Goal: Information Seeking & Learning: Learn about a topic

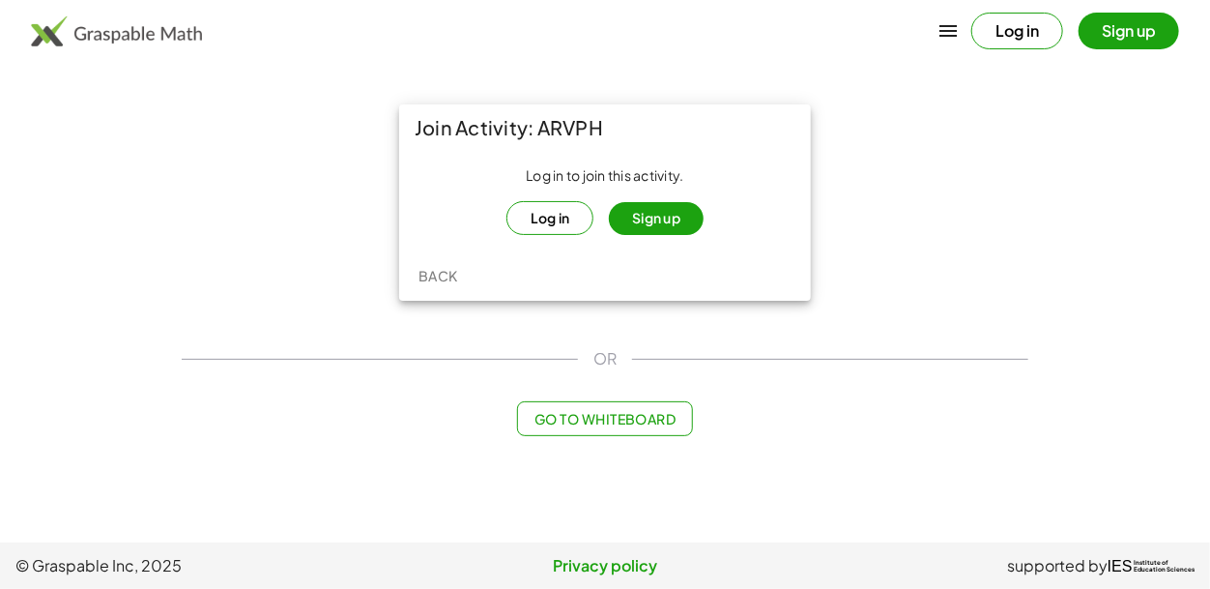
click at [667, 205] on button "Sign up" at bounding box center [656, 218] width 95 height 33
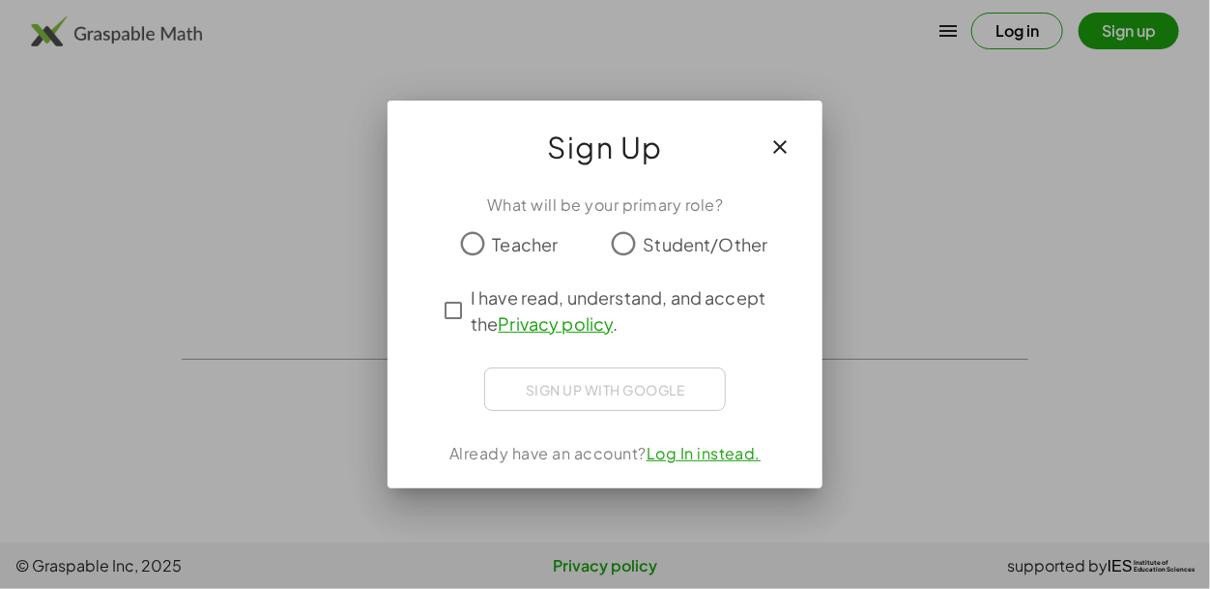
click at [648, 245] on span "Student/Other" at bounding box center [706, 244] width 125 height 26
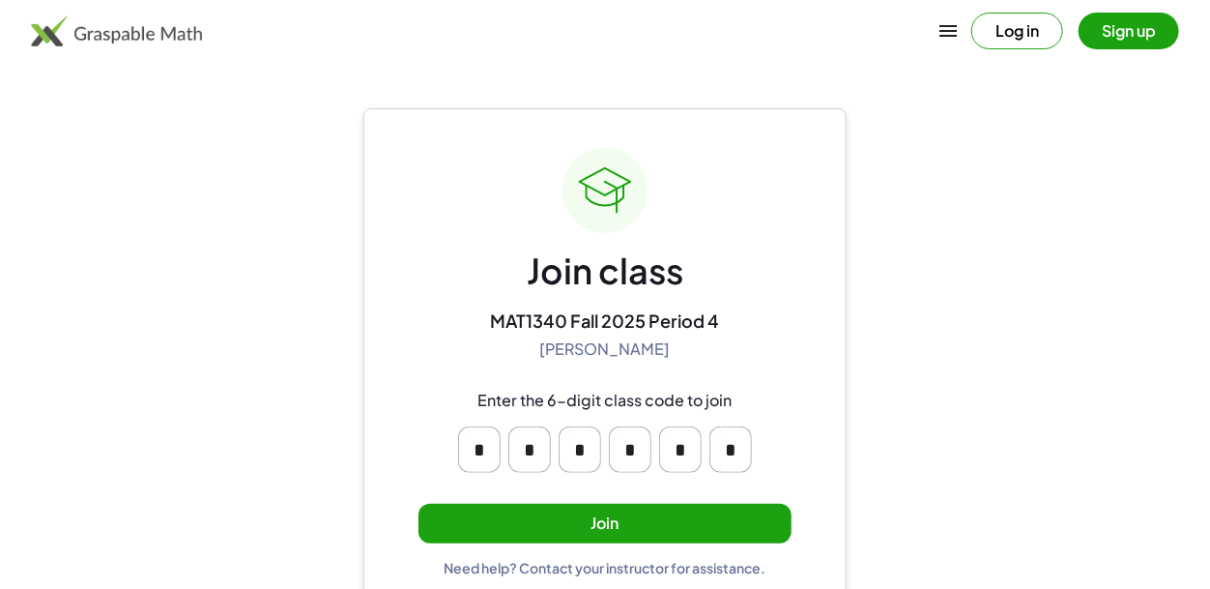
scroll to position [26, 0]
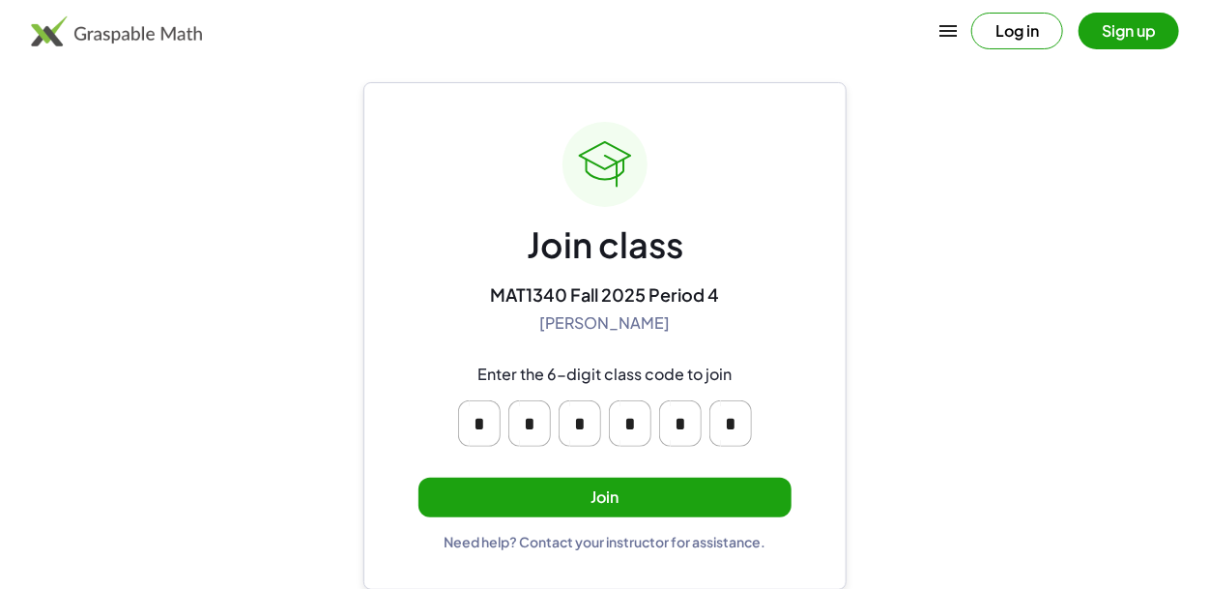
click at [600, 509] on button "Join" at bounding box center [604, 497] width 373 height 40
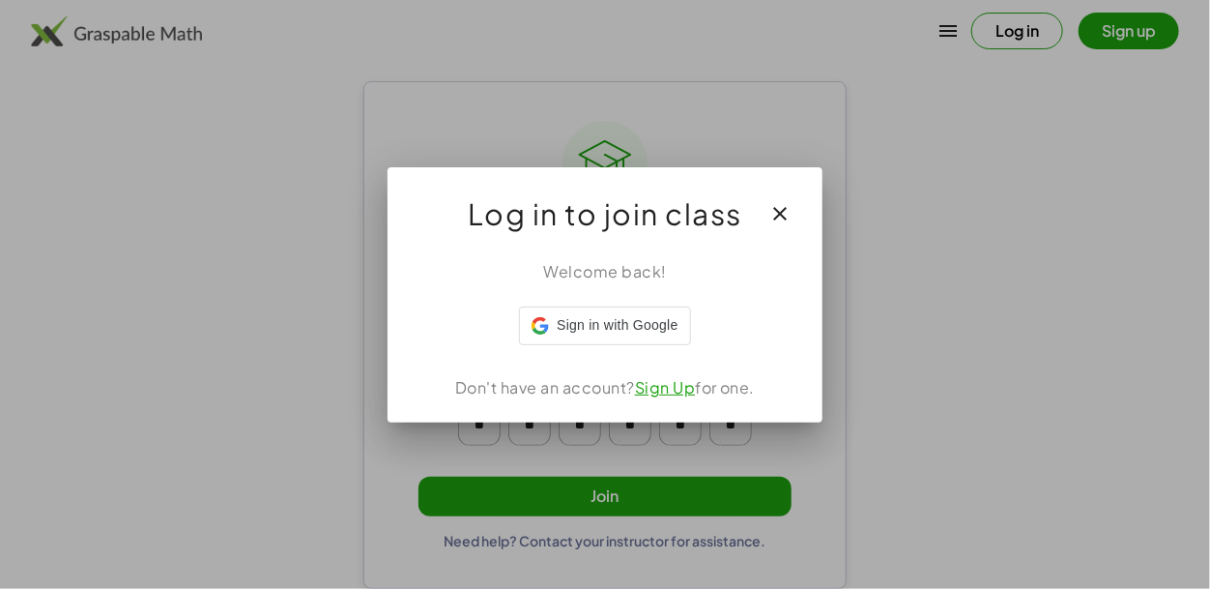
scroll to position [0, 0]
click at [669, 388] on link "Sign Up" at bounding box center [665, 387] width 61 height 20
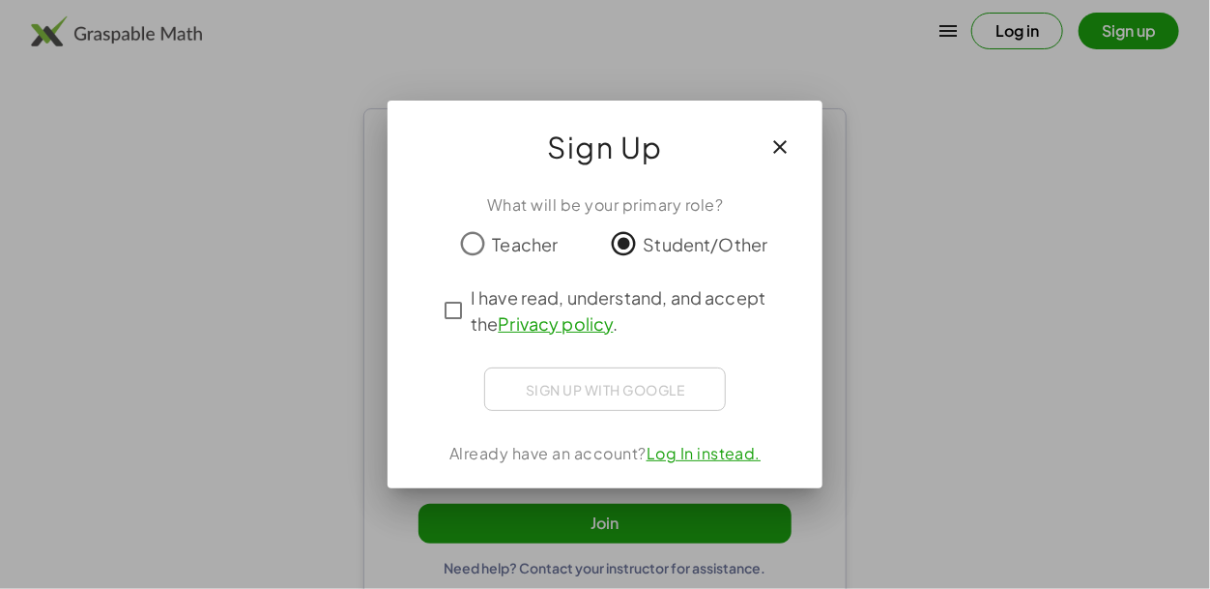
click at [634, 388] on div "Sign up with Google Sign in with Google Sign in with Google. Opens in new tab" at bounding box center [605, 388] width 242 height 43
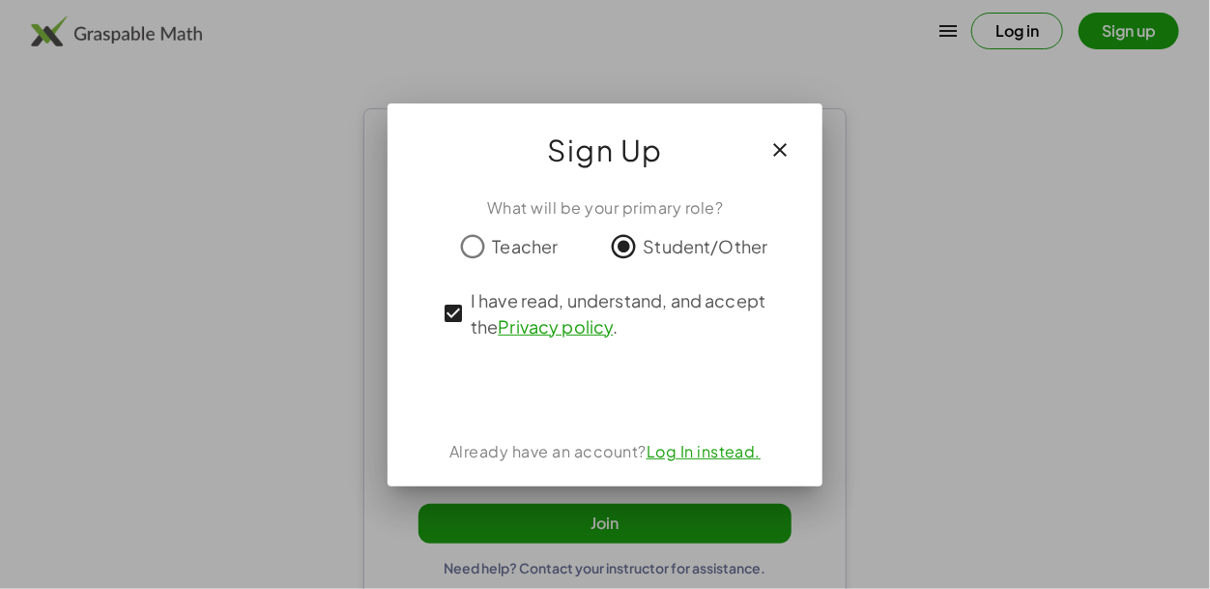
click at [785, 152] on icon "button" at bounding box center [779, 149] width 23 height 23
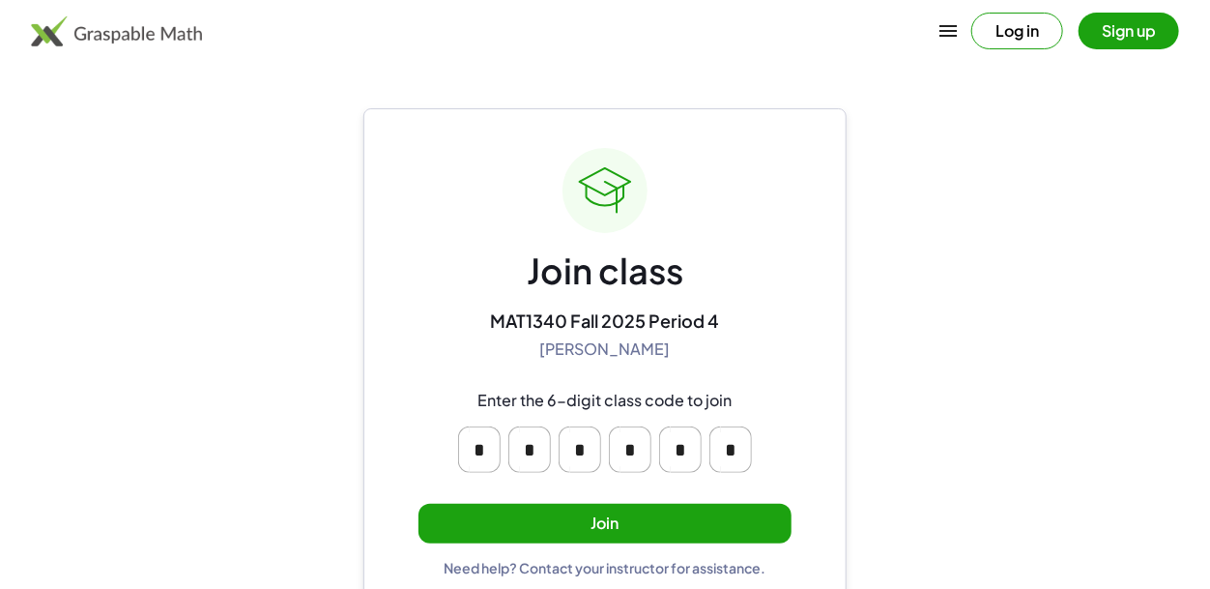
scroll to position [26, 0]
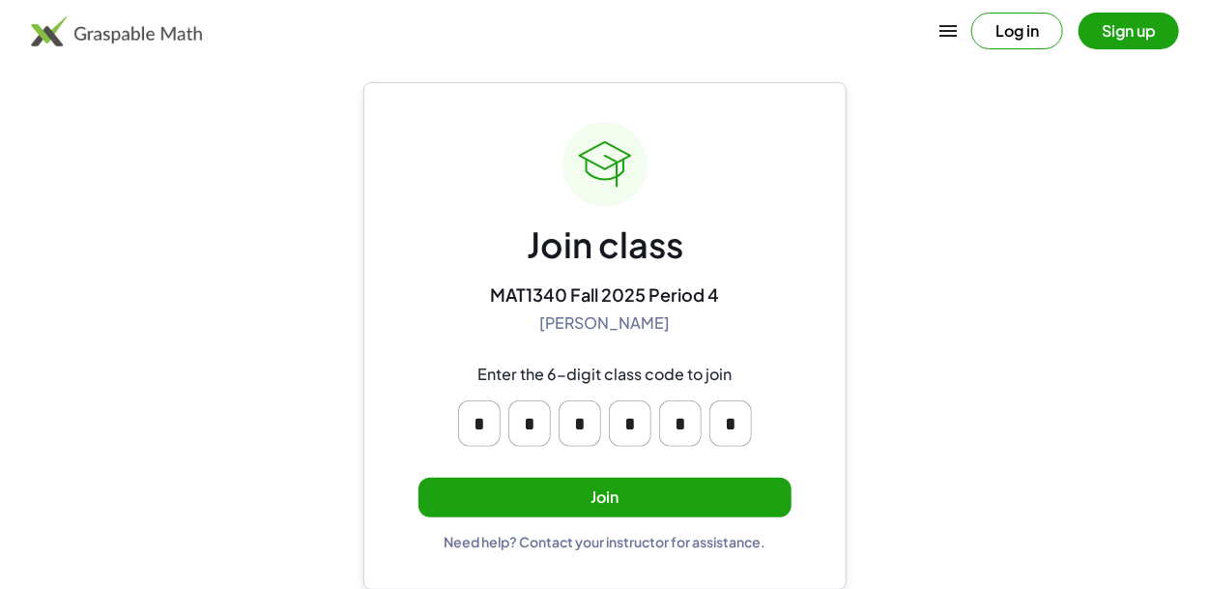
click at [674, 489] on button "Join" at bounding box center [604, 497] width 373 height 40
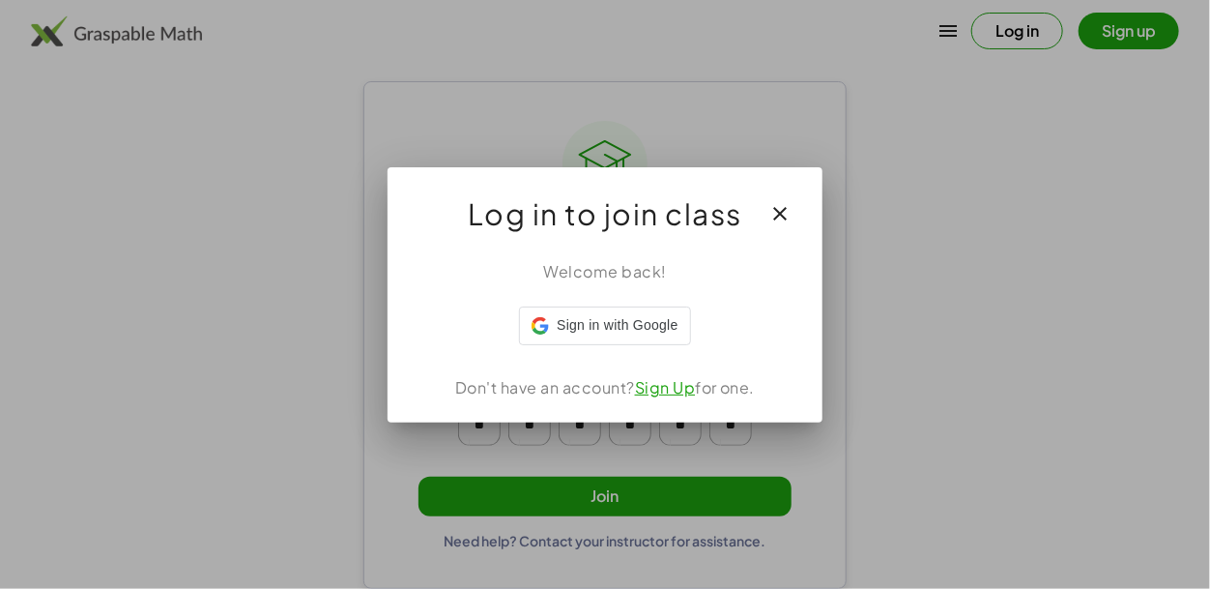
scroll to position [0, 0]
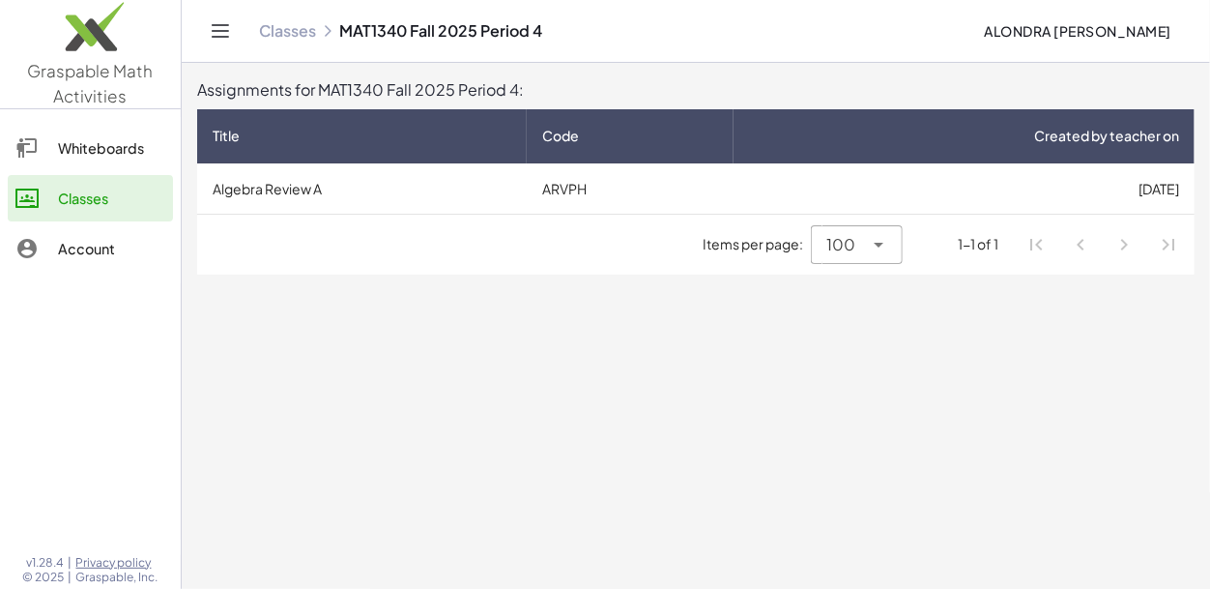
click at [686, 187] on td "ARVPH" at bounding box center [630, 188] width 207 height 50
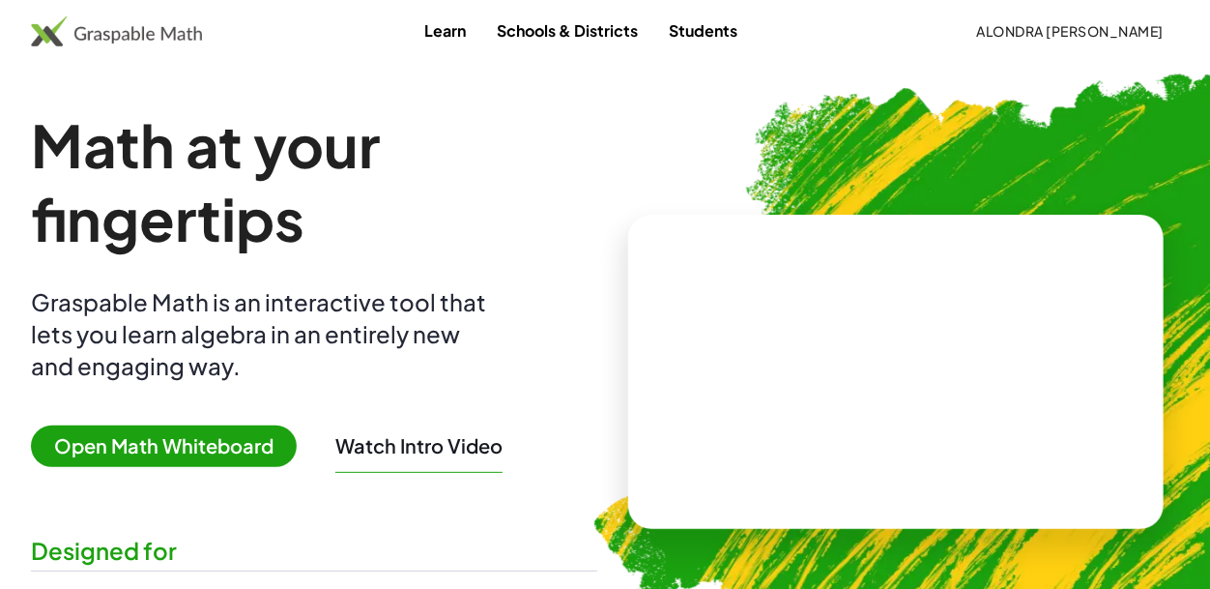
click at [224, 438] on span "Open Math Whiteboard" at bounding box center [164, 446] width 266 height 42
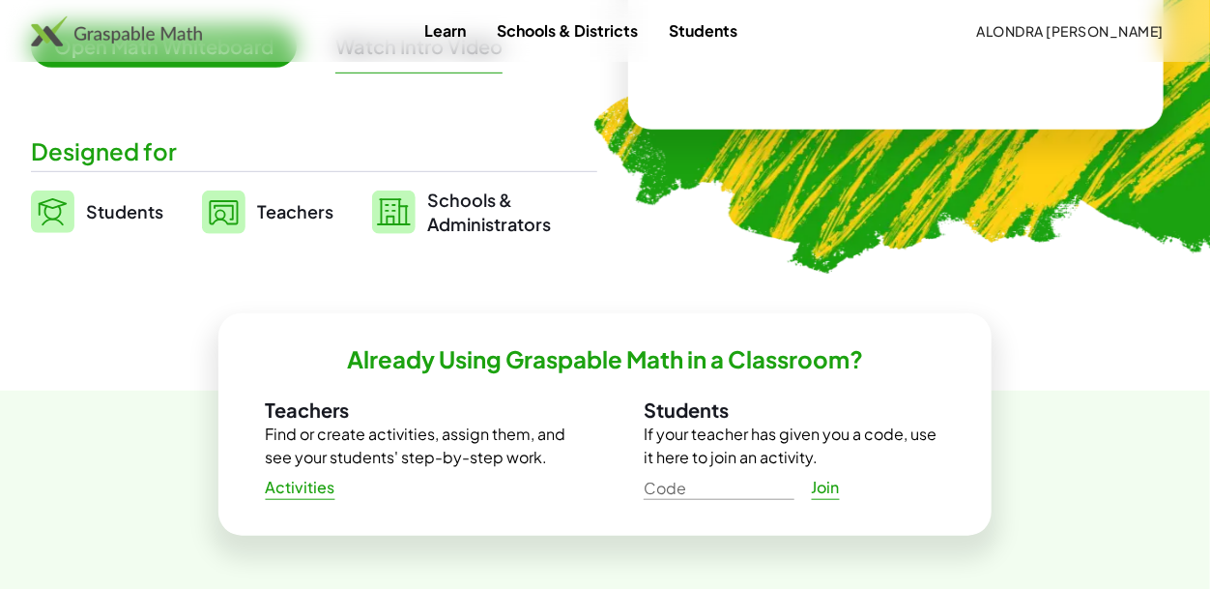
scroll to position [403, 0]
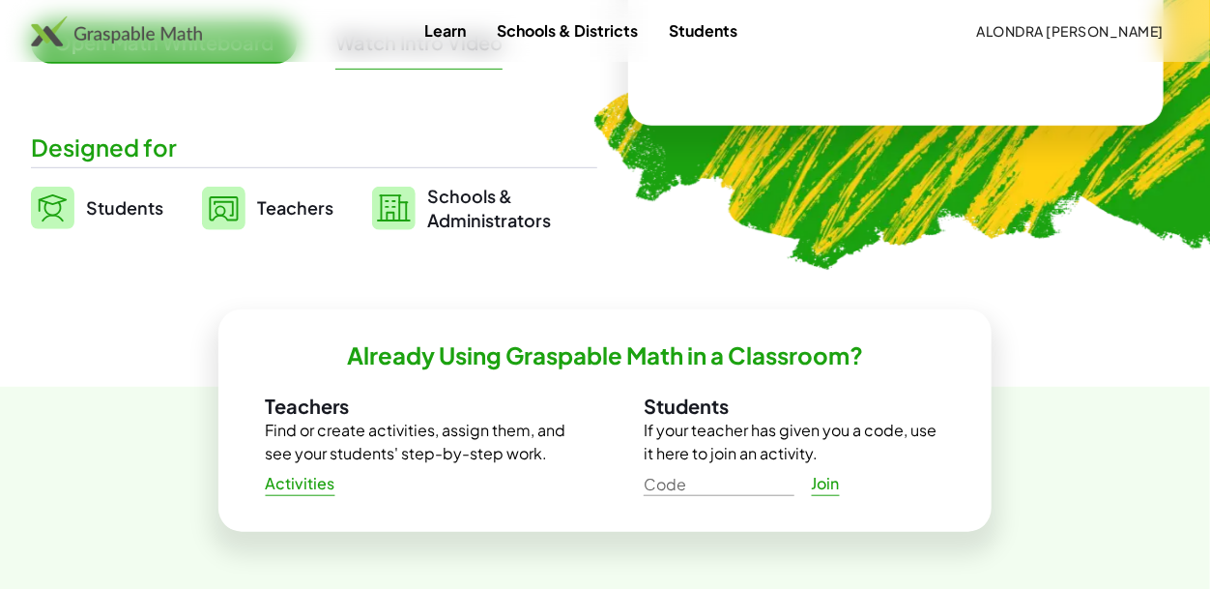
click at [1123, 36] on span "Alondra Luna Lona" at bounding box center [1069, 30] width 187 height 17
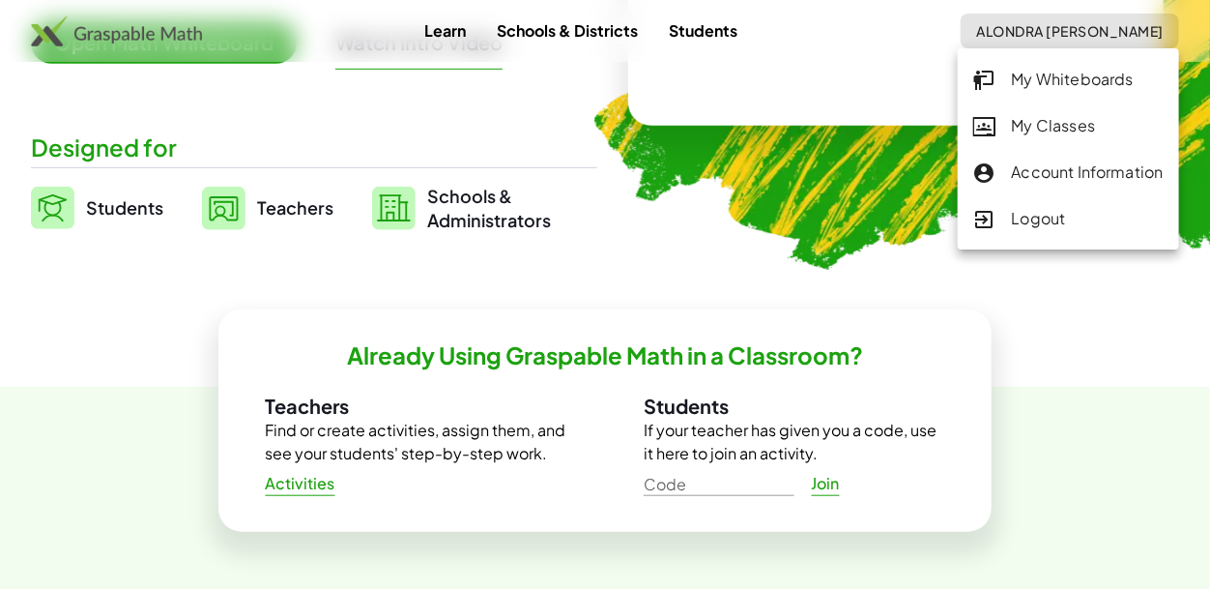
click at [1053, 130] on div "My Classes" at bounding box center [1068, 126] width 190 height 25
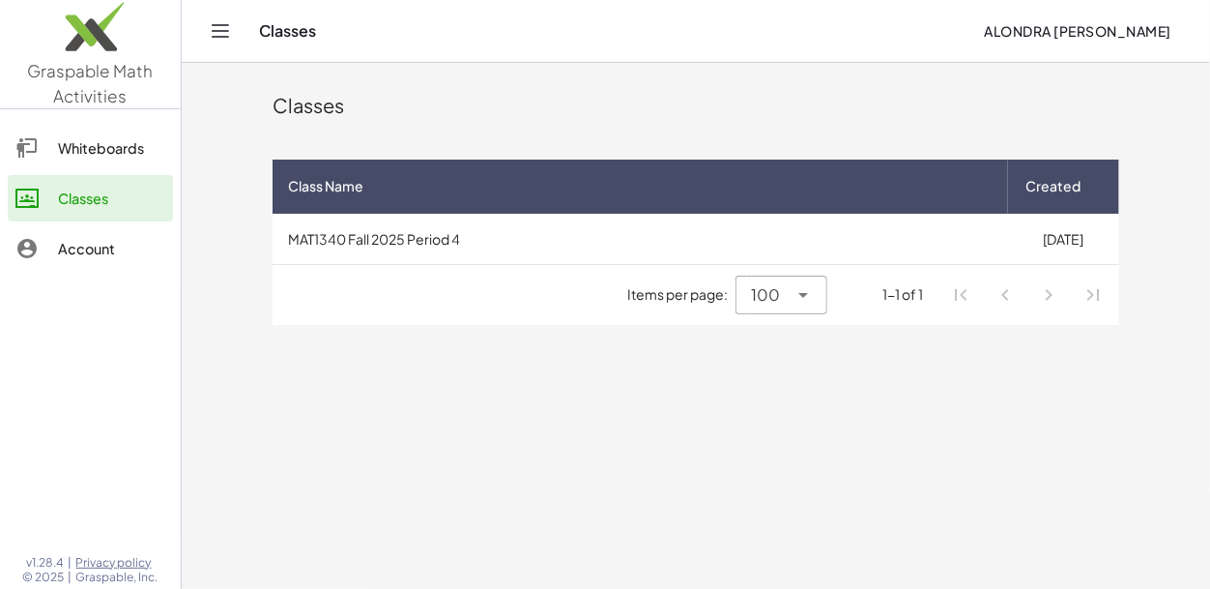
click at [981, 236] on td "MAT1340 Fall 2025 Period 4" at bounding box center [640, 239] width 735 height 50
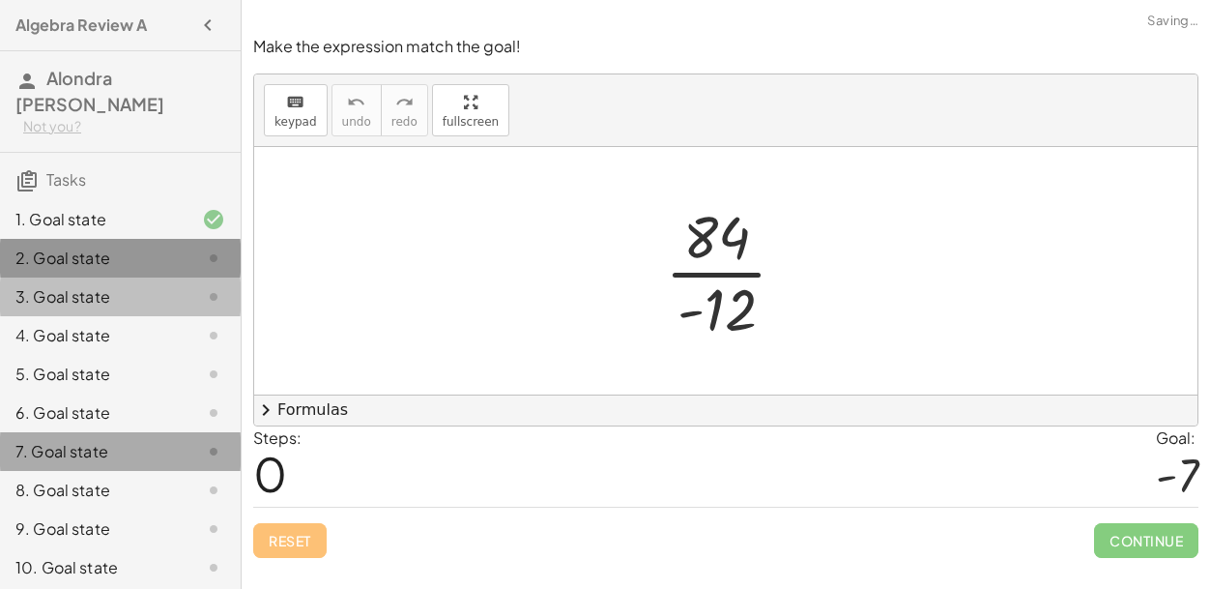
click at [146, 208] on div "1. Goal state" at bounding box center [93, 219] width 156 height 23
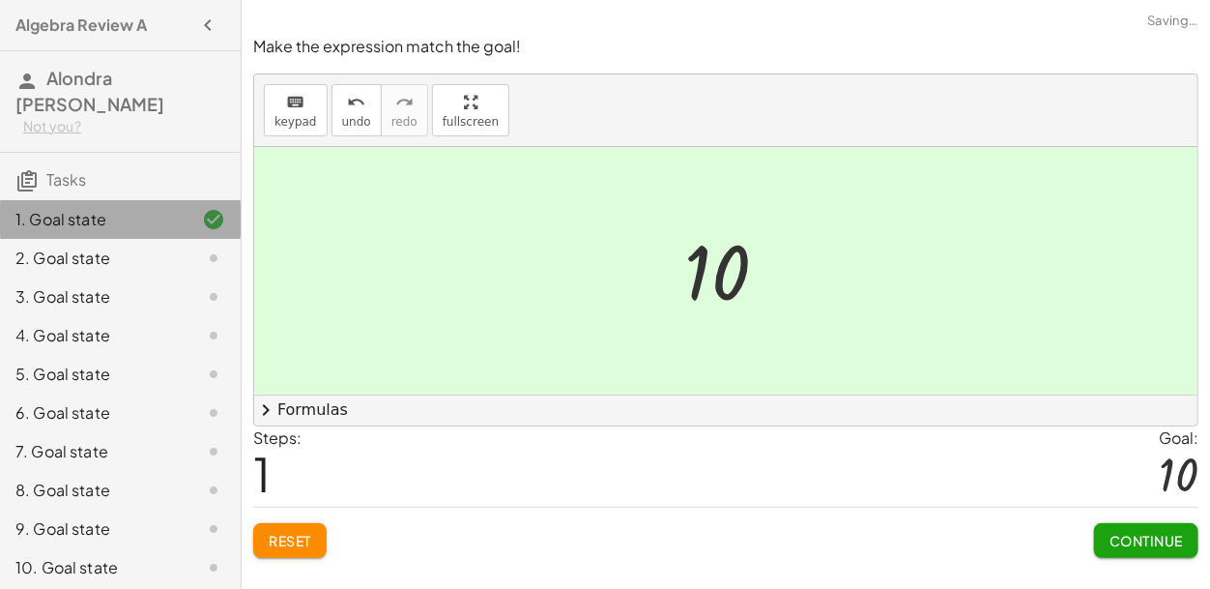
click at [149, 316] on div "2. Goal state" at bounding box center [120, 335] width 241 height 39
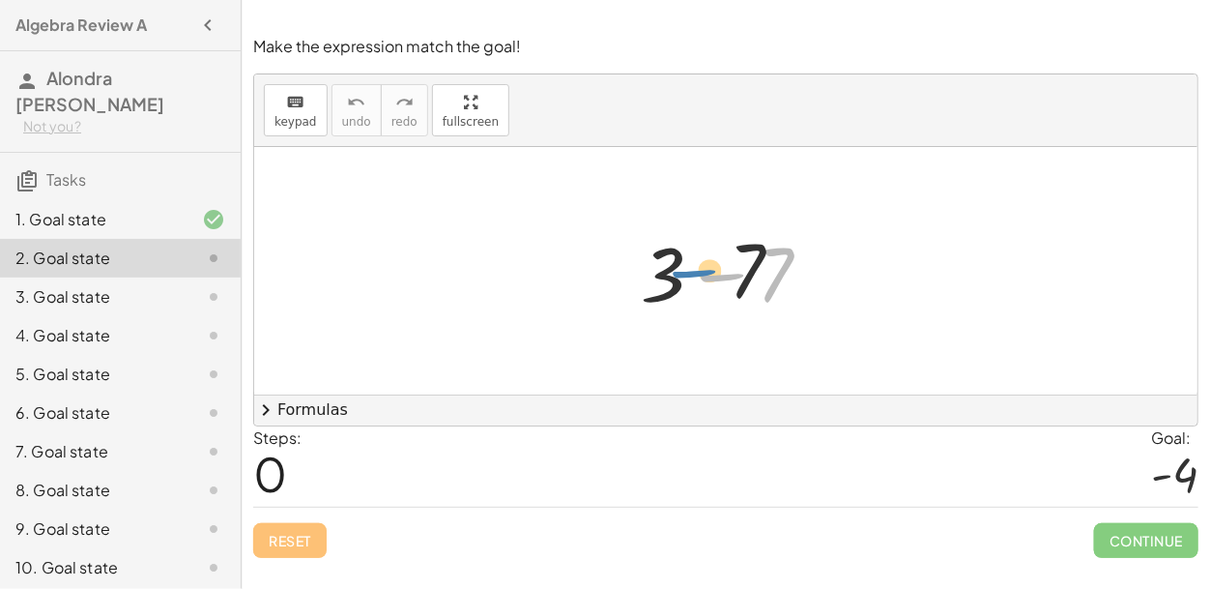
drag, startPoint x: 727, startPoint y: 280, endPoint x: 636, endPoint y: 269, distance: 91.6
click at [636, 269] on div at bounding box center [733, 271] width 205 height 100
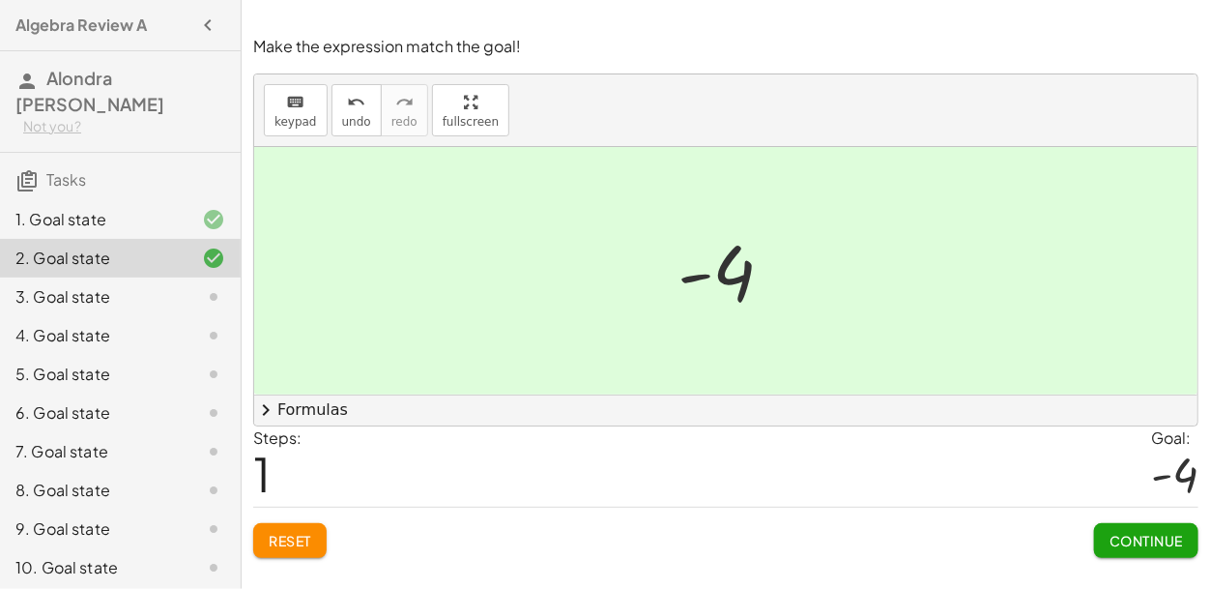
click at [1109, 547] on span "Continue" at bounding box center [1145, 540] width 73 height 17
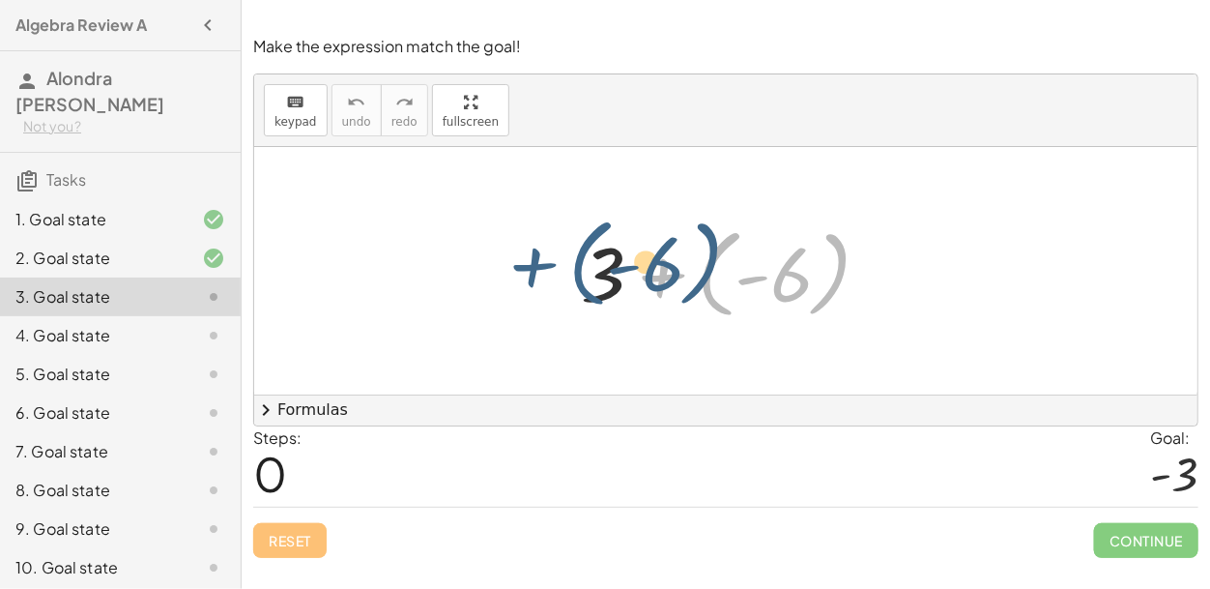
drag, startPoint x: 708, startPoint y: 287, endPoint x: 577, endPoint y: 276, distance: 131.9
click at [577, 276] on div at bounding box center [733, 270] width 325 height 107
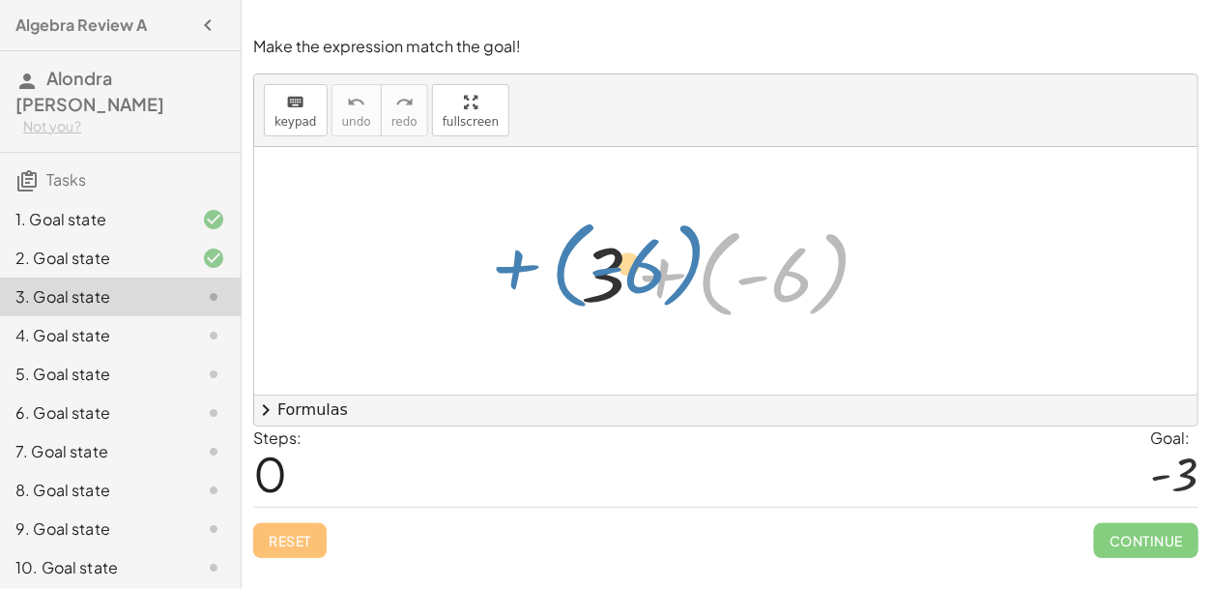
drag, startPoint x: 717, startPoint y: 282, endPoint x: 569, endPoint y: 277, distance: 147.9
click at [569, 277] on div "+ ( - 6 ) + 3 + ( - 6 )" at bounding box center [726, 271] width 349 height 117
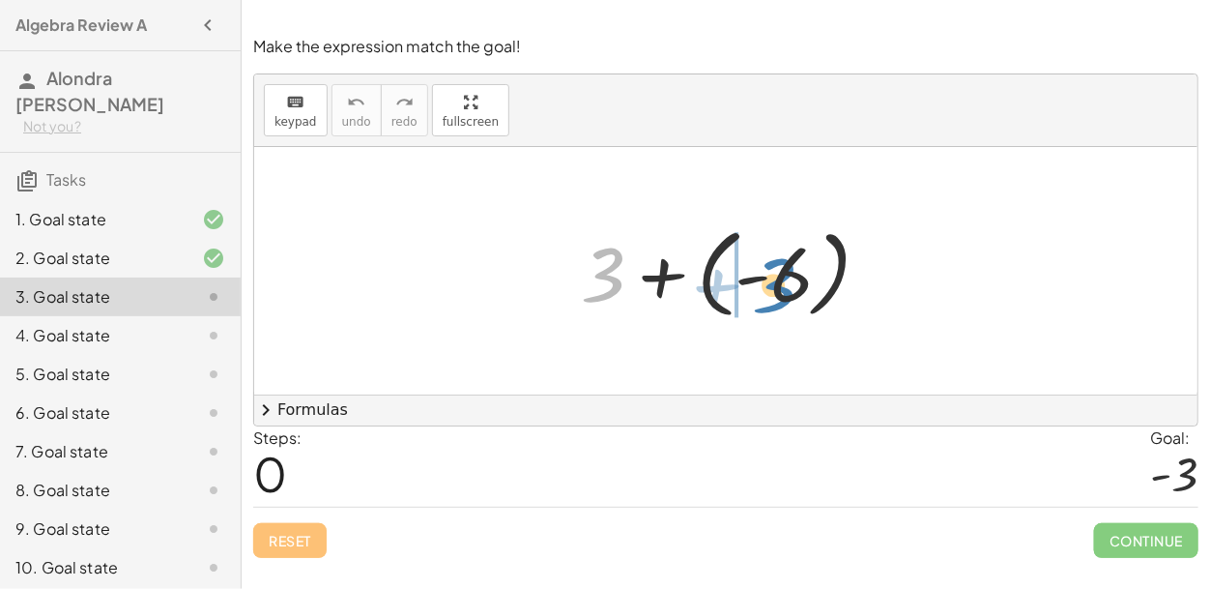
drag, startPoint x: 607, startPoint y: 263, endPoint x: 763, endPoint y: 268, distance: 156.6
click at [763, 268] on div at bounding box center [733, 270] width 325 height 107
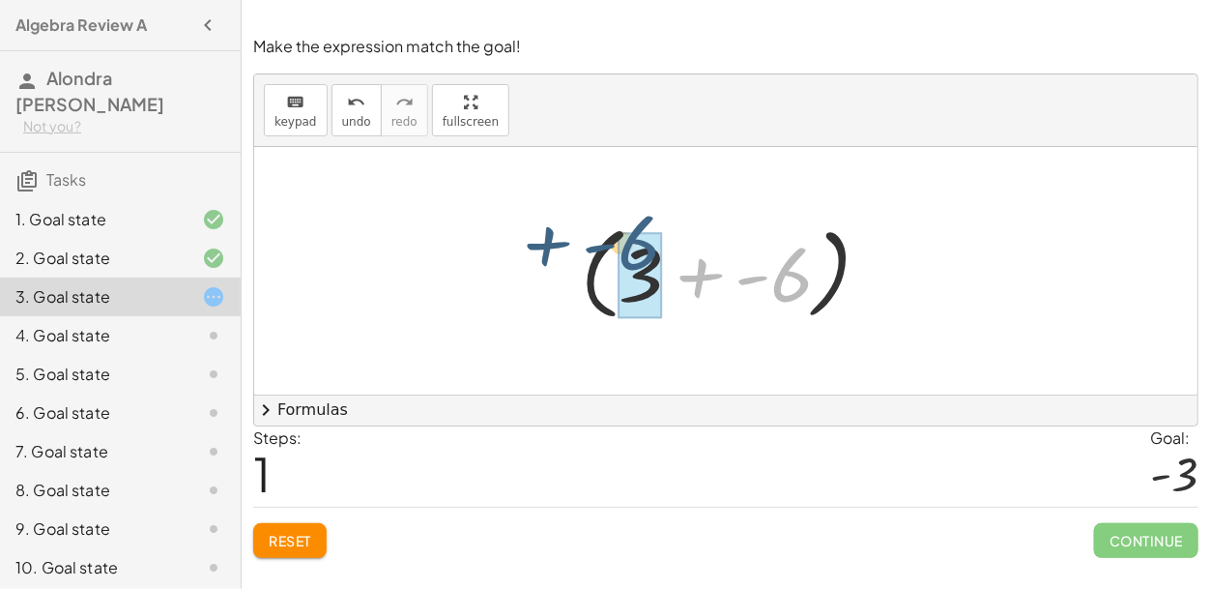
drag, startPoint x: 783, startPoint y: 278, endPoint x: 631, endPoint y: 247, distance: 154.8
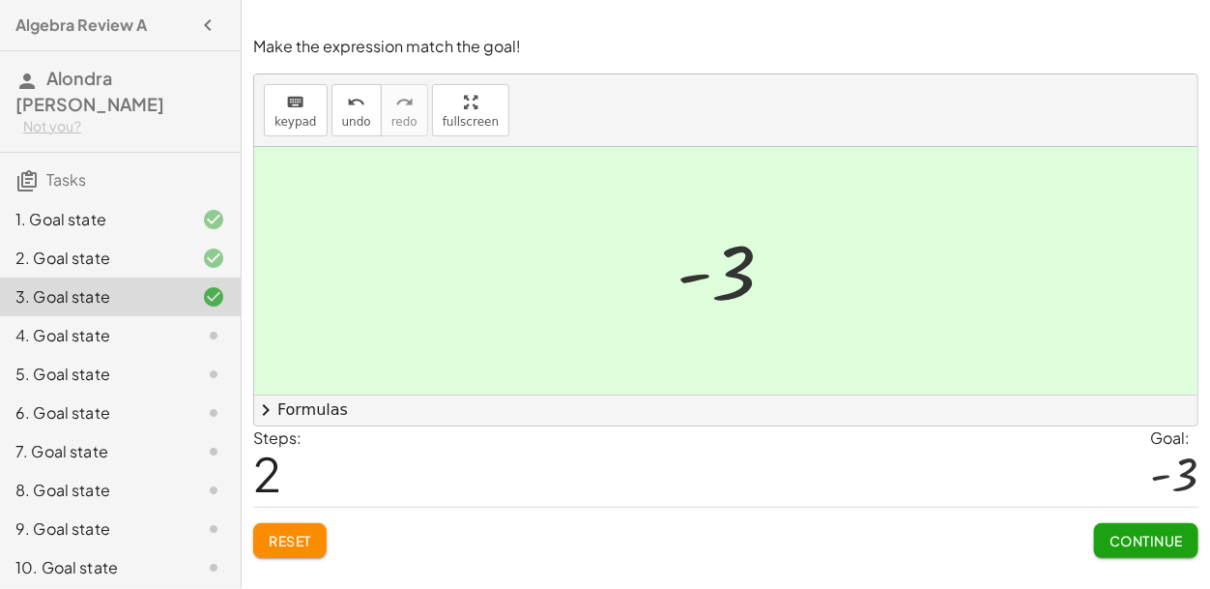
click at [1107, 532] on button "Continue" at bounding box center [1146, 540] width 104 height 35
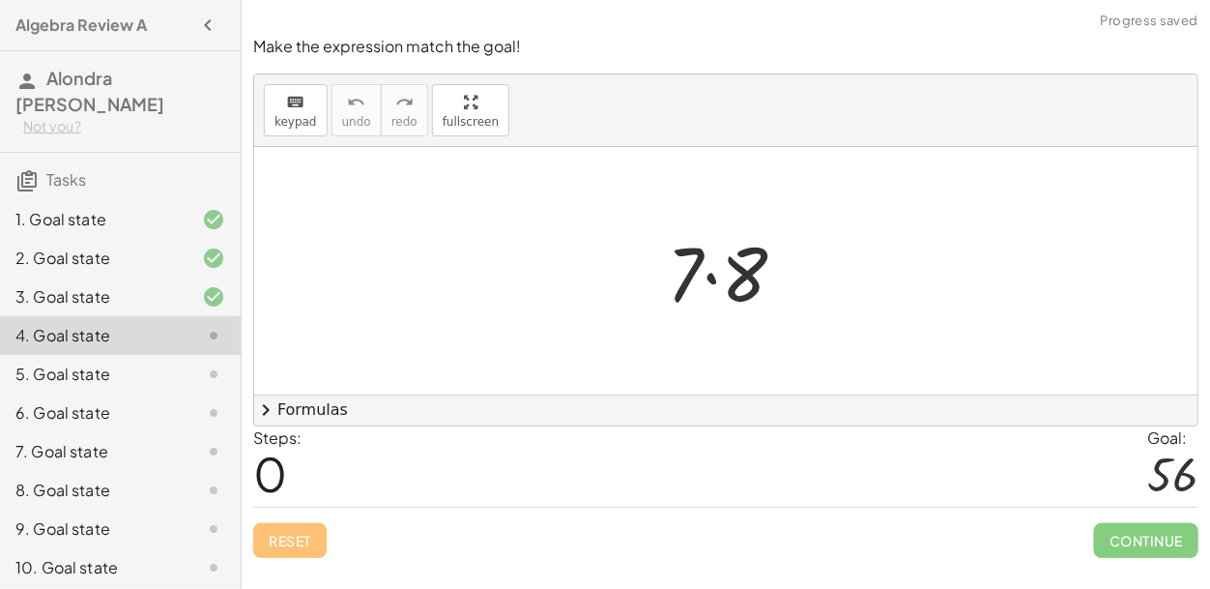
click at [711, 273] on div at bounding box center [734, 271] width 154 height 100
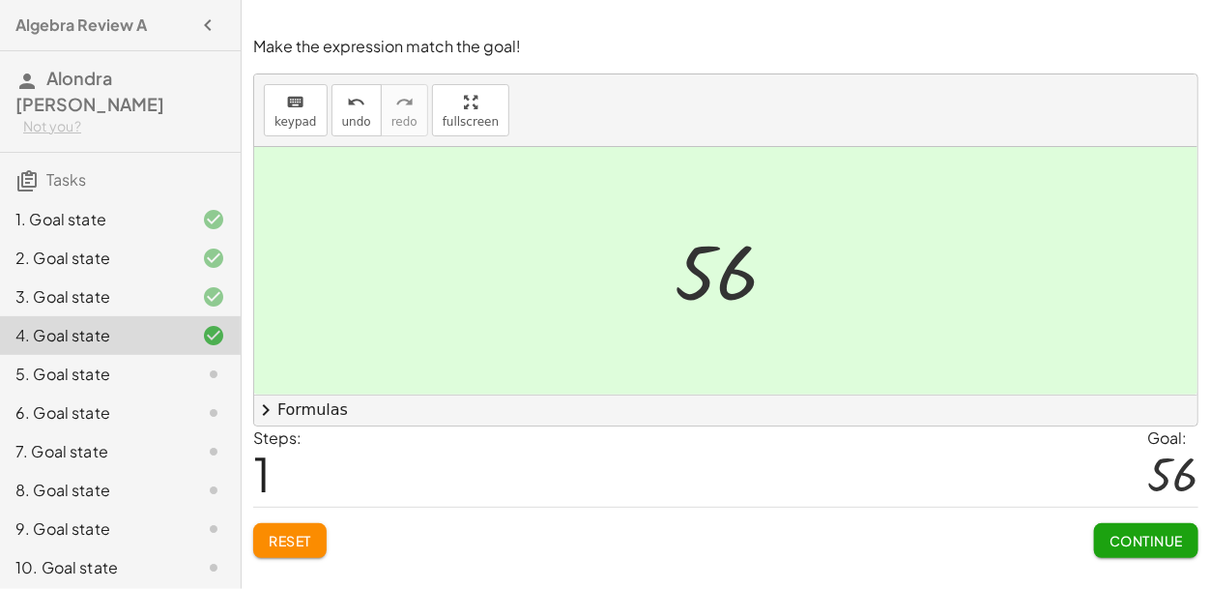
click at [1109, 545] on span "Continue" at bounding box center [1145, 540] width 73 height 17
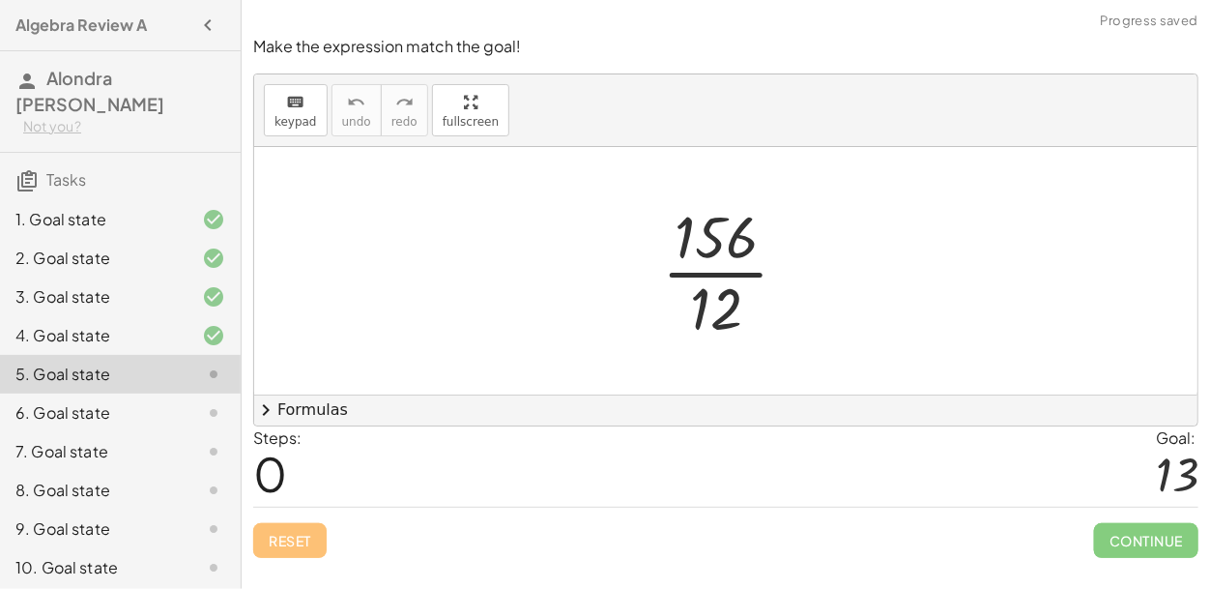
click at [718, 275] on div at bounding box center [732, 270] width 161 height 149
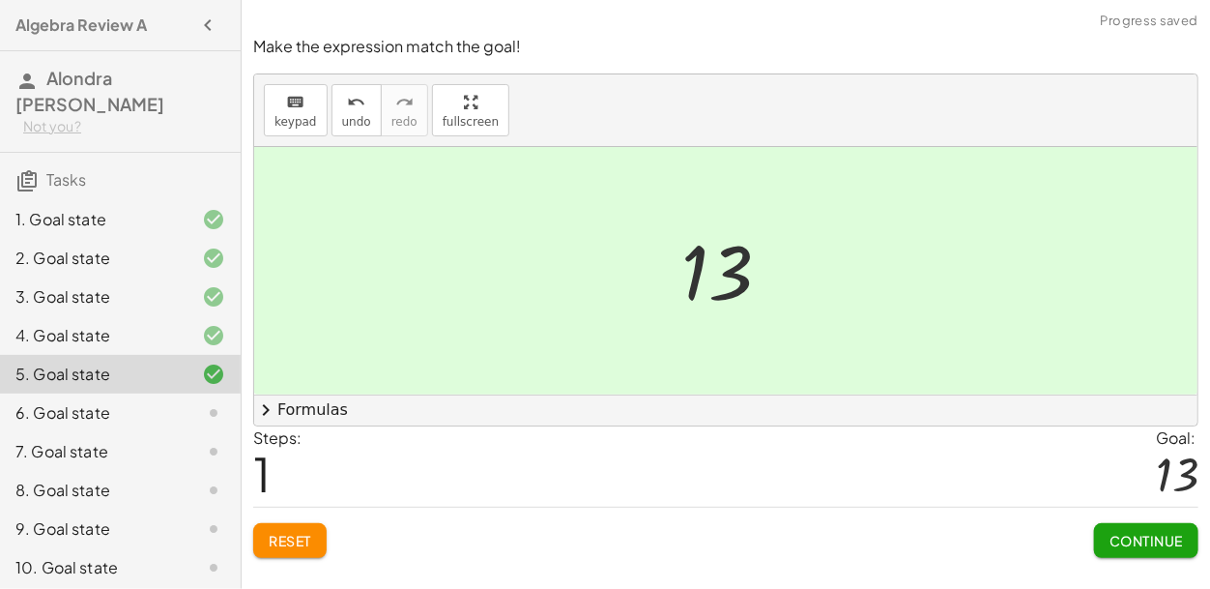
click at [1116, 548] on button "Continue" at bounding box center [1146, 540] width 104 height 35
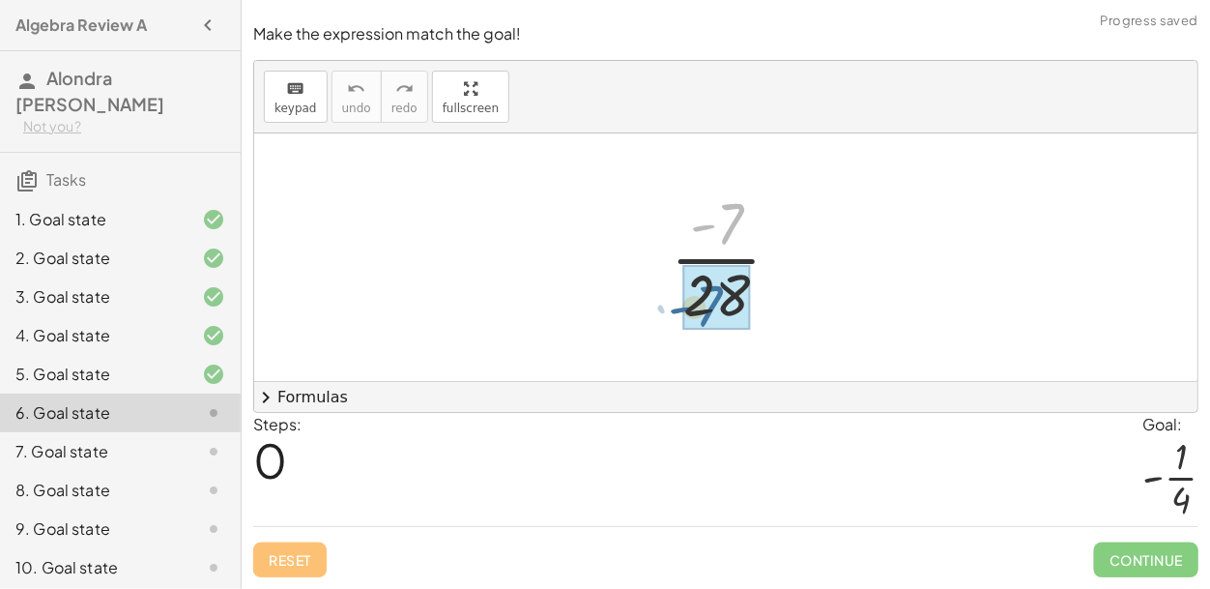
drag, startPoint x: 732, startPoint y: 240, endPoint x: 708, endPoint y: 326, distance: 89.1
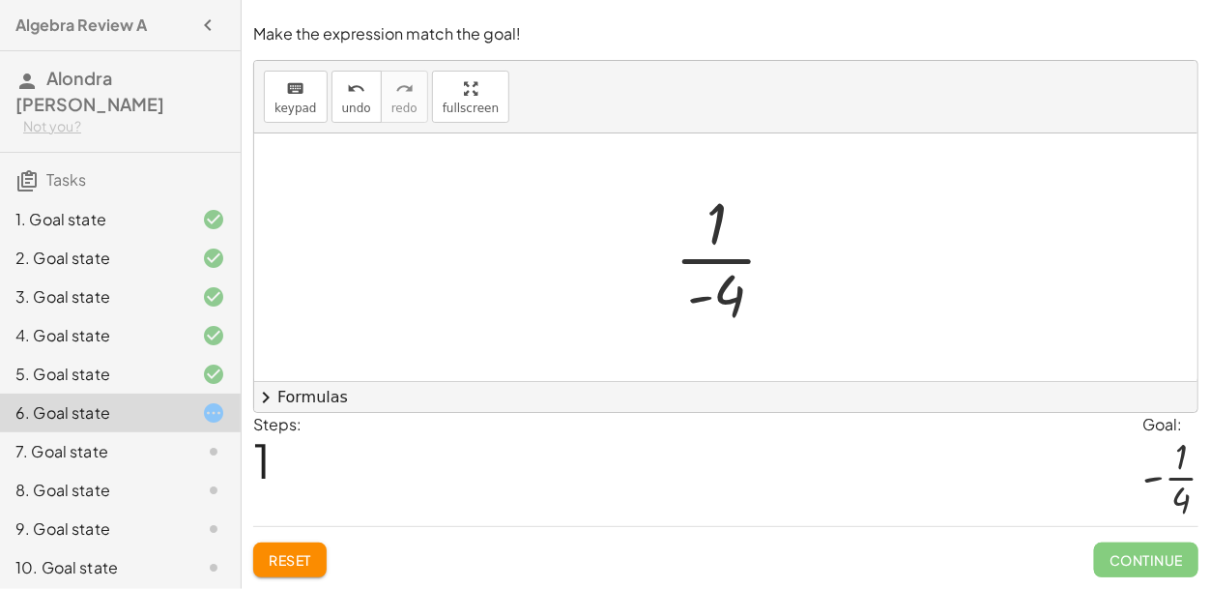
click at [699, 303] on div at bounding box center [733, 257] width 137 height 149
click at [659, 272] on div "· - 7 · 28 · · 1 - 4" at bounding box center [726, 257] width 161 height 158
drag, startPoint x: 697, startPoint y: 302, endPoint x: 675, endPoint y: 240, distance: 65.7
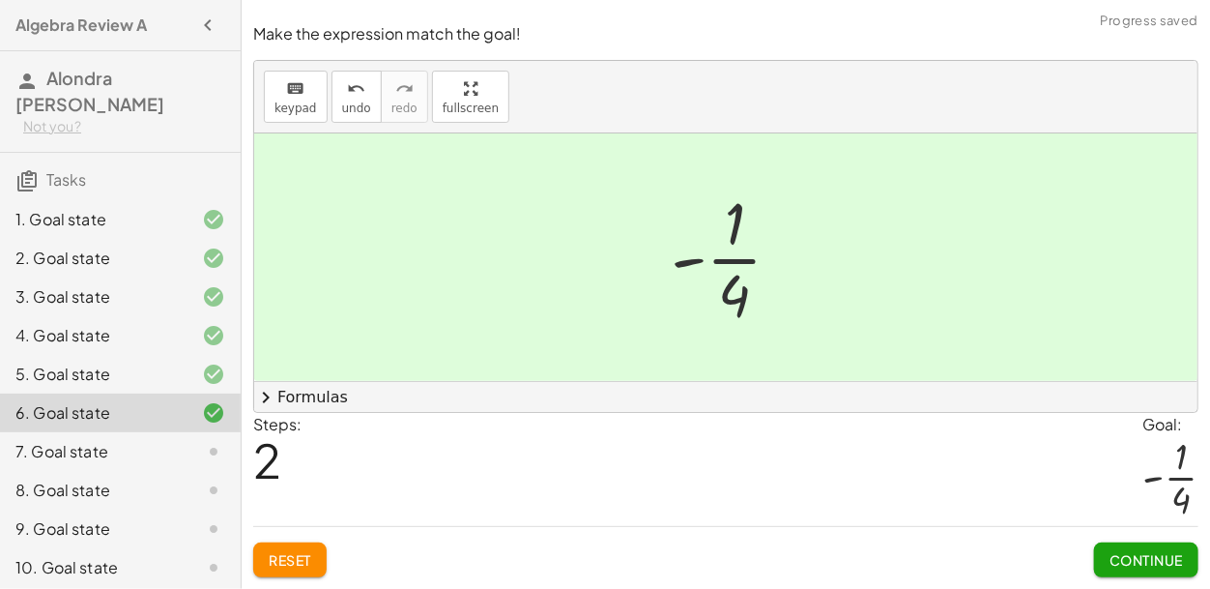
click at [1136, 559] on span "Continue" at bounding box center [1145, 559] width 73 height 17
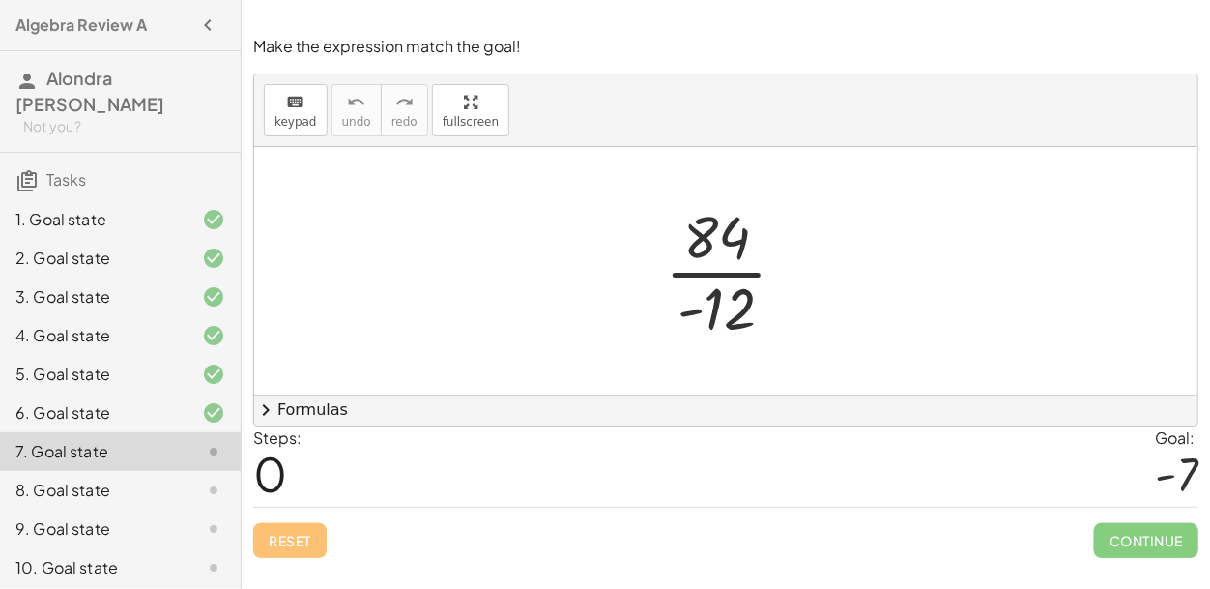
click at [688, 275] on div at bounding box center [733, 270] width 157 height 149
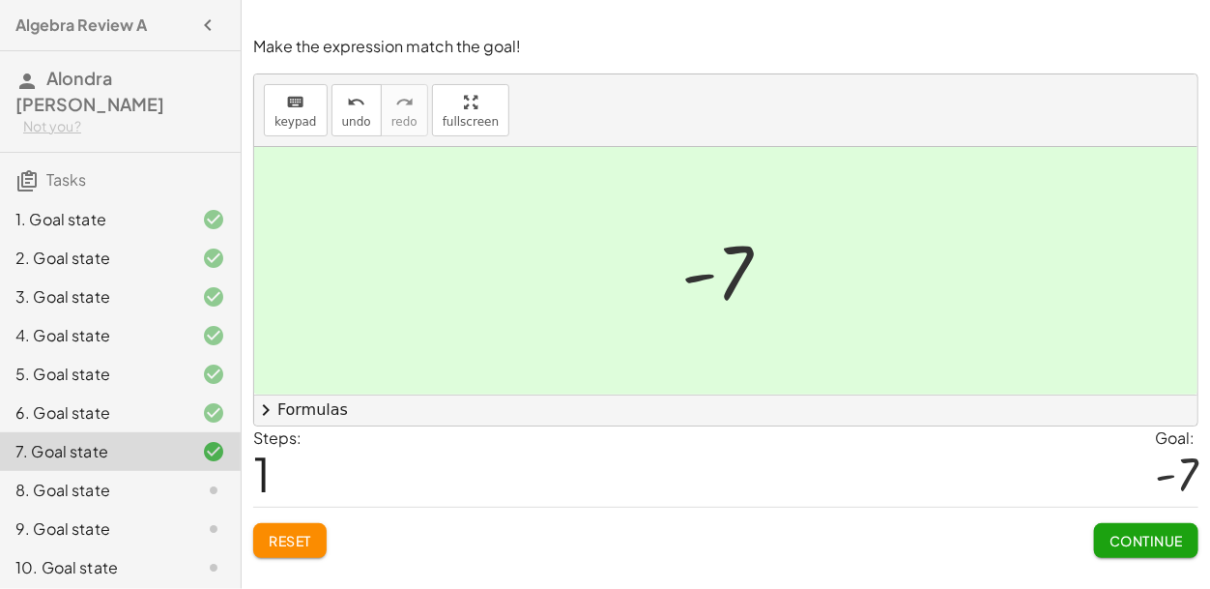
click at [1146, 540] on span "Continue" at bounding box center [1145, 540] width 73 height 17
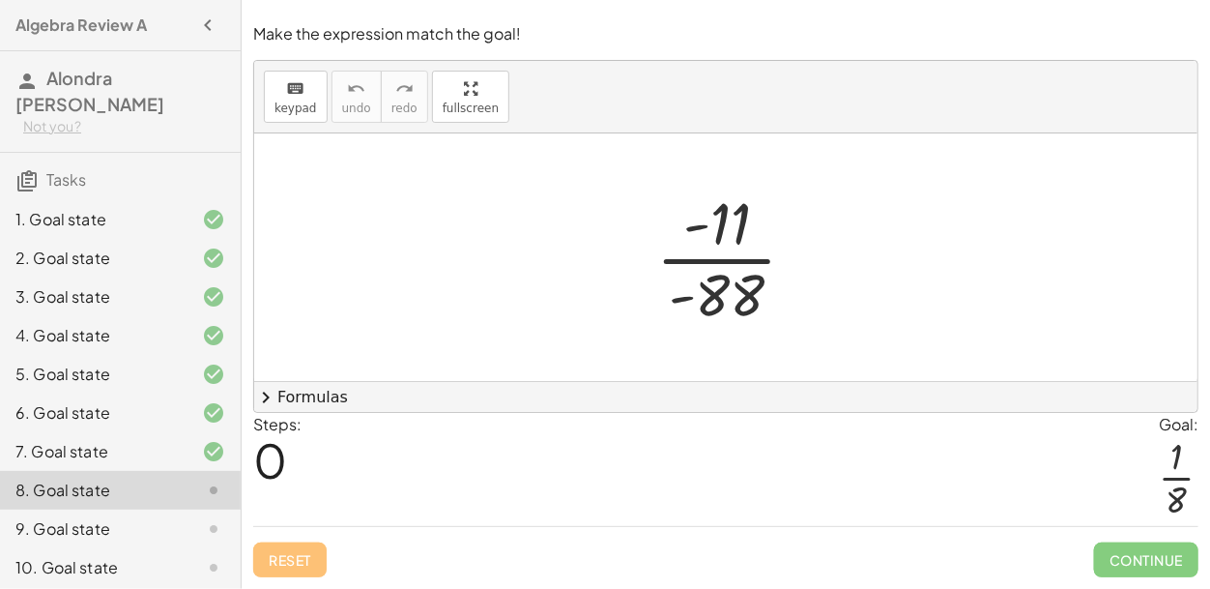
click at [724, 264] on div at bounding box center [734, 257] width 175 height 149
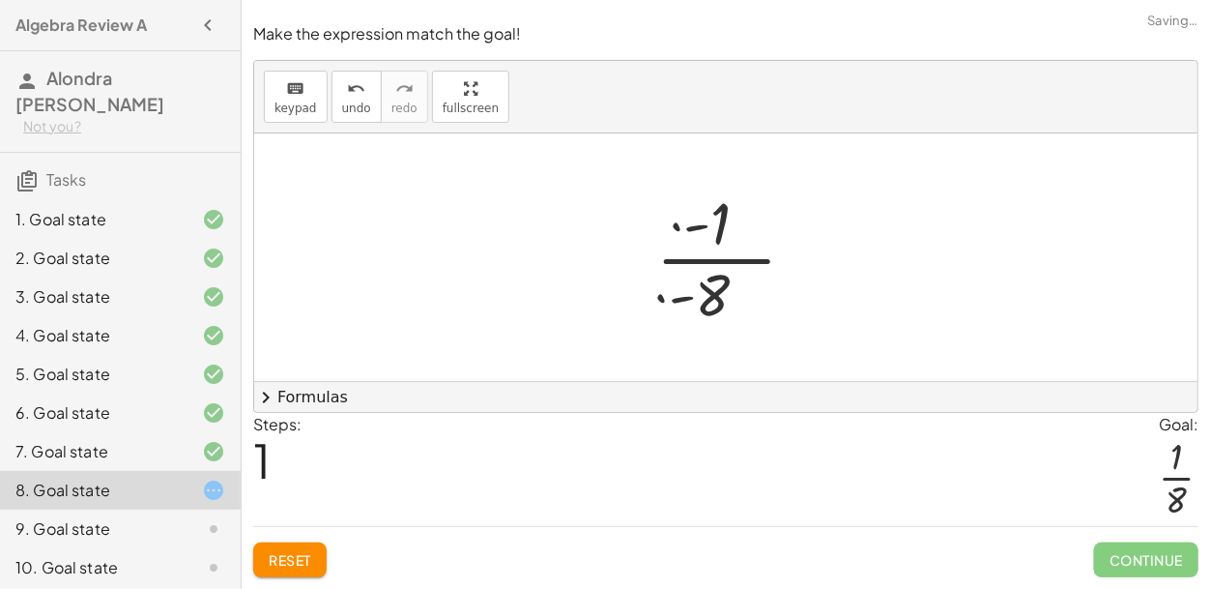
click at [721, 266] on div at bounding box center [734, 257] width 140 height 149
click at [710, 279] on div at bounding box center [734, 257] width 140 height 149
click at [839, 387] on button "chevron_right Formulas" at bounding box center [725, 396] width 943 height 31
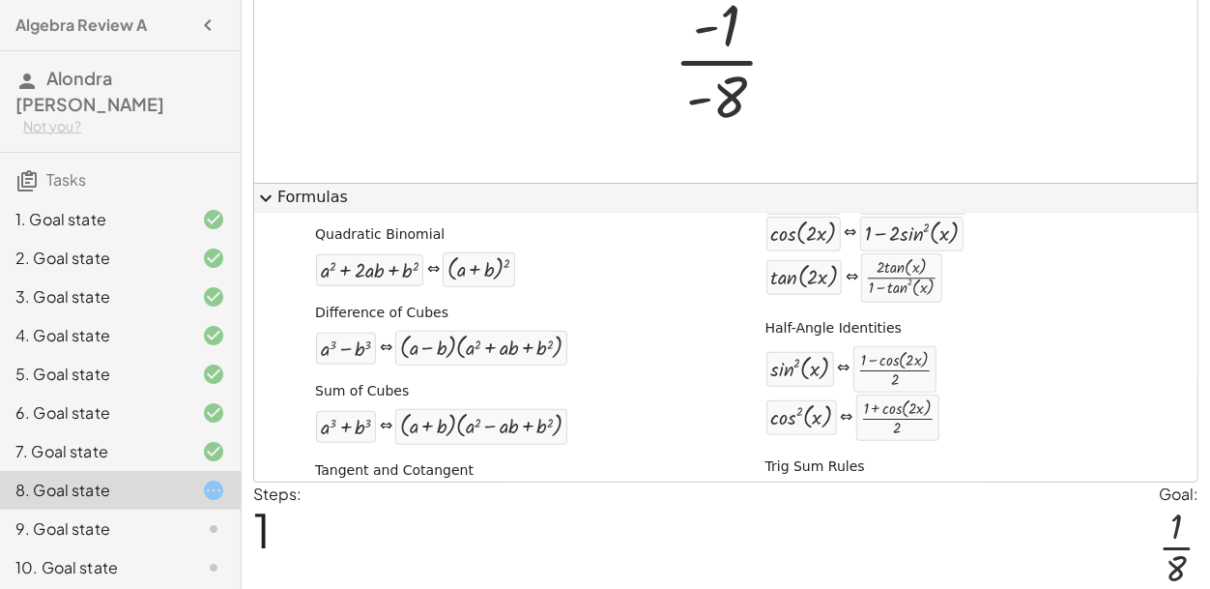
scroll to position [649, 0]
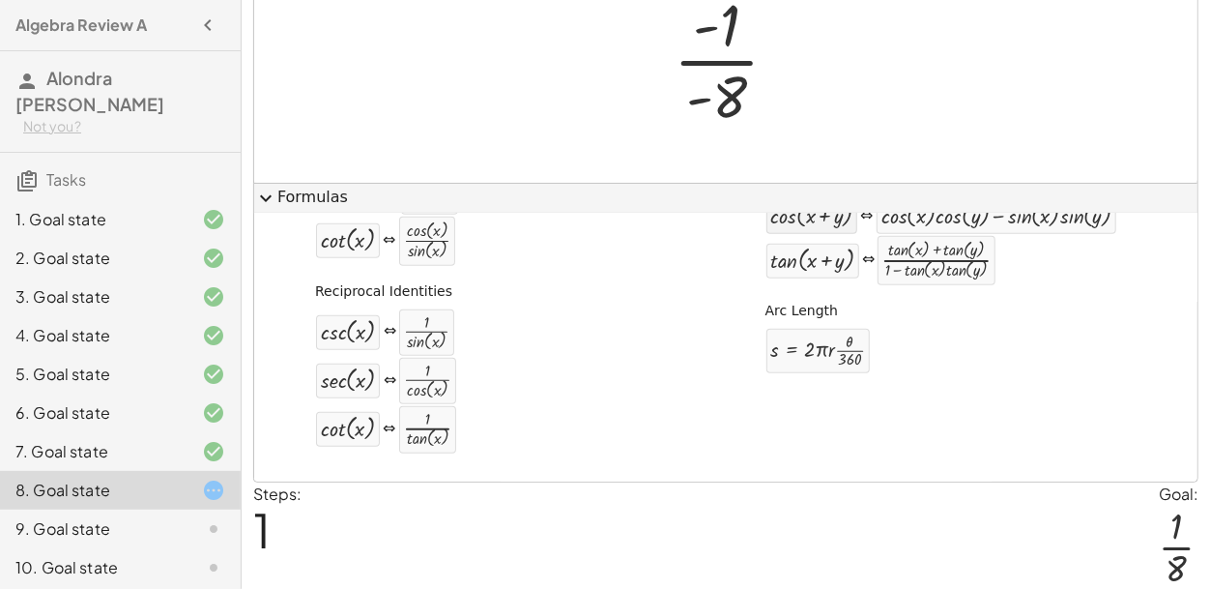
click at [844, 213] on div at bounding box center [812, 216] width 82 height 25
click at [828, 207] on button "expand_more Formulas" at bounding box center [725, 198] width 943 height 31
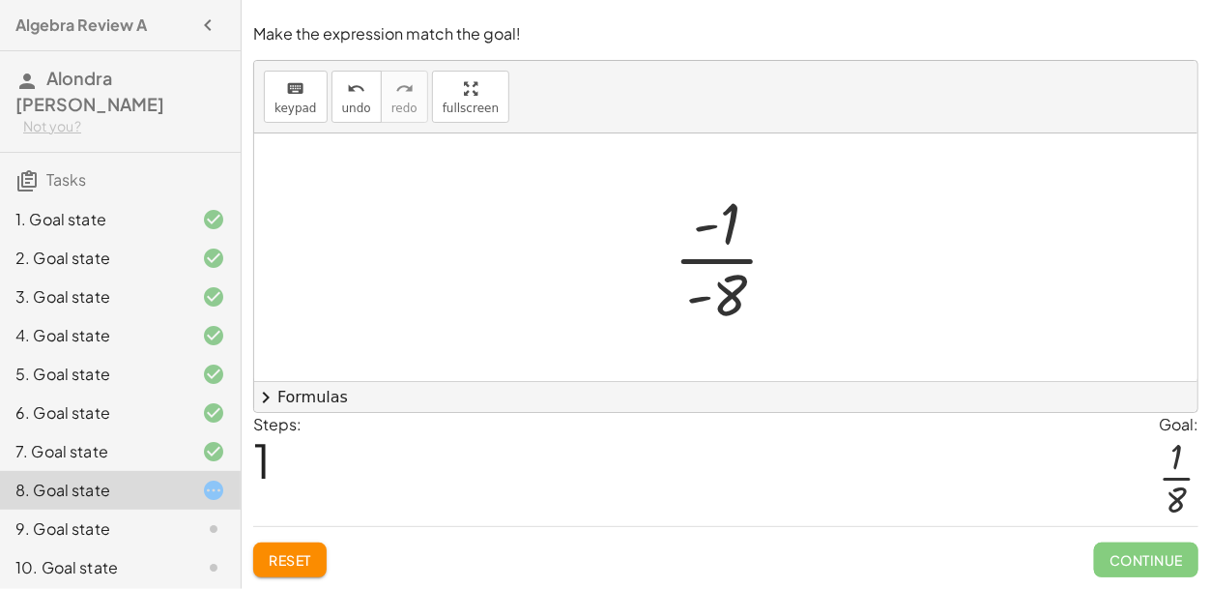
scroll to position [0, 0]
click at [305, 102] on span "keypad" at bounding box center [295, 108] width 43 height 14
click at [308, 101] on button "keyboard keypad" at bounding box center [296, 97] width 64 height 52
click at [289, 101] on button "keyboard keypad" at bounding box center [296, 97] width 64 height 52
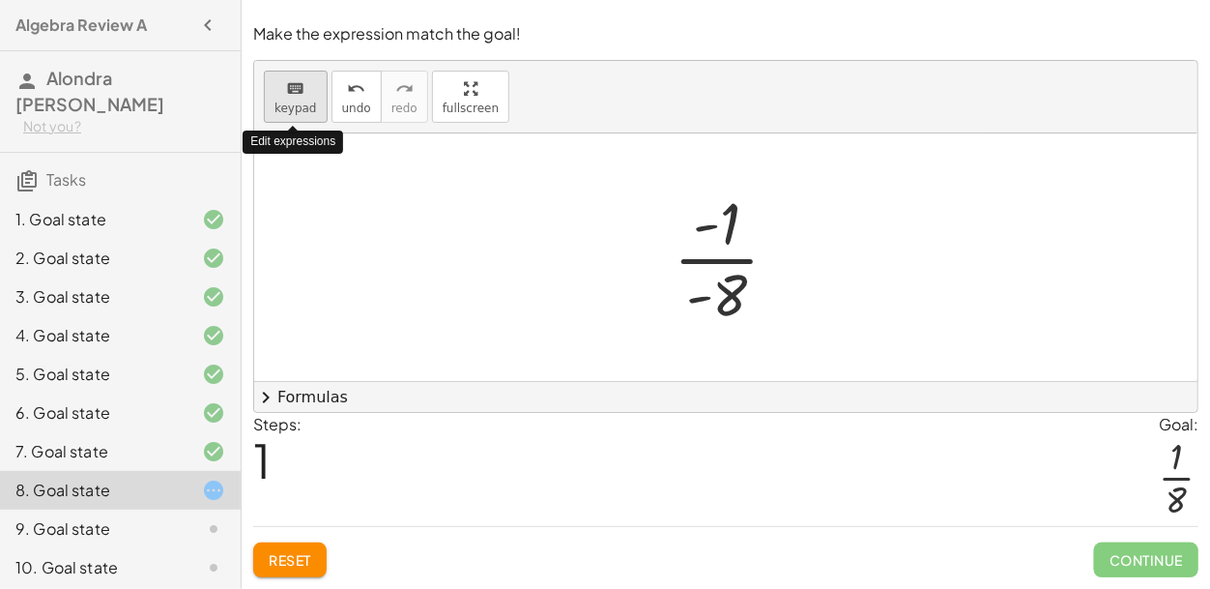
click at [289, 101] on button "keyboard keypad" at bounding box center [296, 97] width 64 height 52
drag, startPoint x: 304, startPoint y: 96, endPoint x: 468, endPoint y: 259, distance: 231.0
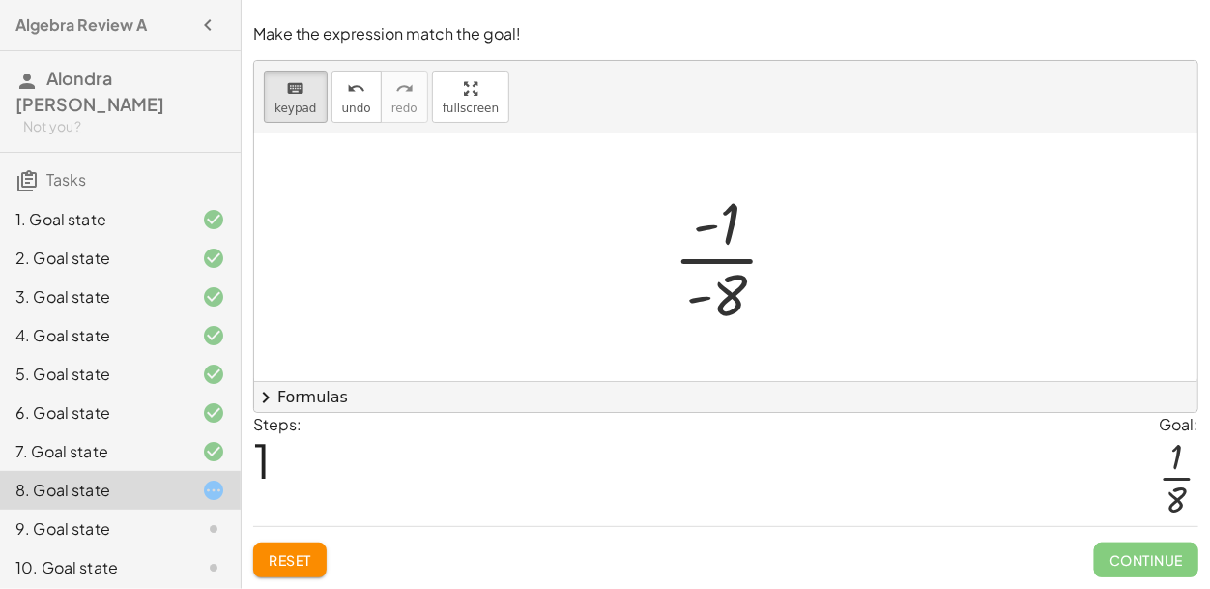
click at [468, 259] on div "keyboard keypad undo undo redo redo fullscreen · - 11 · - 88 · - 1 · 11 · - 8 ·…" at bounding box center [725, 236] width 943 height 351
click at [291, 109] on span "keypad" at bounding box center [295, 108] width 43 height 14
click at [711, 229] on div at bounding box center [734, 257] width 140 height 149
click at [733, 242] on div at bounding box center [717, 224] width 46 height 65
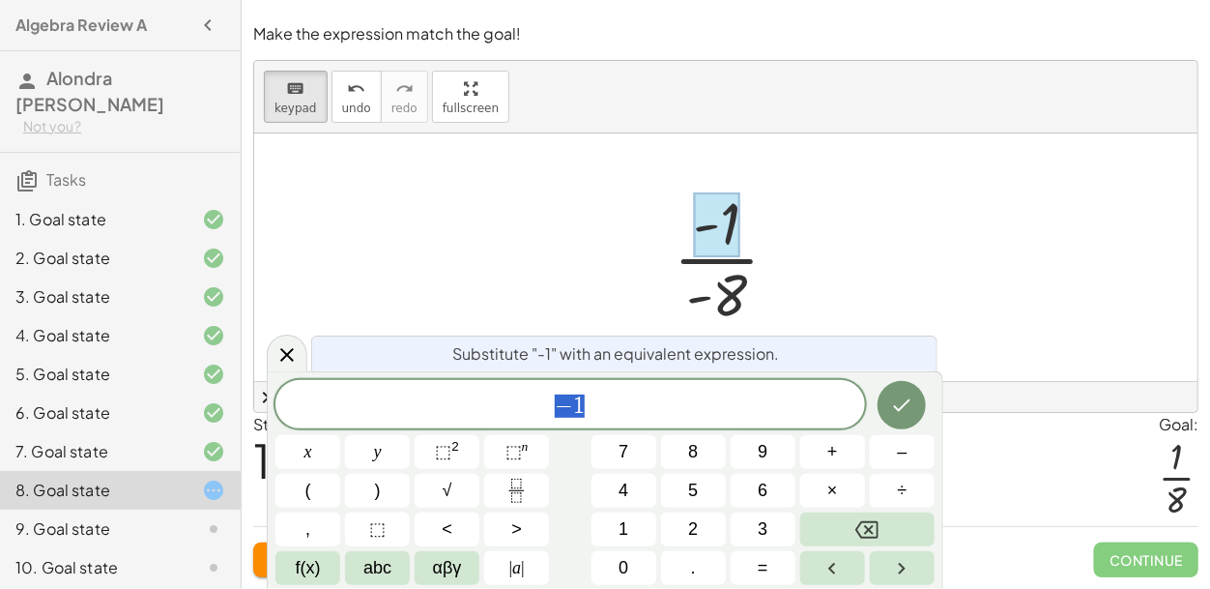
click at [743, 221] on div at bounding box center [734, 257] width 140 height 149
click at [603, 398] on span "− 1" at bounding box center [570, 405] width 590 height 27
click at [905, 415] on icon "Done" at bounding box center [901, 404] width 23 height 23
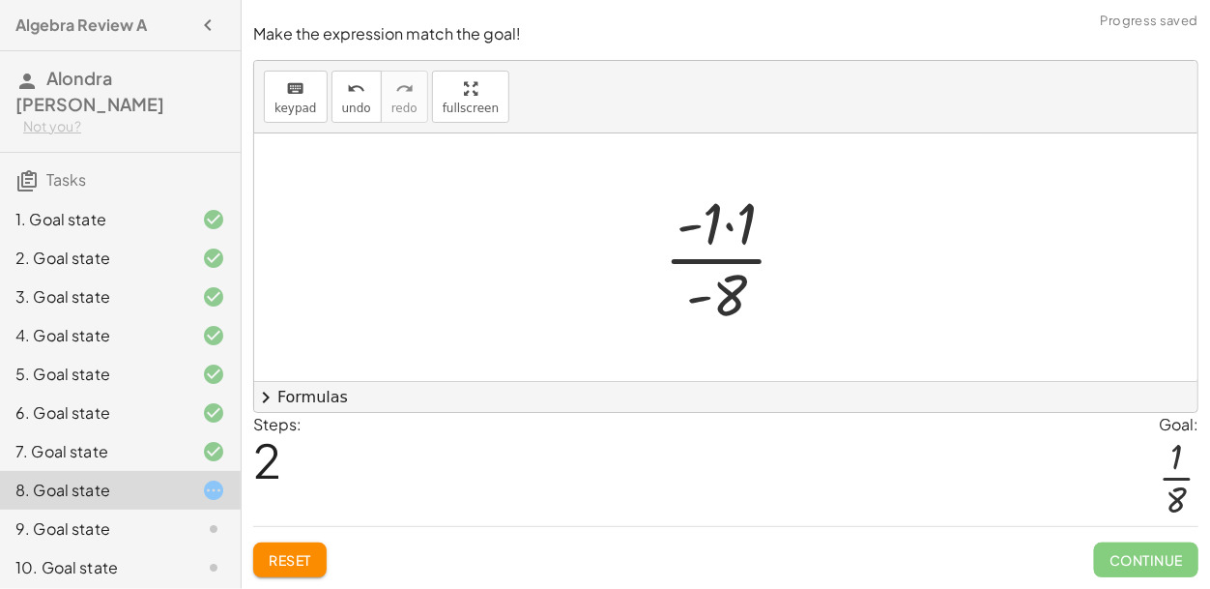
click at [746, 302] on div at bounding box center [733, 257] width 158 height 149
click at [726, 298] on div at bounding box center [733, 257] width 158 height 149
click at [735, 301] on div at bounding box center [733, 257] width 158 height 149
click at [713, 296] on div at bounding box center [733, 257] width 158 height 149
click at [725, 298] on div at bounding box center [733, 257] width 158 height 149
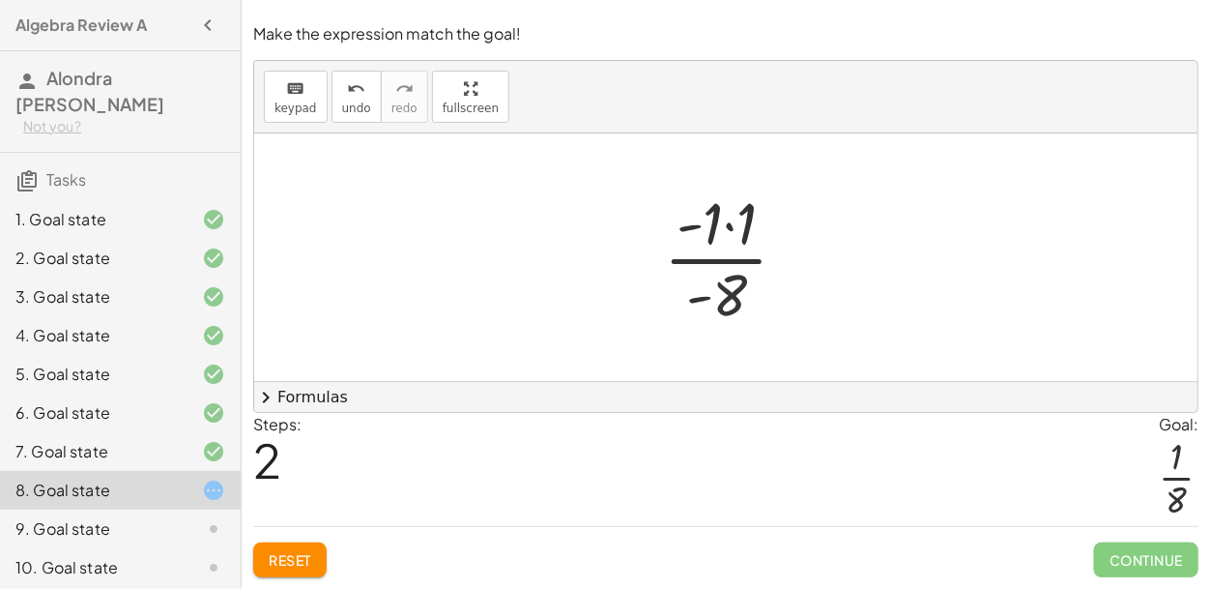
click at [725, 298] on div at bounding box center [733, 257] width 158 height 149
click at [734, 305] on div at bounding box center [733, 257] width 158 height 149
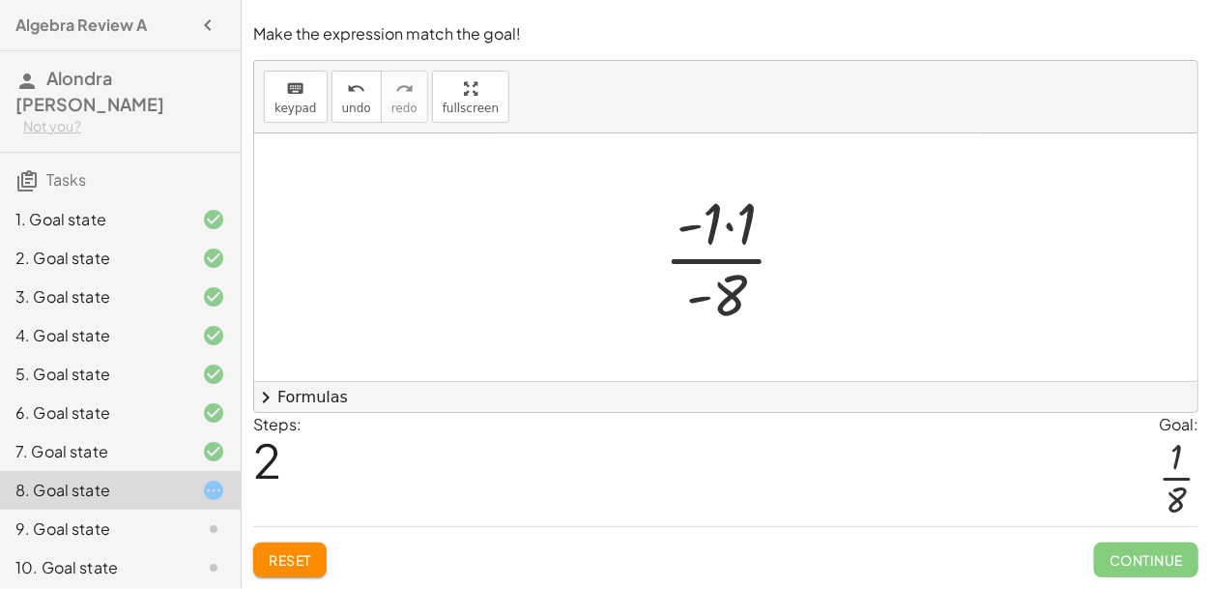
click at [734, 305] on div at bounding box center [733, 257] width 158 height 149
click at [725, 287] on div at bounding box center [733, 257] width 158 height 149
click at [711, 296] on div at bounding box center [733, 257] width 158 height 149
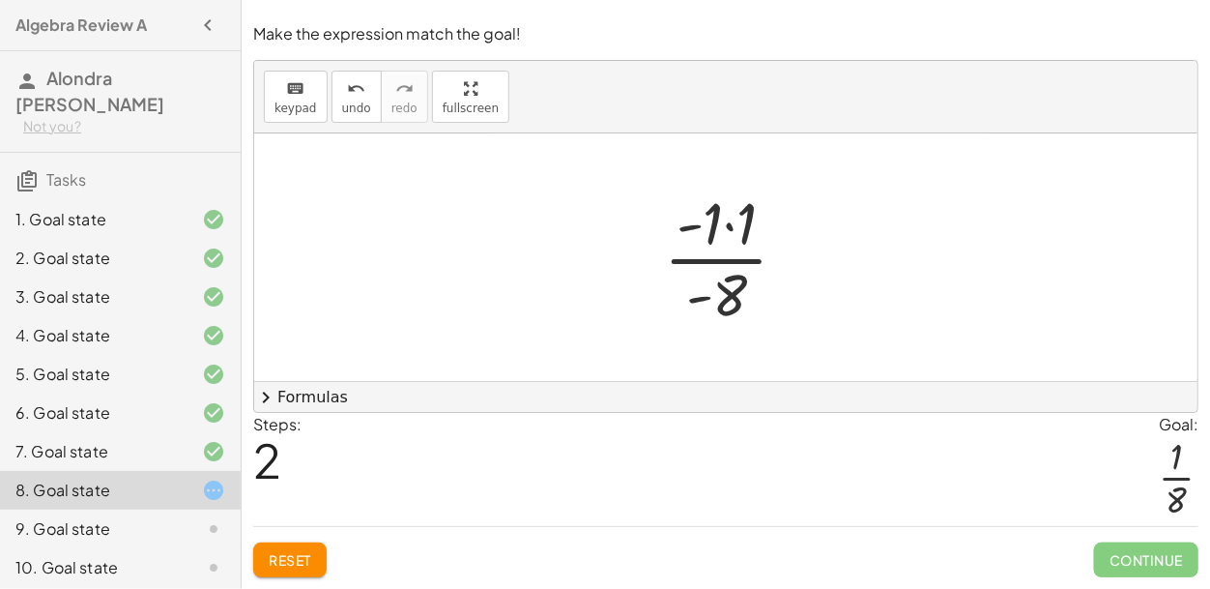
click at [741, 295] on div at bounding box center [733, 257] width 158 height 149
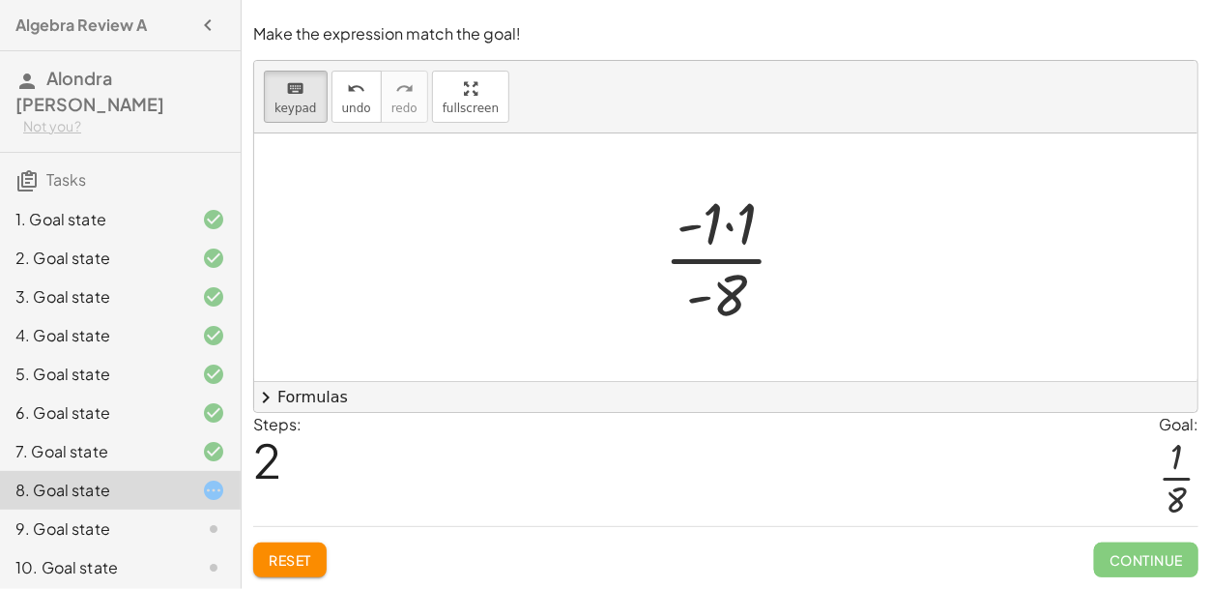
drag, startPoint x: 283, startPoint y: 101, endPoint x: 751, endPoint y: 277, distance: 500.1
click at [751, 277] on div "keyboard keypad undo undo redo redo fullscreen · - 11 · - 88 · - 1 · 11 · - 8 ·…" at bounding box center [725, 236] width 943 height 351
click at [717, 279] on div at bounding box center [717, 297] width 62 height 65
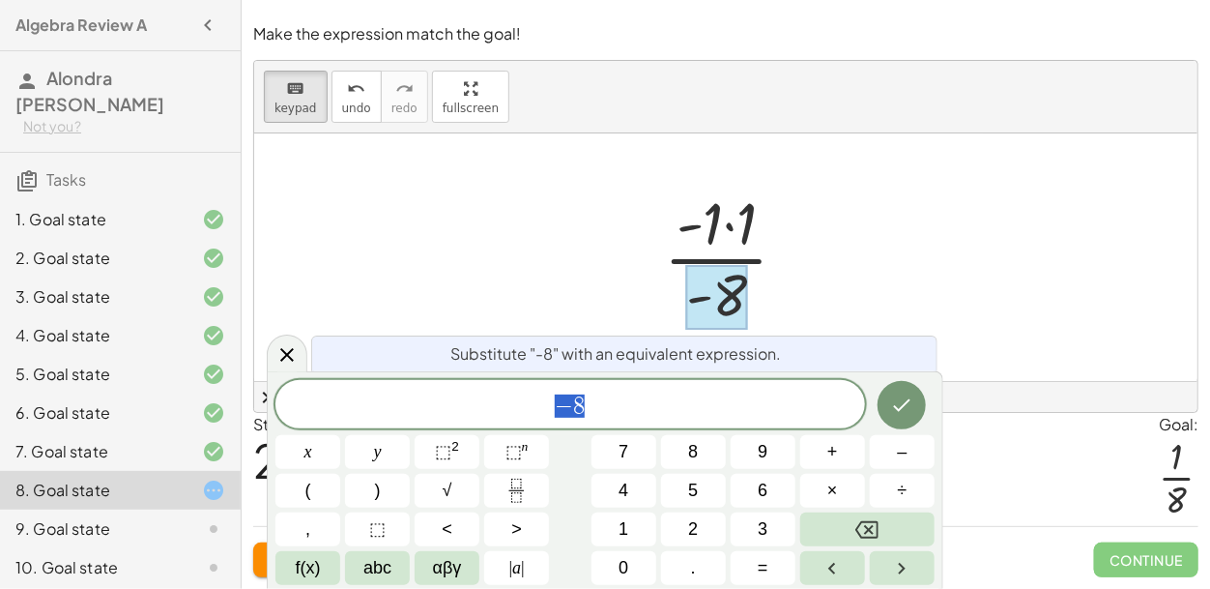
click at [629, 395] on span "− 8" at bounding box center [570, 405] width 590 height 27
click at [893, 399] on icon "Done" at bounding box center [901, 404] width 23 height 23
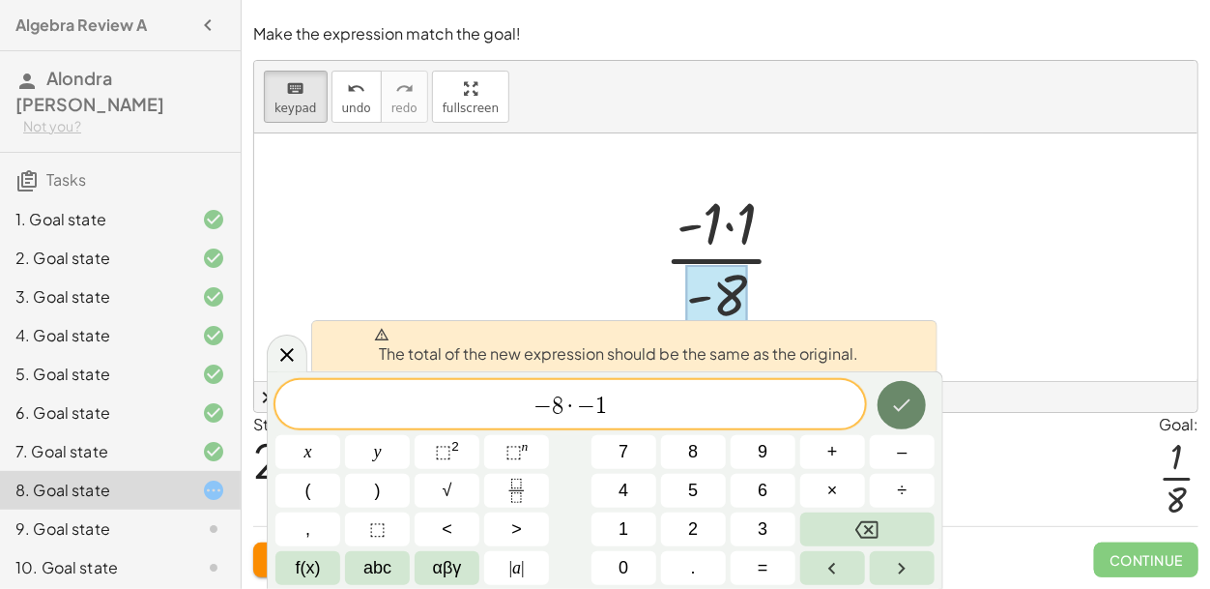
click at [881, 390] on button "Done" at bounding box center [902, 405] width 48 height 48
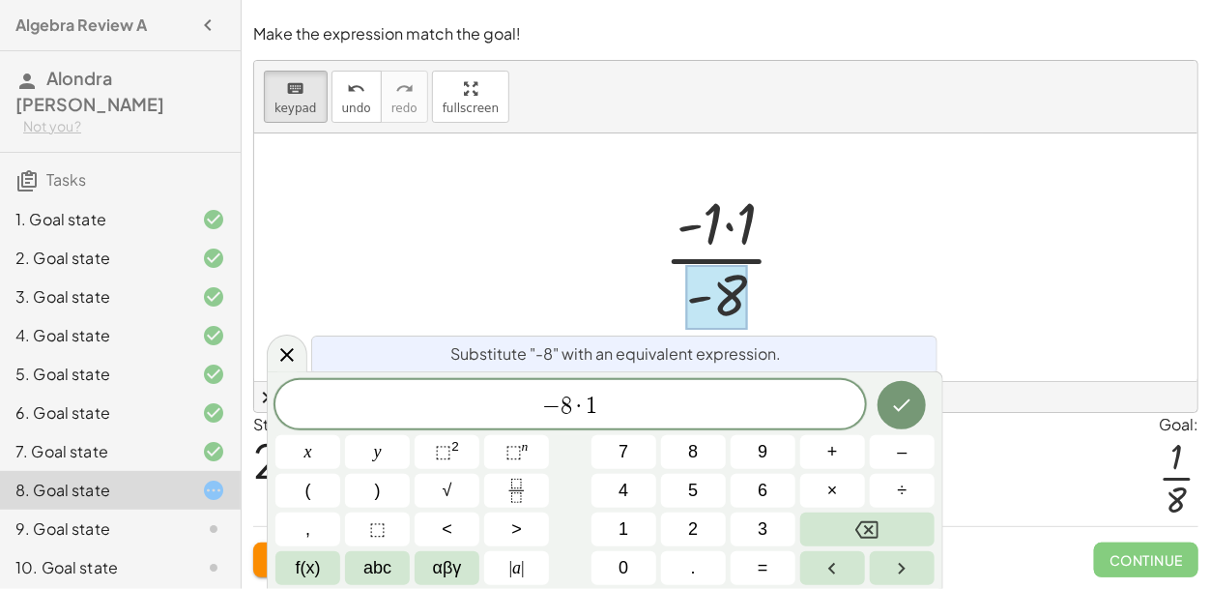
click at [916, 408] on button "Done" at bounding box center [902, 405] width 48 height 48
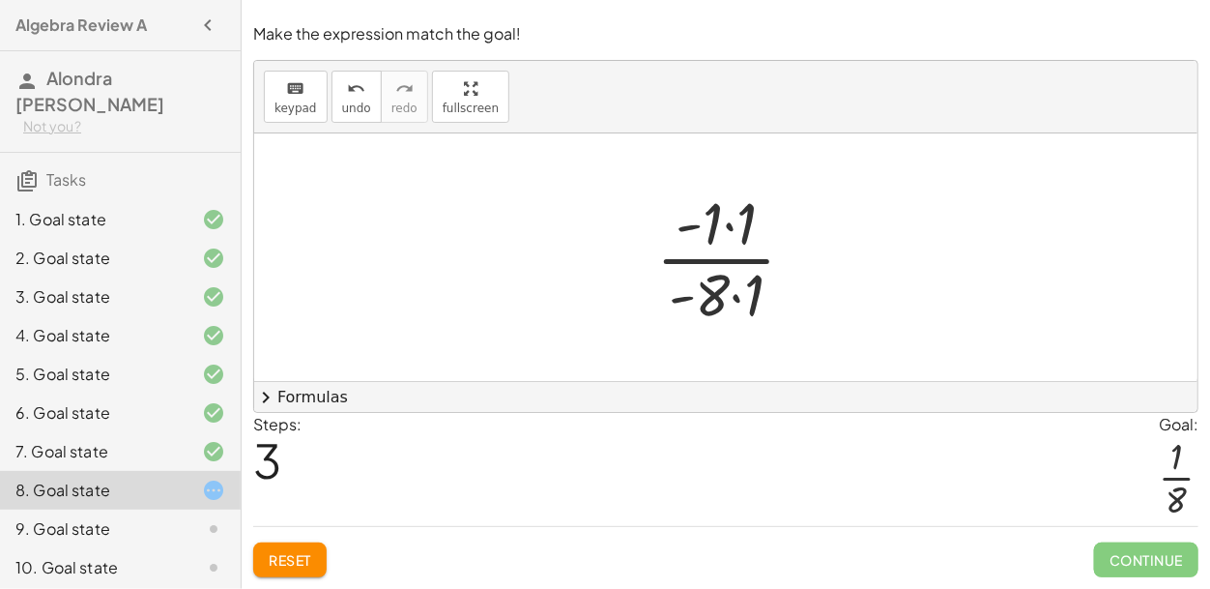
click at [732, 243] on div at bounding box center [734, 257] width 174 height 149
click at [735, 237] on div at bounding box center [734, 257] width 174 height 149
click at [723, 229] on div at bounding box center [734, 257] width 174 height 149
click at [656, 178] on div "keyboard keypad undo undo redo redo fullscreen · - 11 · - 88 · - 1 · 11 · - 8 ·…" at bounding box center [725, 236] width 943 height 351
drag, startPoint x: 297, startPoint y: 97, endPoint x: 724, endPoint y: 219, distance: 444.4
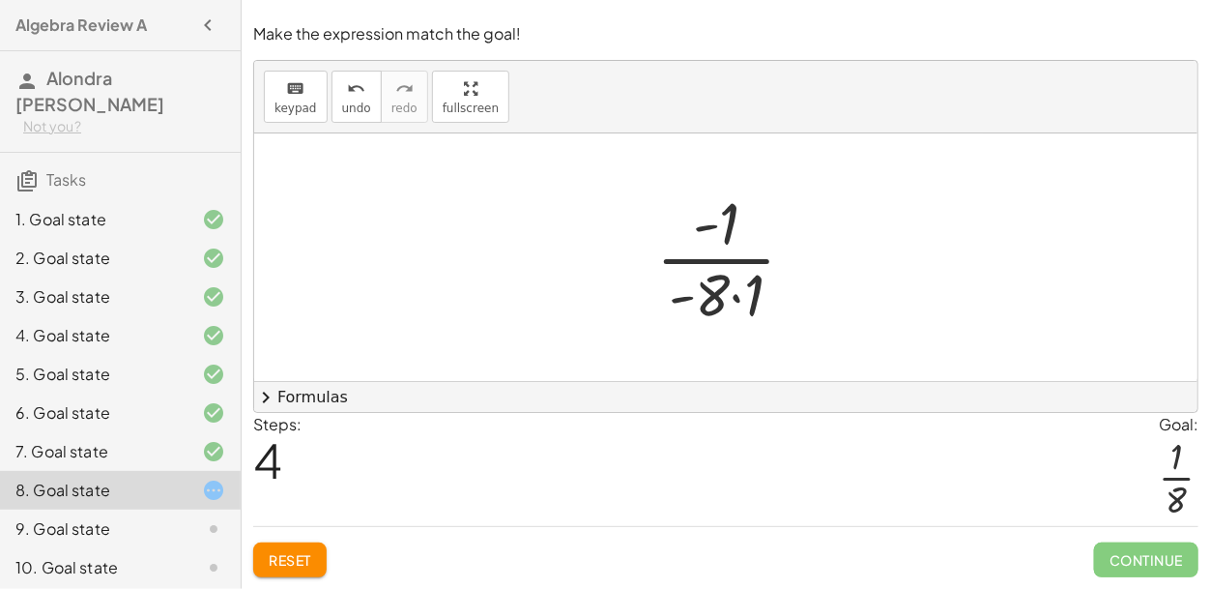
click at [724, 219] on div "keyboard keypad undo undo redo redo fullscreen · - 11 · - 88 · - 1 · 11 · - 8 ·…" at bounding box center [725, 236] width 943 height 351
click at [723, 219] on div at bounding box center [734, 257] width 174 height 149
click at [286, 103] on span "keypad" at bounding box center [295, 108] width 43 height 14
click at [737, 224] on div at bounding box center [716, 224] width 46 height 65
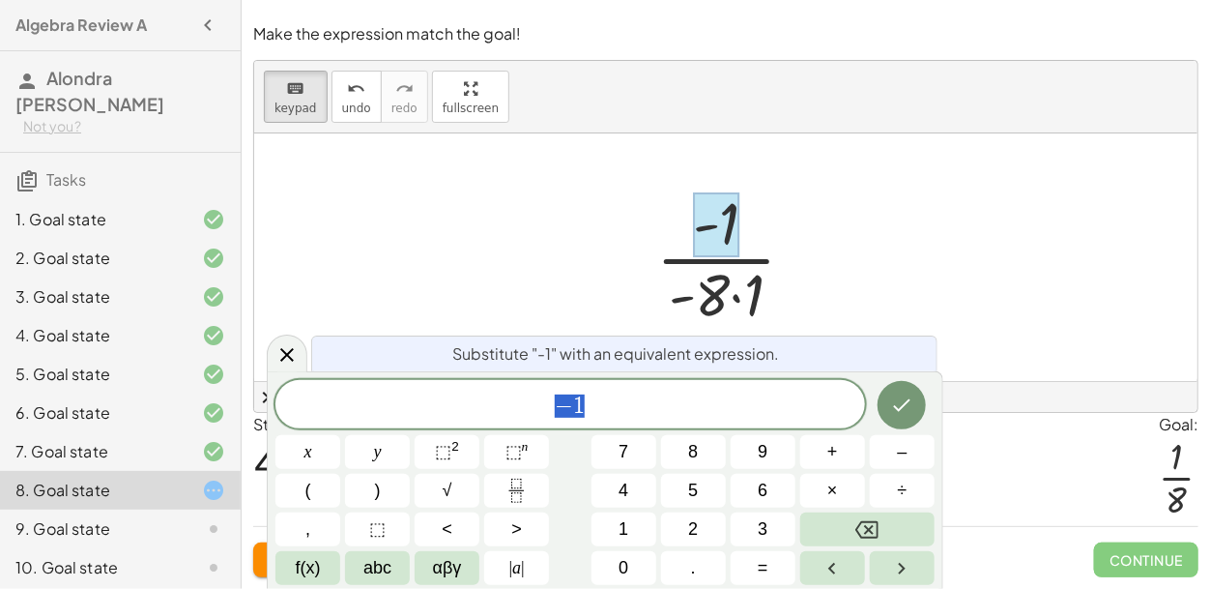
click at [588, 409] on span "− 1" at bounding box center [570, 405] width 590 height 27
click at [914, 406] on button "Done" at bounding box center [902, 405] width 48 height 48
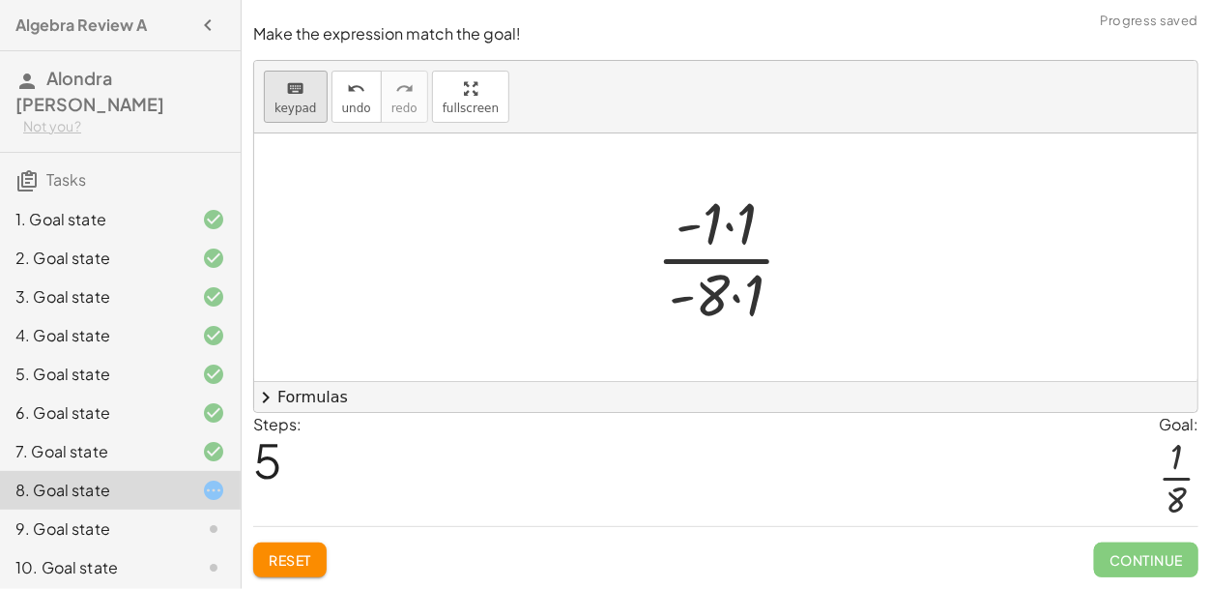
click at [294, 80] on icon "keyboard" at bounding box center [295, 88] width 18 height 23
click at [730, 276] on div at bounding box center [734, 257] width 174 height 149
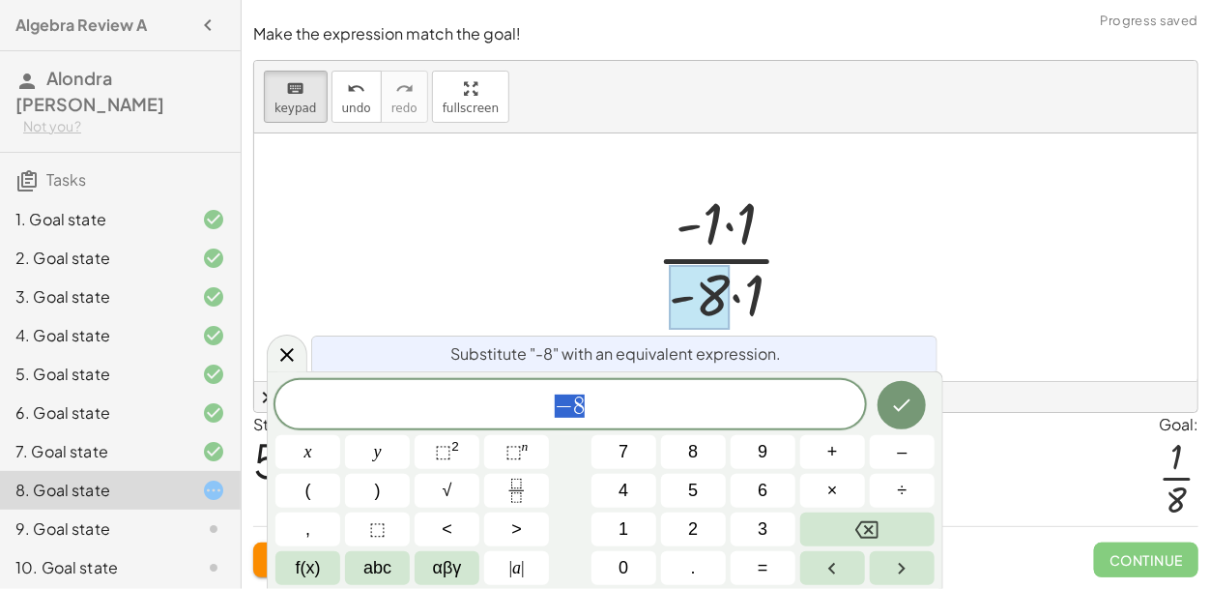
click at [660, 411] on span "− 8" at bounding box center [570, 405] width 590 height 27
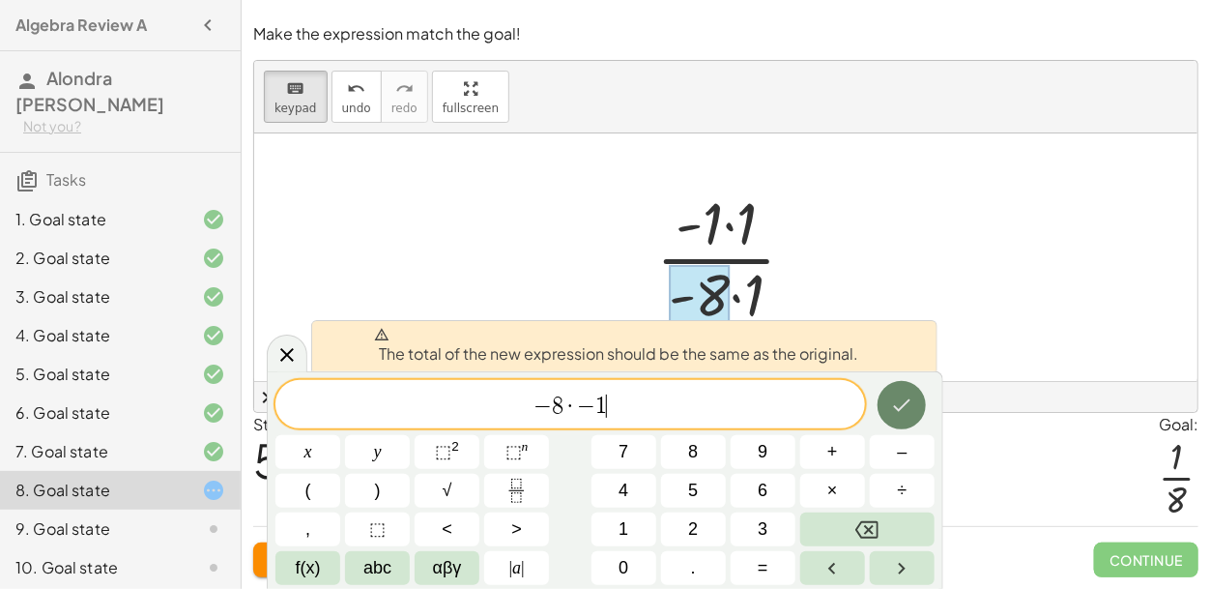
click at [891, 414] on icon "Done" at bounding box center [901, 404] width 23 height 23
click at [734, 276] on div at bounding box center [734, 257] width 174 height 149
click at [281, 106] on span "keypad" at bounding box center [295, 108] width 43 height 14
click at [907, 386] on button "Done" at bounding box center [902, 405] width 48 height 48
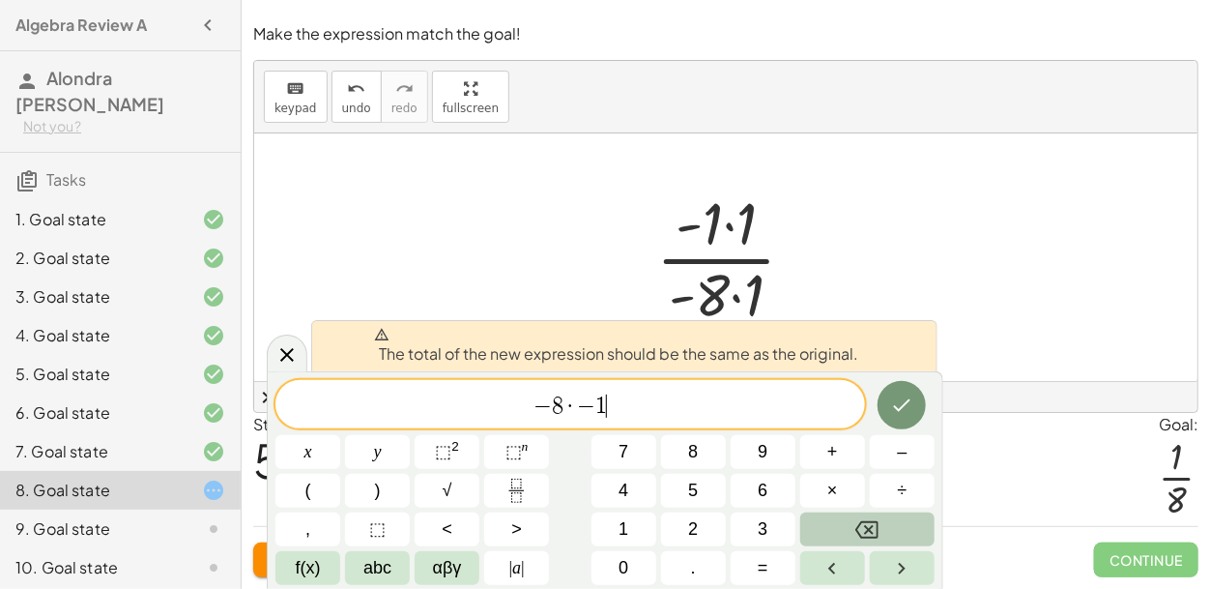
click at [858, 539] on icon "Backspace" at bounding box center [866, 529] width 23 height 23
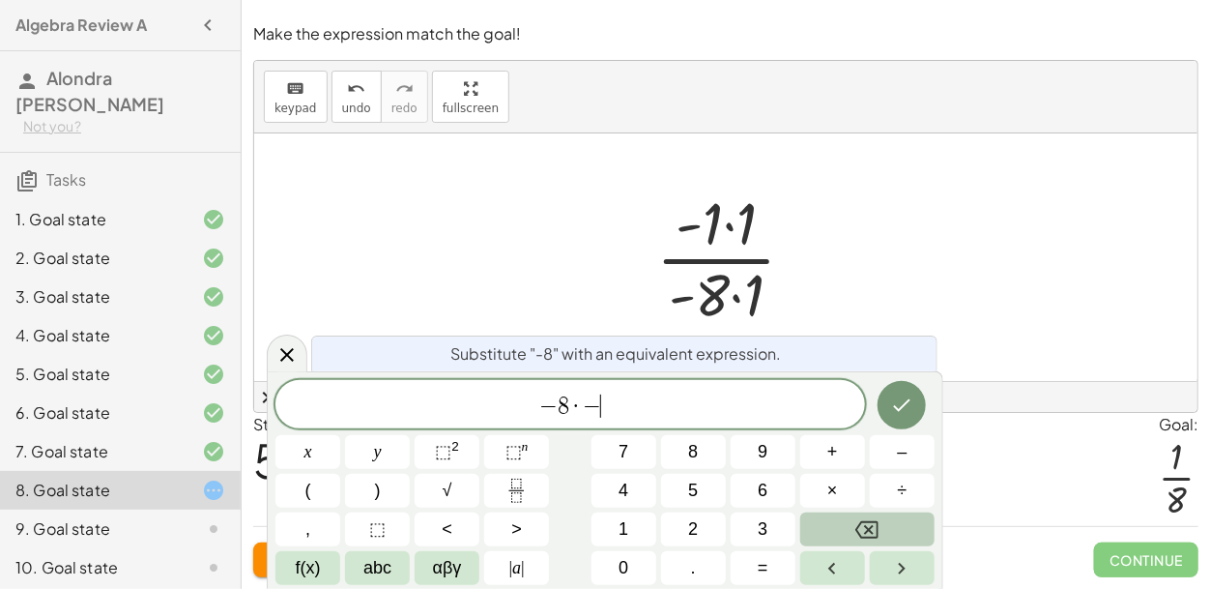
click at [858, 539] on icon "Backspace" at bounding box center [866, 529] width 23 height 23
click at [873, 534] on icon "Backspace" at bounding box center [866, 529] width 23 height 23
click at [901, 414] on icon "Done" at bounding box center [901, 404] width 23 height 23
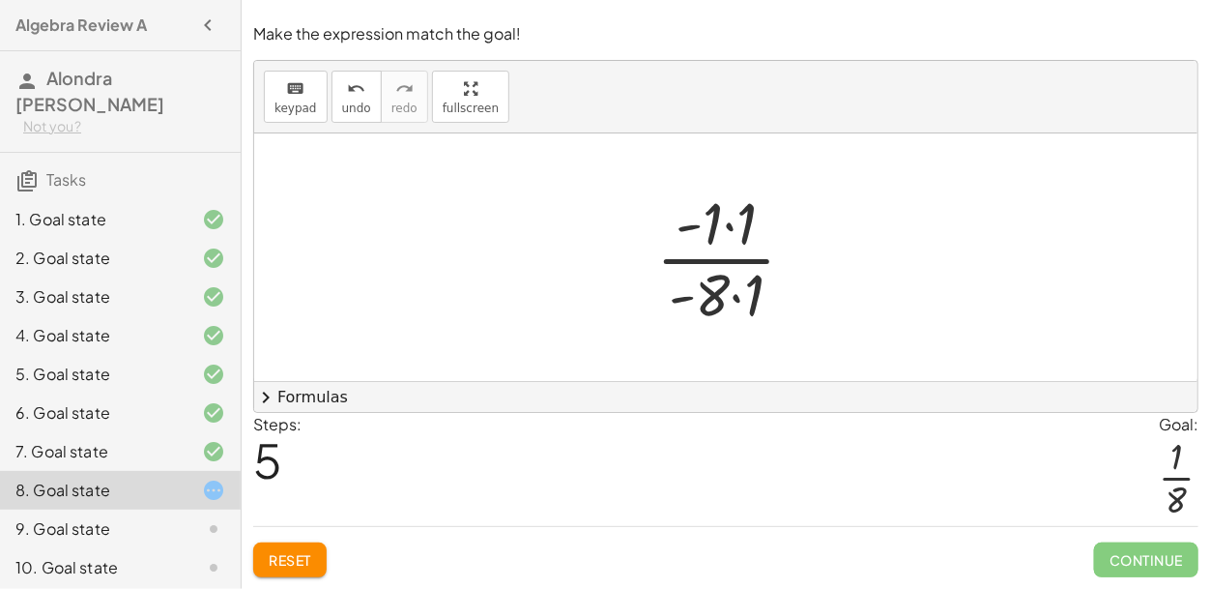
click at [745, 294] on div at bounding box center [734, 257] width 174 height 149
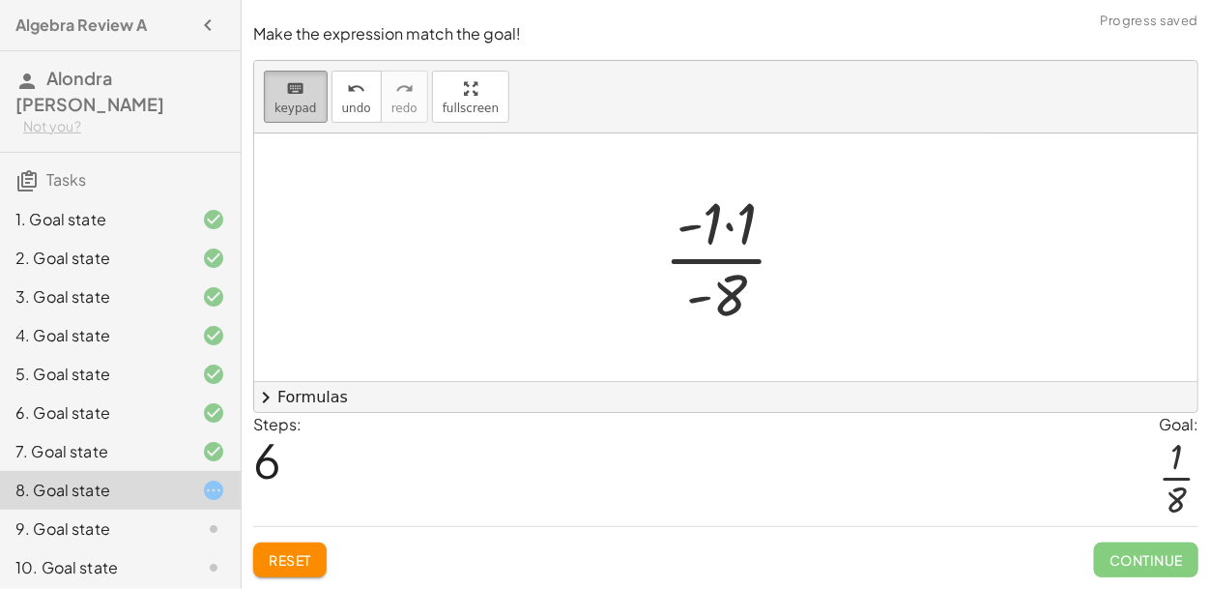
click at [290, 110] on span "keypad" at bounding box center [295, 108] width 43 height 14
click at [734, 306] on div at bounding box center [717, 297] width 62 height 65
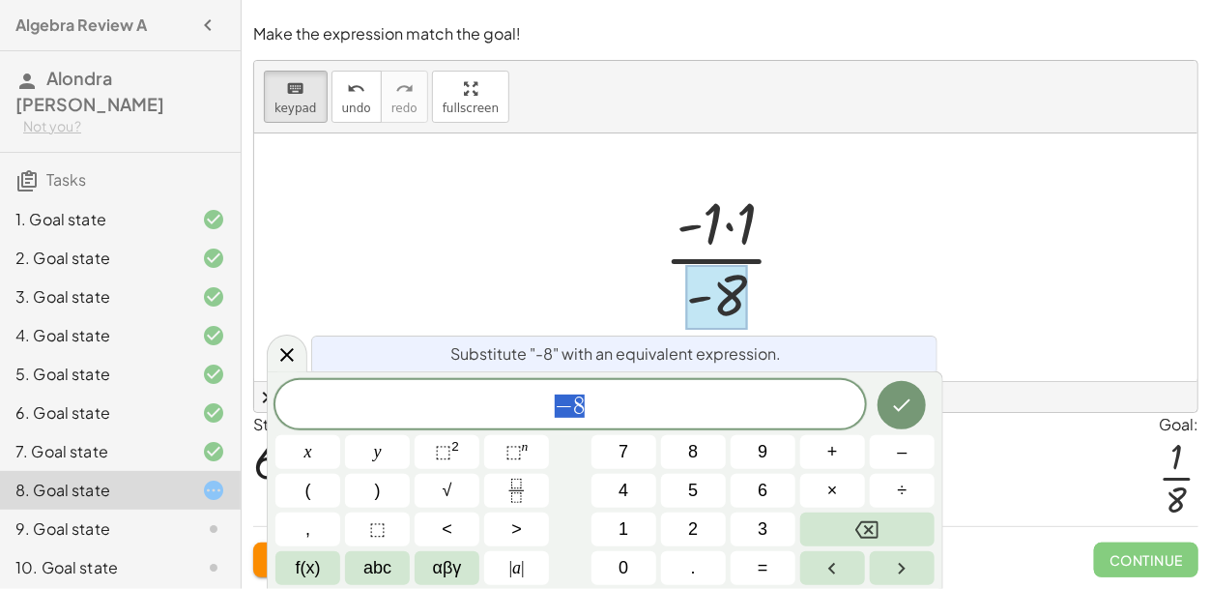
click at [707, 413] on span "− 8" at bounding box center [570, 405] width 590 height 27
click at [922, 402] on button "Done" at bounding box center [902, 405] width 48 height 48
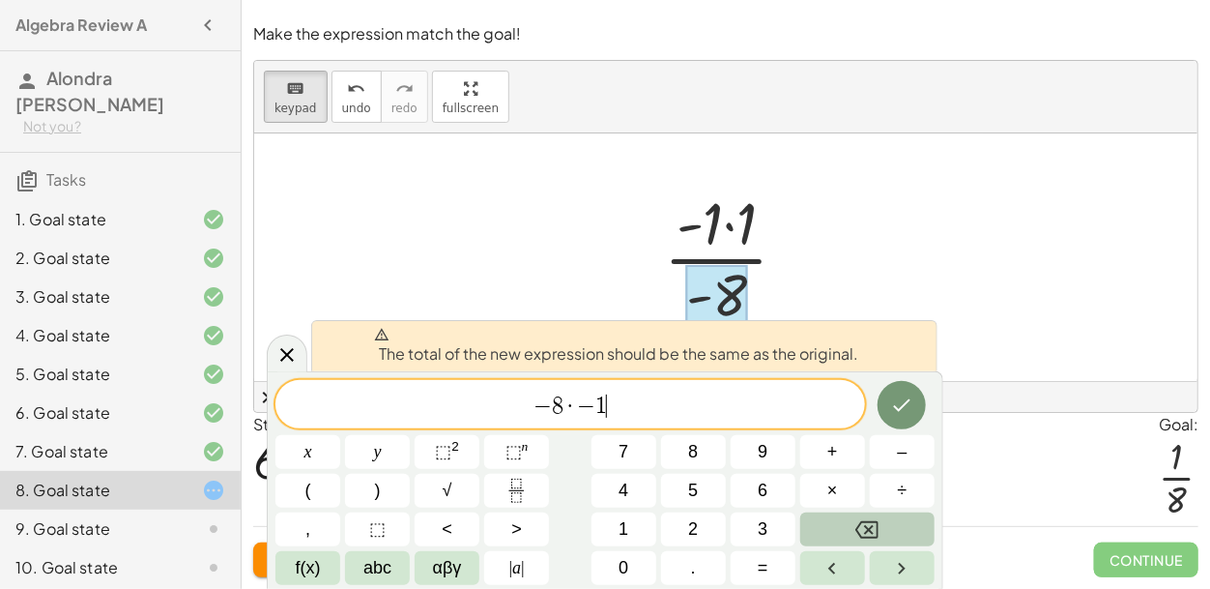
click at [887, 528] on button "Backspace" at bounding box center [867, 529] width 134 height 34
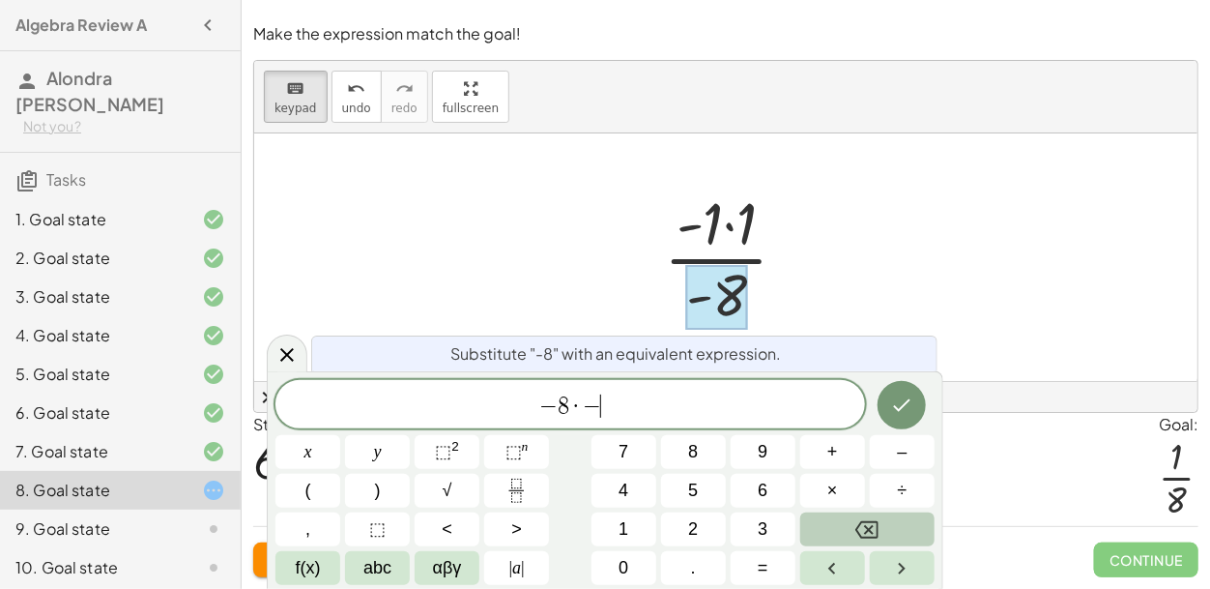
click at [887, 528] on button "Backspace" at bounding box center [867, 529] width 134 height 34
click at [874, 533] on icon "Backspace" at bounding box center [866, 529] width 23 height 23
click at [905, 400] on icon "Done" at bounding box center [901, 404] width 23 height 23
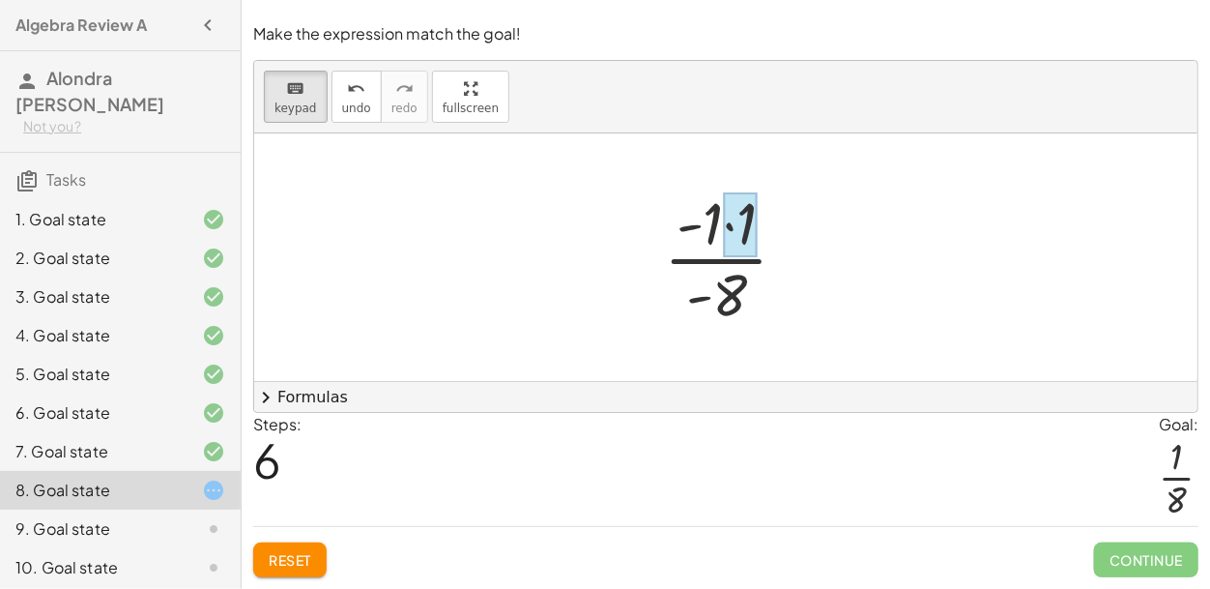
click at [734, 204] on div at bounding box center [740, 224] width 34 height 65
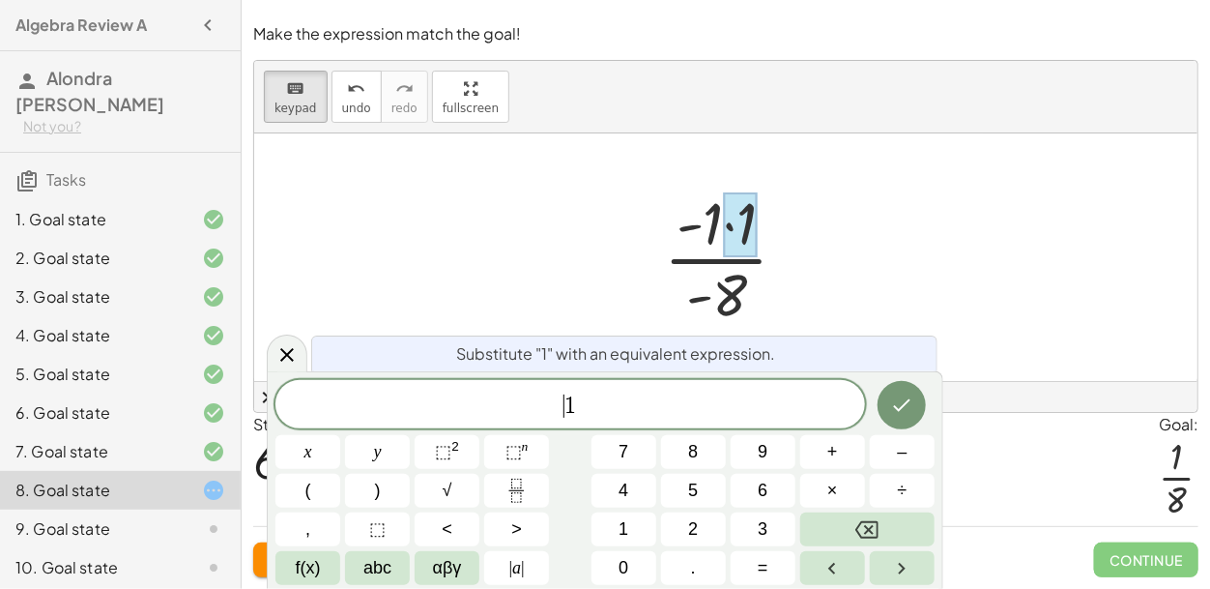
click at [568, 400] on span "1" at bounding box center [570, 405] width 12 height 23
click at [901, 406] on icon "Done" at bounding box center [901, 404] width 23 height 23
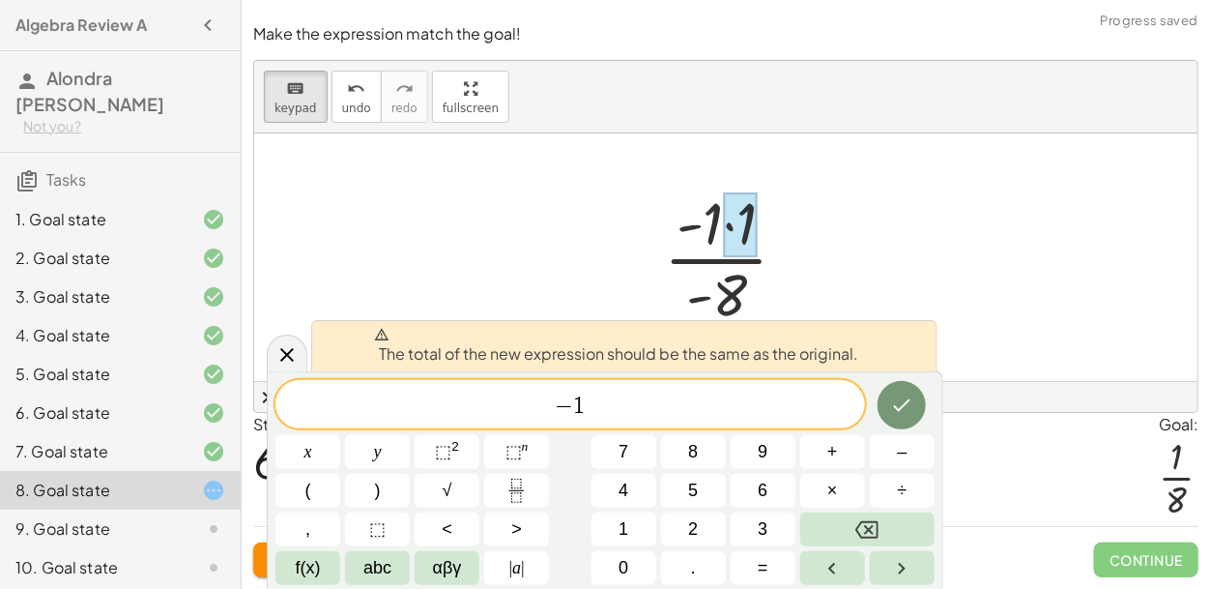
click at [655, 413] on span "− ​ 1" at bounding box center [570, 405] width 590 height 27
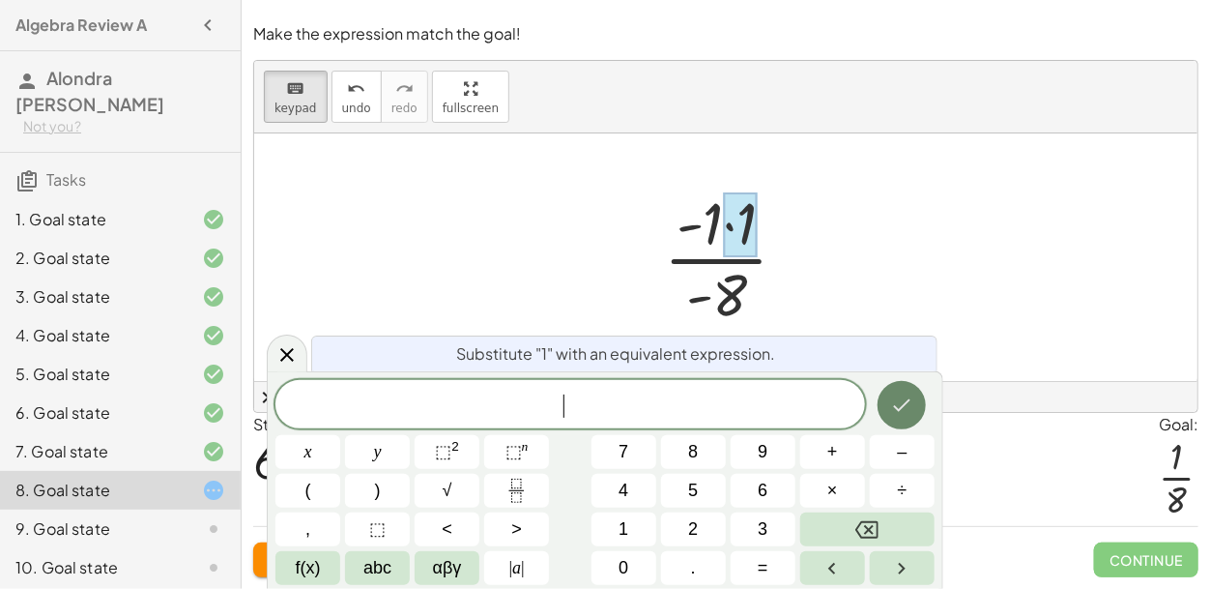
click at [910, 404] on icon "Done" at bounding box center [901, 404] width 23 height 23
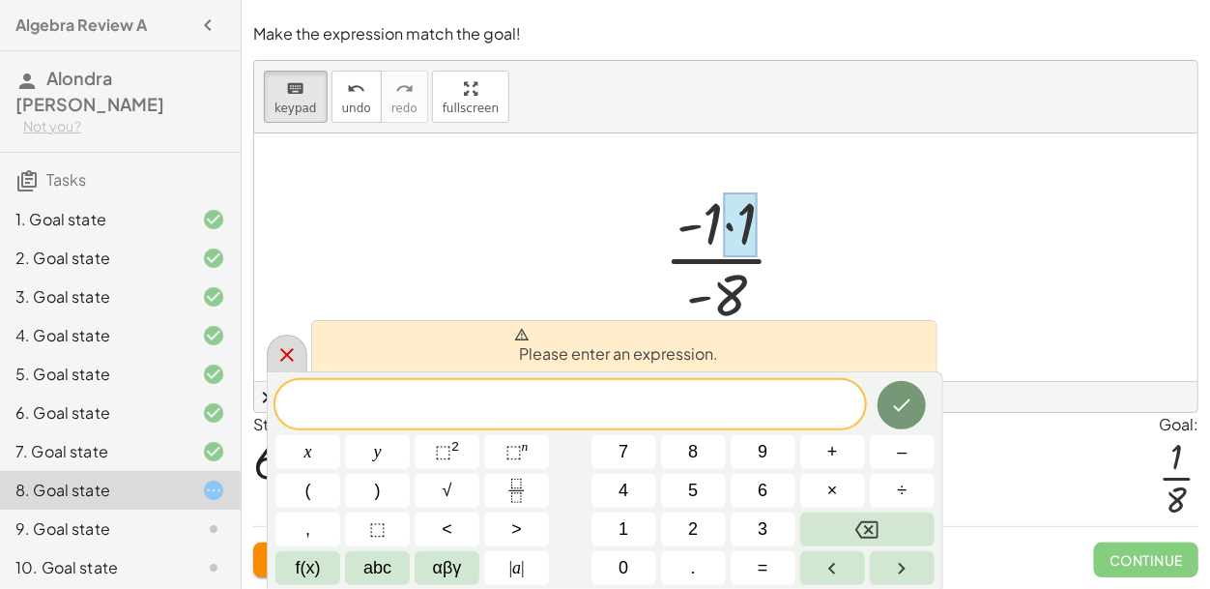
click at [295, 351] on icon at bounding box center [286, 354] width 23 height 23
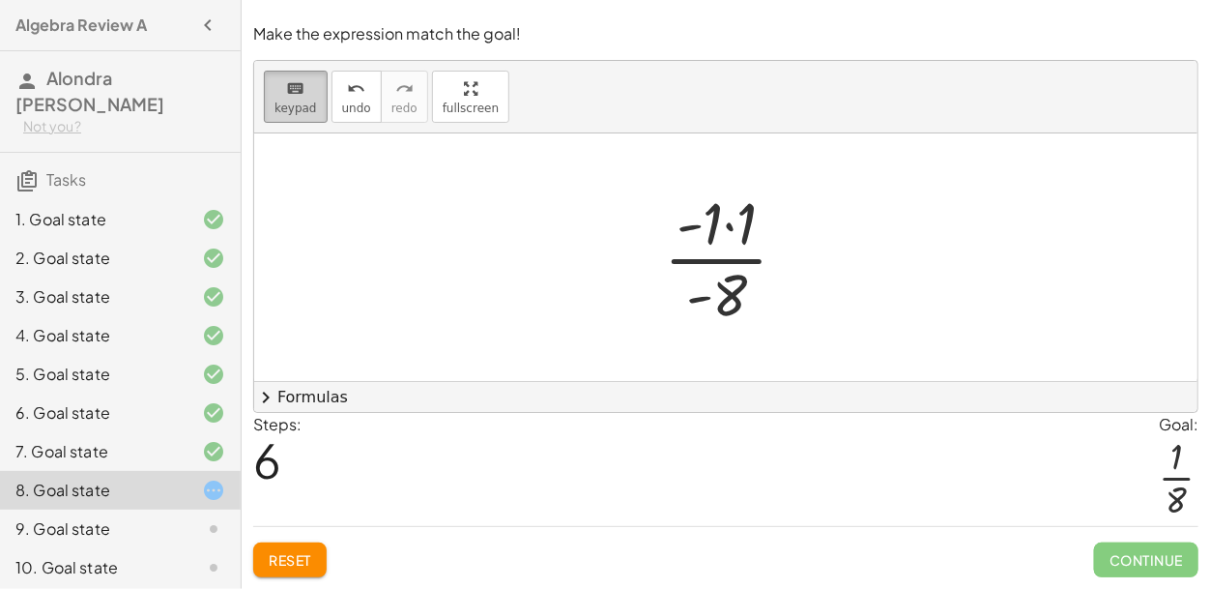
click at [277, 109] on span "keypad" at bounding box center [295, 108] width 43 height 14
click at [730, 228] on div at bounding box center [733, 257] width 158 height 149
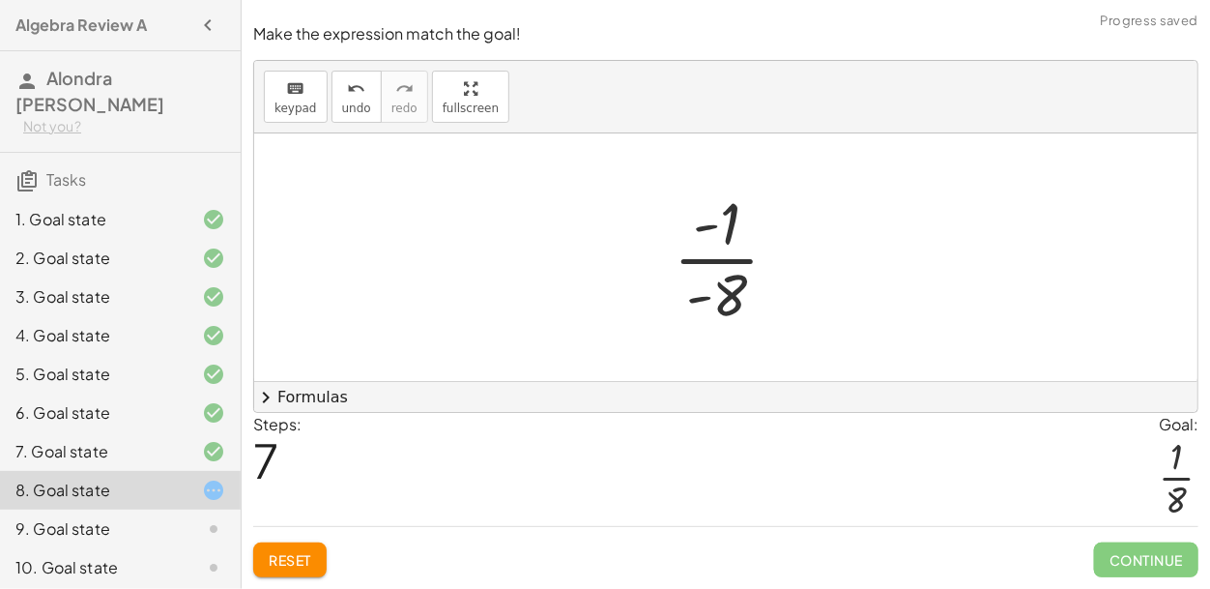
click at [702, 262] on div at bounding box center [734, 257] width 140 height 149
click at [305, 105] on span "keypad" at bounding box center [295, 108] width 43 height 14
drag, startPoint x: 702, startPoint y: 236, endPoint x: 664, endPoint y: 388, distance: 156.3
click at [664, 388] on div "keyboard keypad undo undo redo redo fullscreen · - 11 · - 88 · - 1 · 11 · - 8 ·…" at bounding box center [725, 236] width 943 height 351
click at [668, 343] on div at bounding box center [725, 256] width 943 height 247
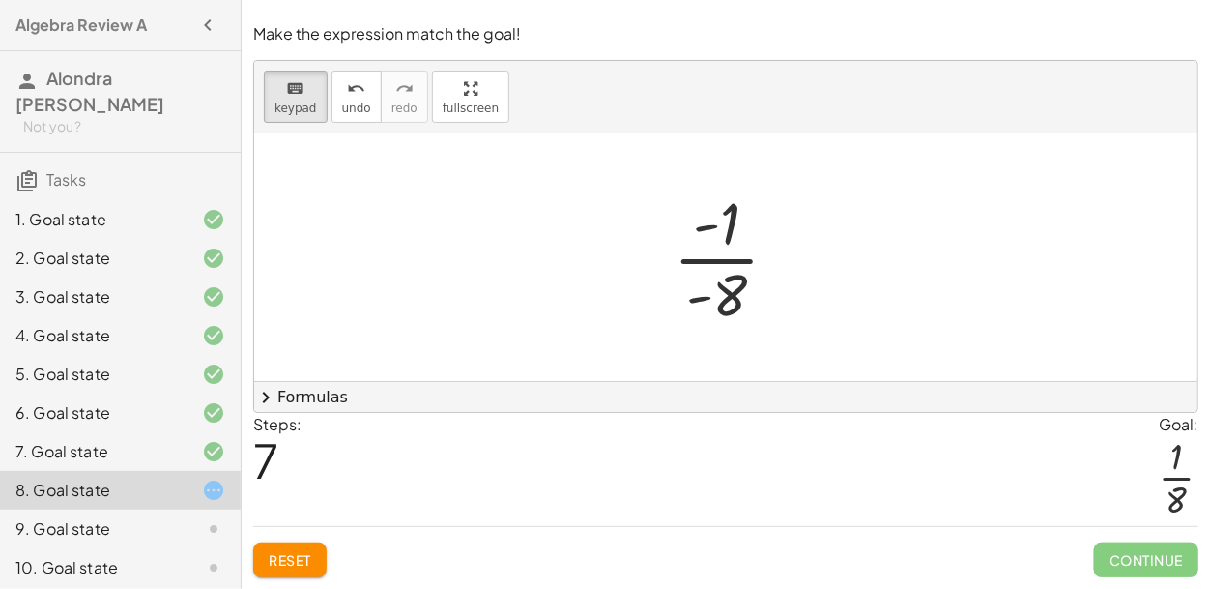
click at [699, 303] on div at bounding box center [734, 257] width 140 height 149
click at [734, 308] on div at bounding box center [717, 297] width 62 height 65
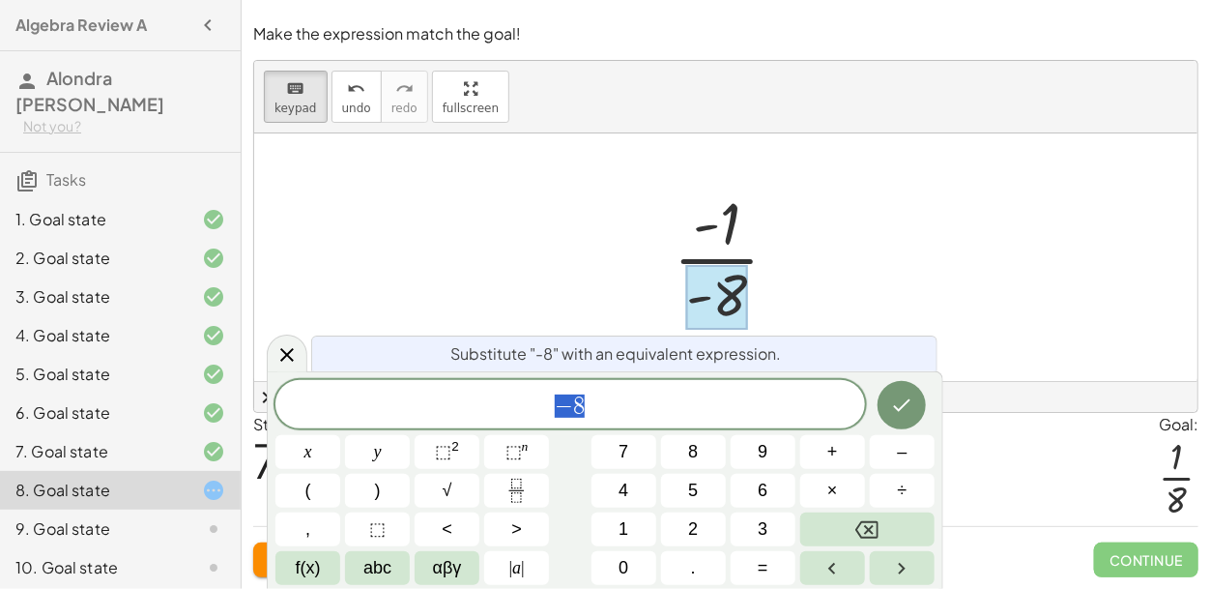
click at [647, 432] on div "− 8 x y ⬚ 2 ⬚ n 7 8 9 + – ( ) √ 4 5 6 × ÷ , ⬚ < > 1 2 3 f(x) abc αβγ | a | 0 . =" at bounding box center [604, 482] width 659 height 205
click at [640, 417] on span "− 8" at bounding box center [570, 405] width 590 height 27
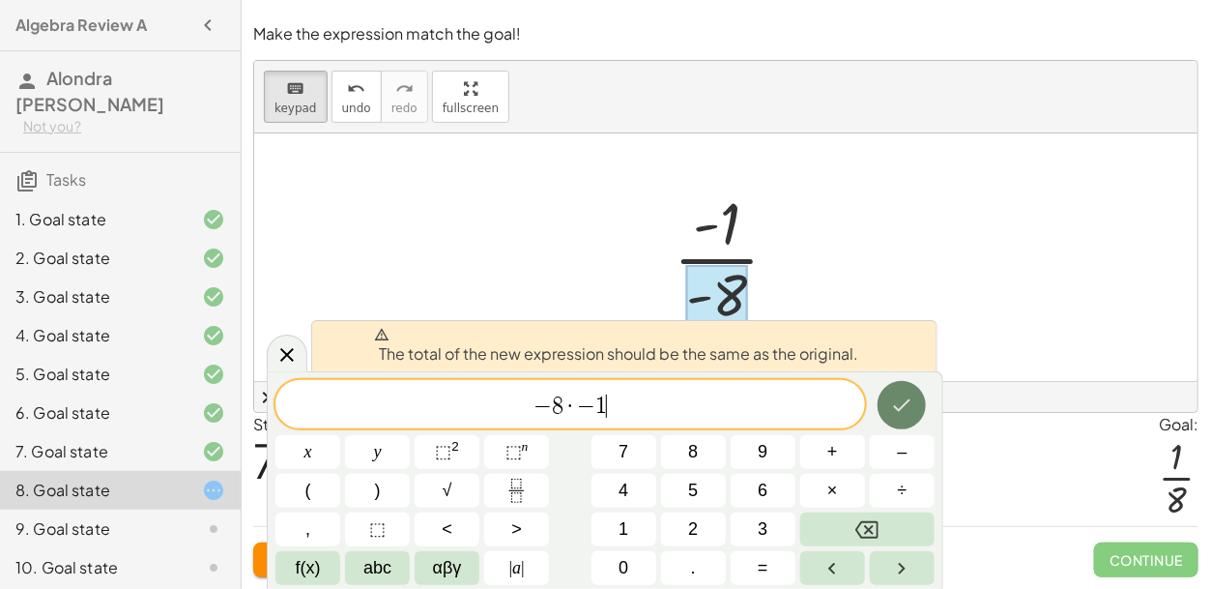
click at [918, 413] on button "Done" at bounding box center [902, 405] width 48 height 48
click at [917, 412] on button "Done" at bounding box center [902, 405] width 48 height 48
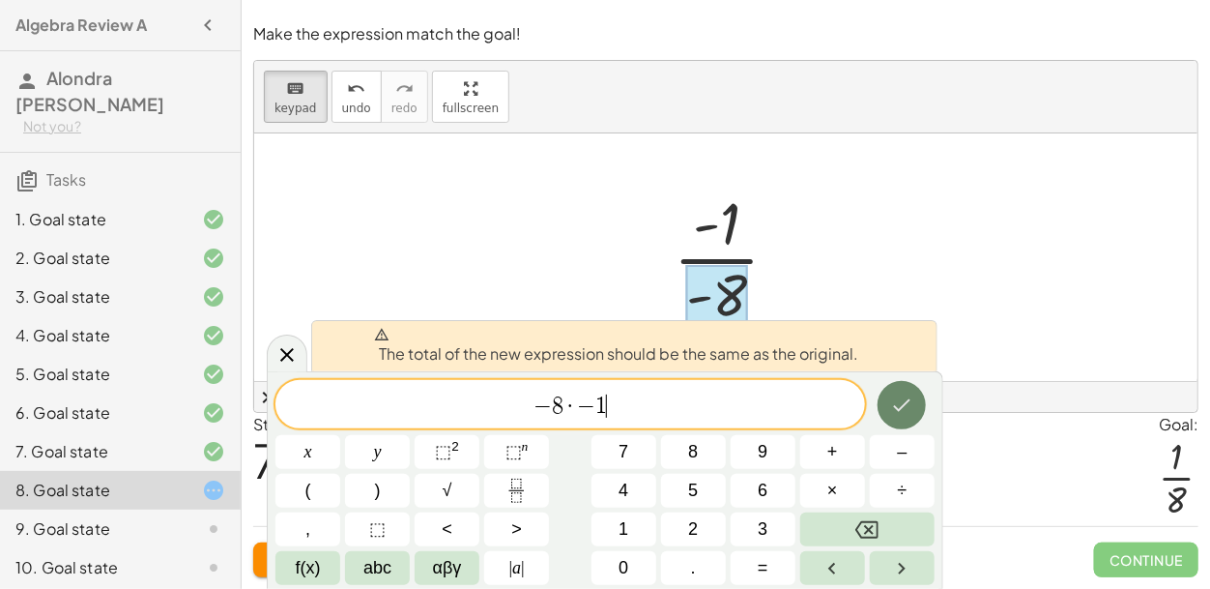
click at [917, 412] on button "Done" at bounding box center [902, 405] width 48 height 48
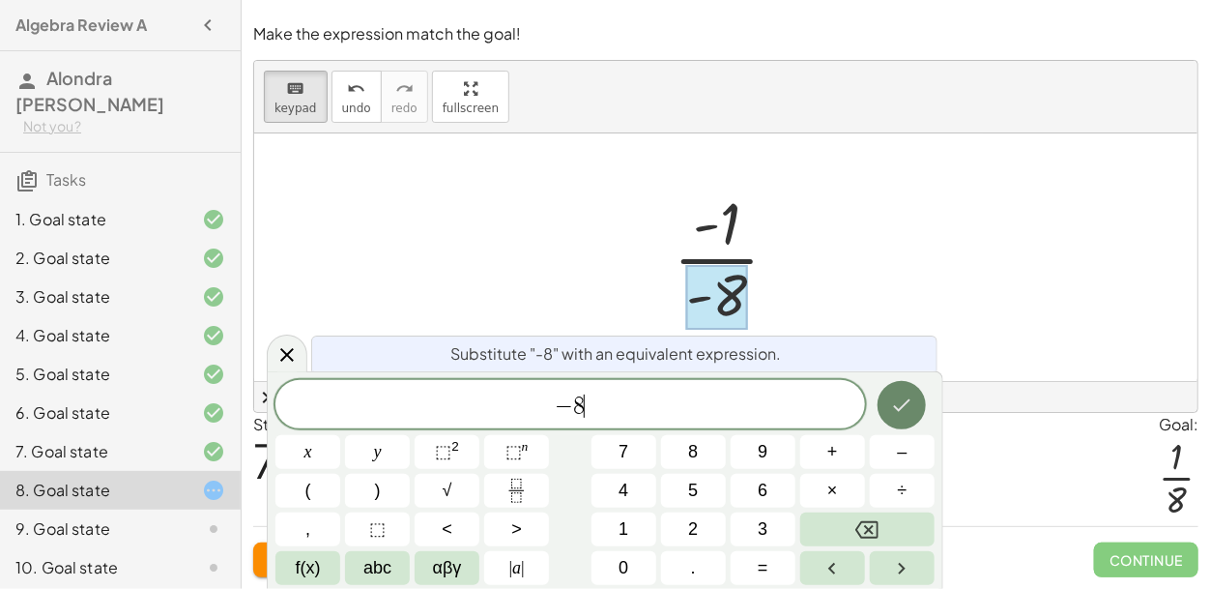
click at [920, 409] on button "Done" at bounding box center [902, 405] width 48 height 48
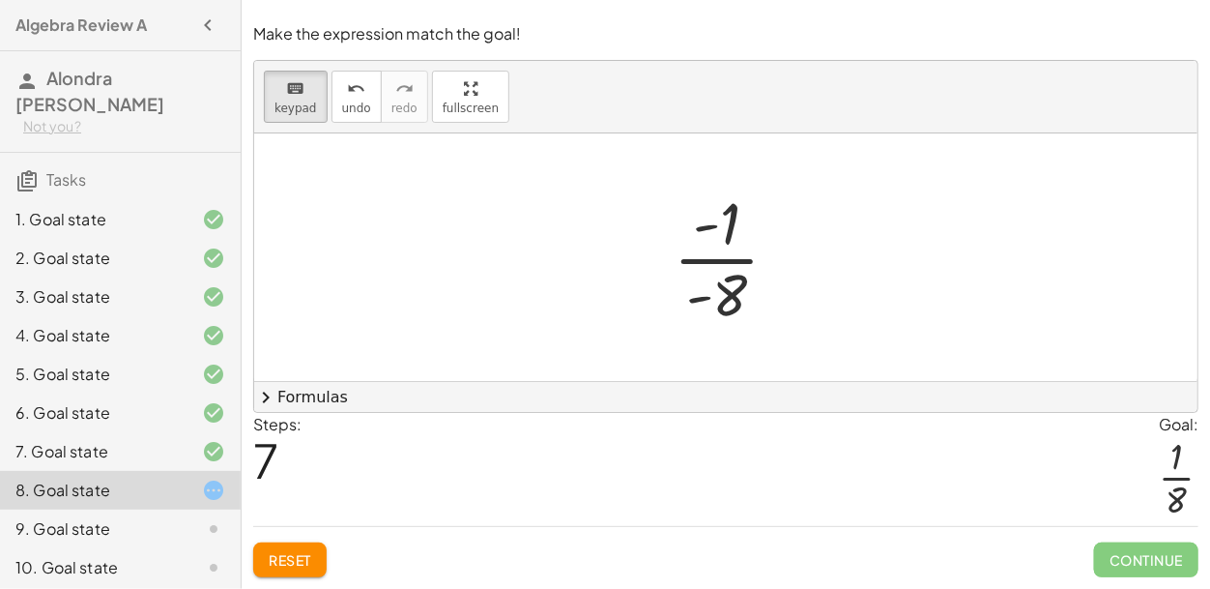
click at [153, 517] on div "9. Goal state" at bounding box center [93, 528] width 156 height 23
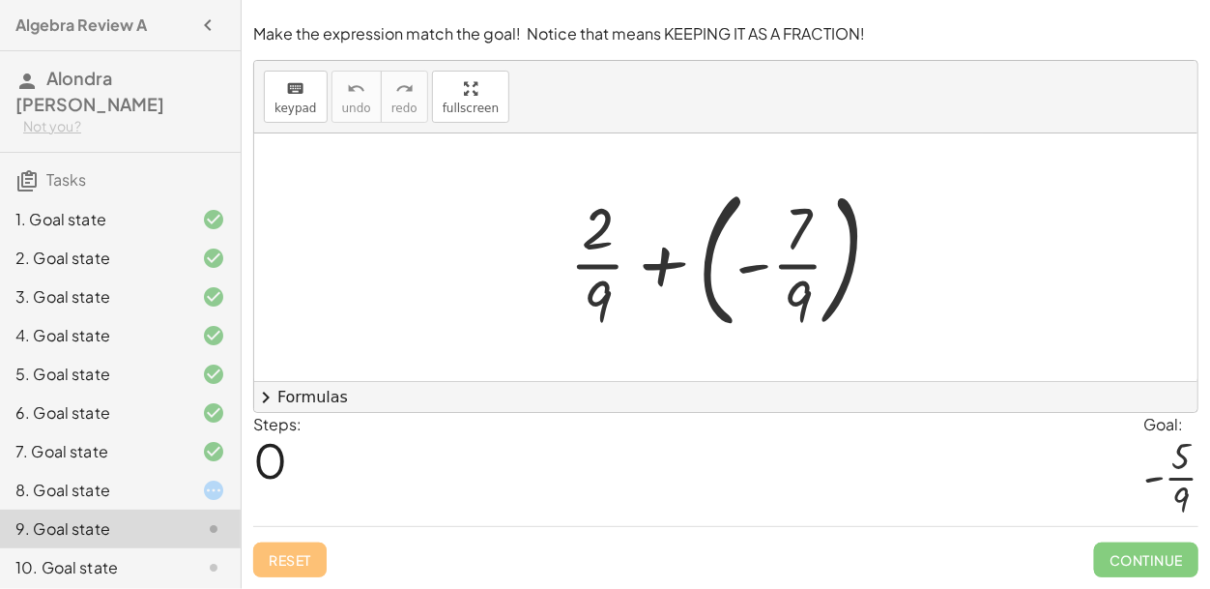
click at [671, 263] on div at bounding box center [734, 257] width 348 height 160
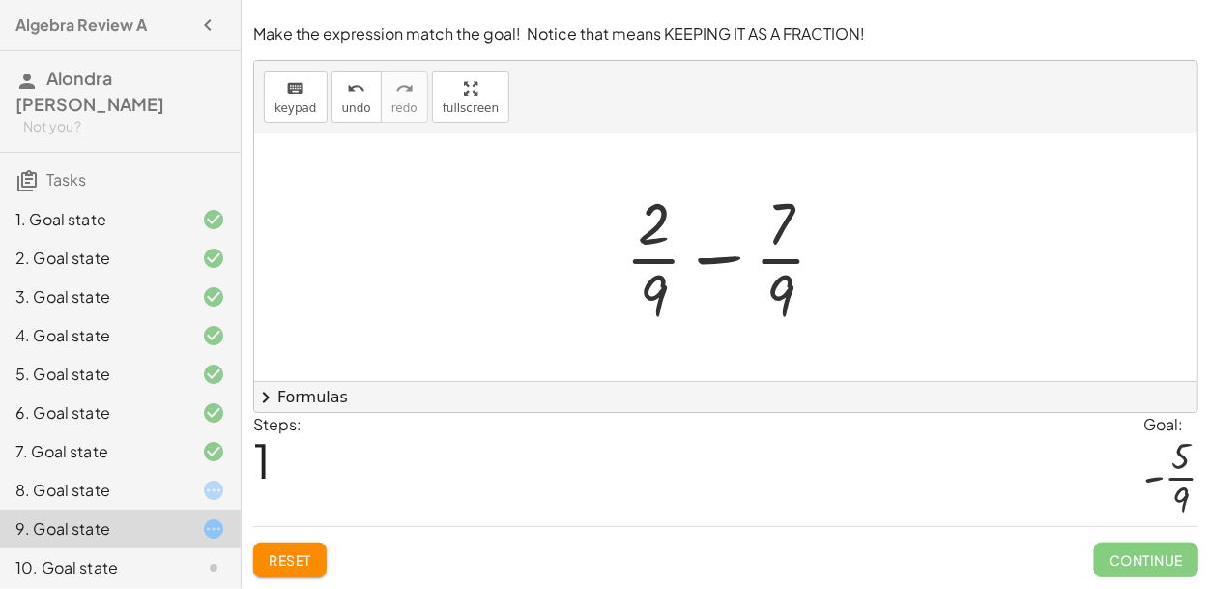
click at [727, 293] on div at bounding box center [734, 257] width 236 height 149
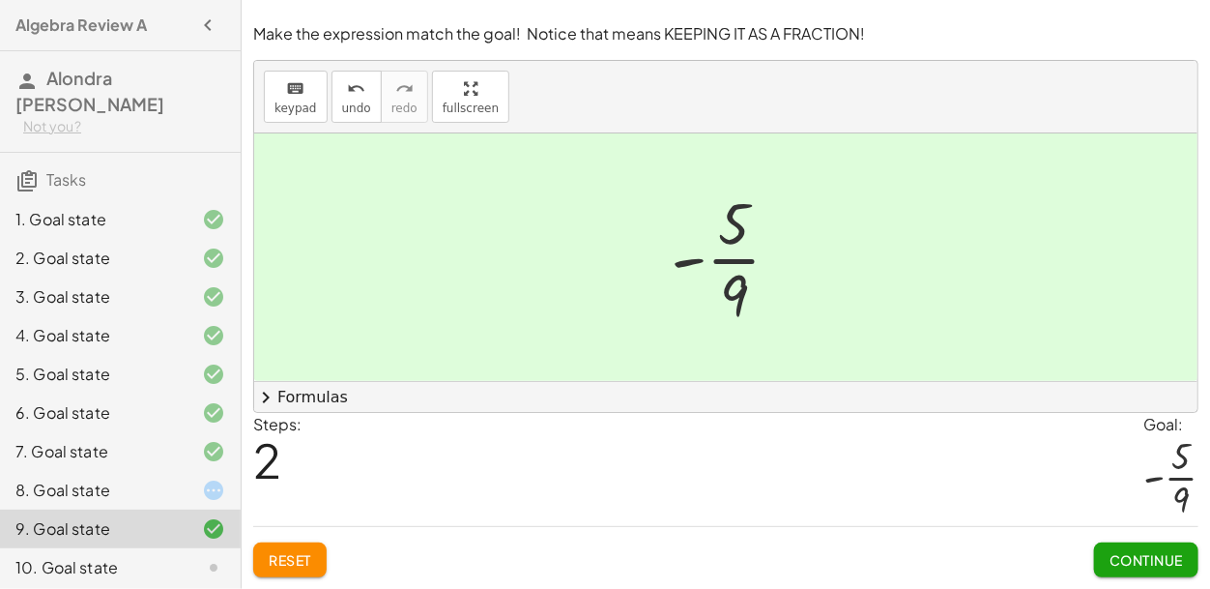
click at [205, 27] on icon "button" at bounding box center [207, 25] width 23 height 23
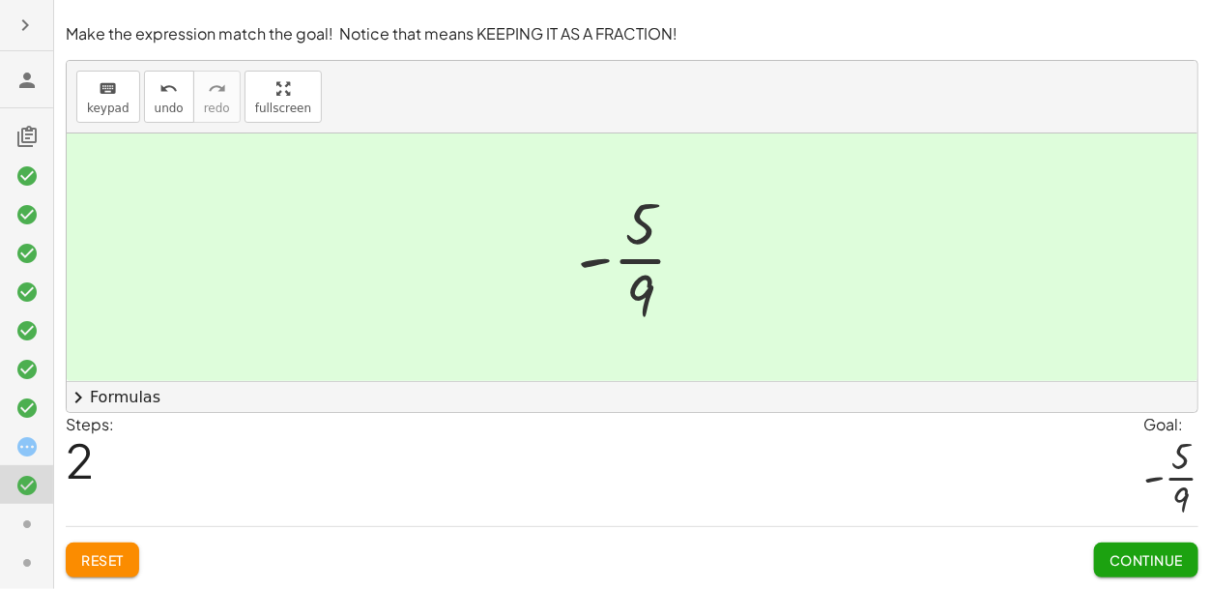
click at [26, 85] on icon at bounding box center [26, 80] width 23 height 23
click at [21, 81] on icon at bounding box center [26, 80] width 23 height 23
click at [21, 29] on icon "button" at bounding box center [25, 25] width 23 height 23
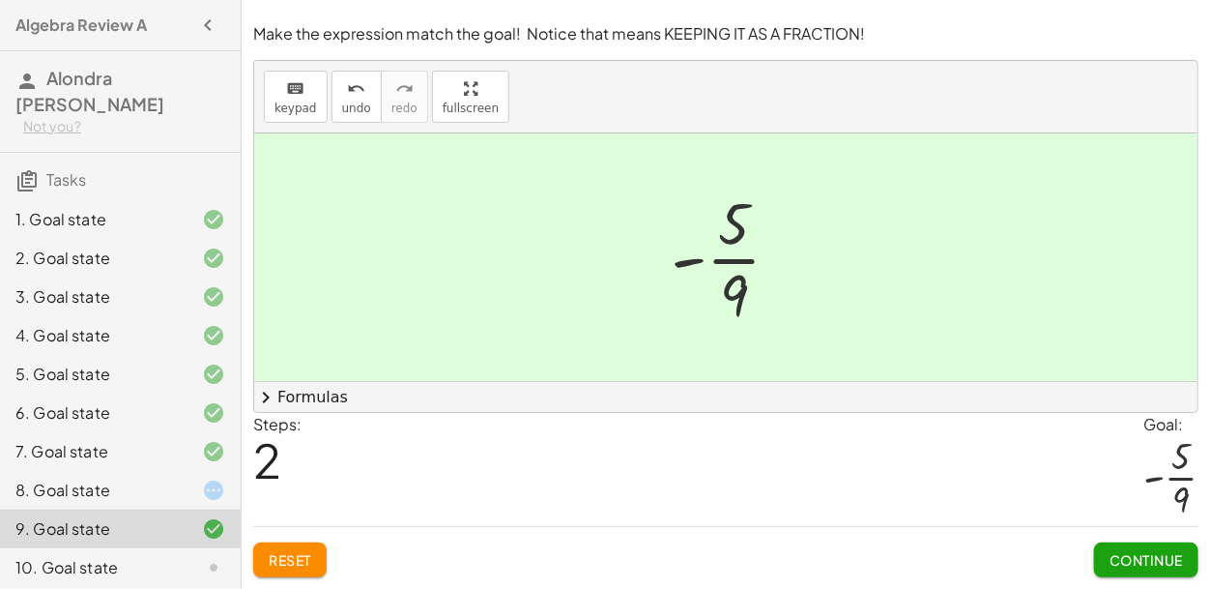
click at [62, 169] on span "Tasks" at bounding box center [66, 179] width 40 height 20
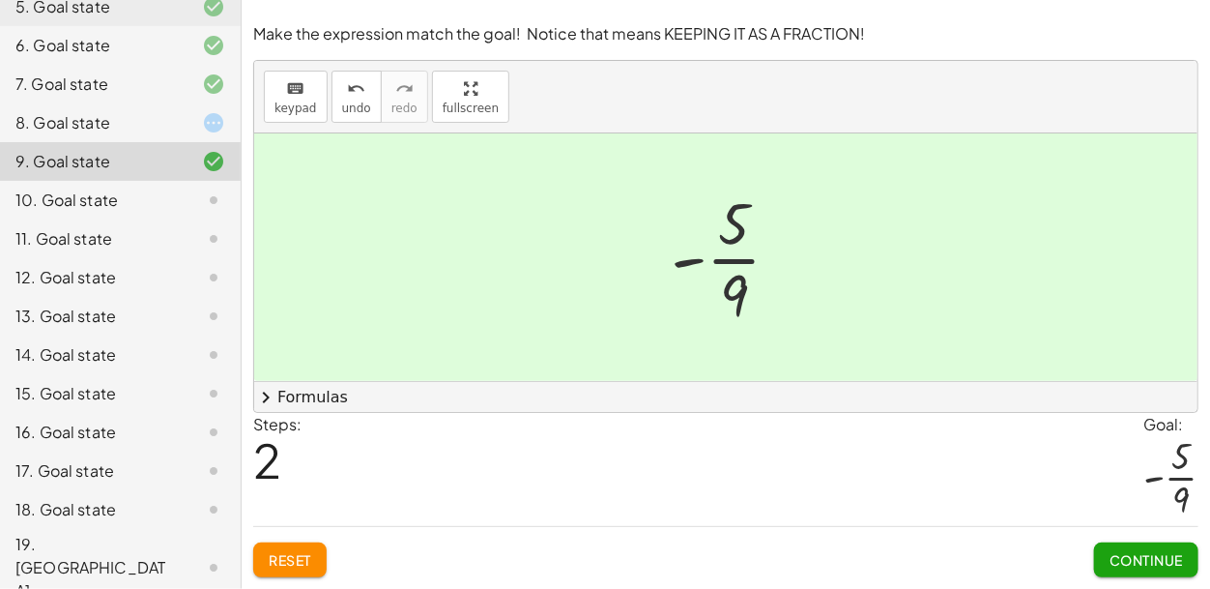
click at [976, 115] on div "keyboard keypad undo undo redo redo fullscreen" at bounding box center [725, 97] width 943 height 72
click at [1127, 566] on span "Continue" at bounding box center [1145, 559] width 73 height 17
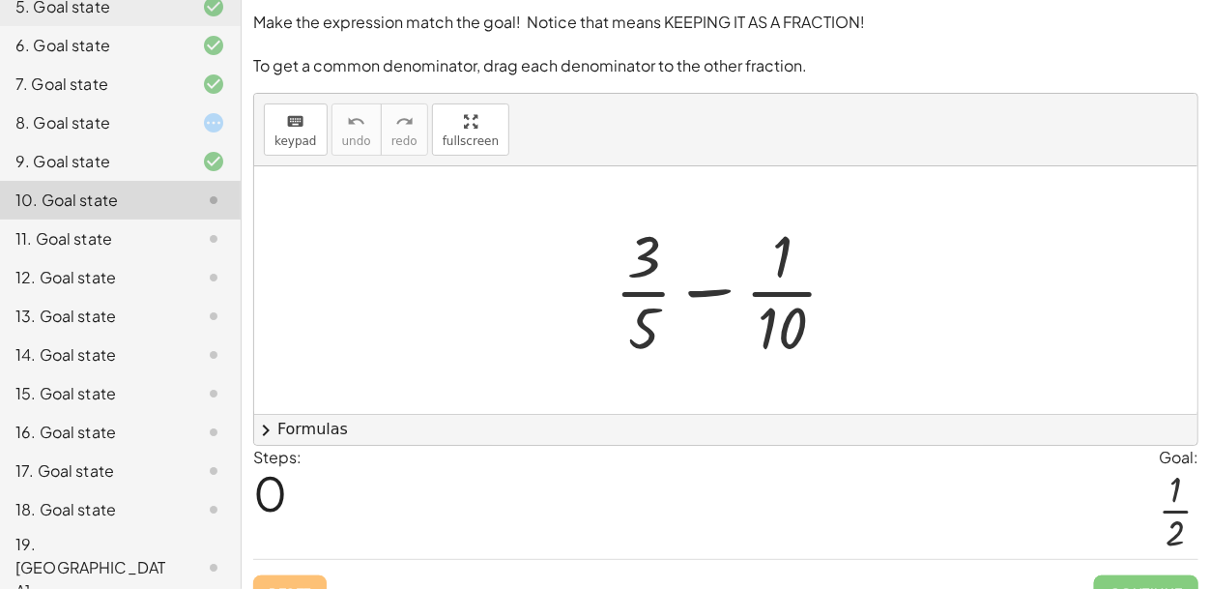
click at [646, 306] on div at bounding box center [734, 290] width 258 height 149
click at [801, 323] on div at bounding box center [734, 290] width 258 height 149
drag, startPoint x: 794, startPoint y: 325, endPoint x: 647, endPoint y: 324, distance: 147.9
click at [647, 324] on div at bounding box center [734, 290] width 258 height 149
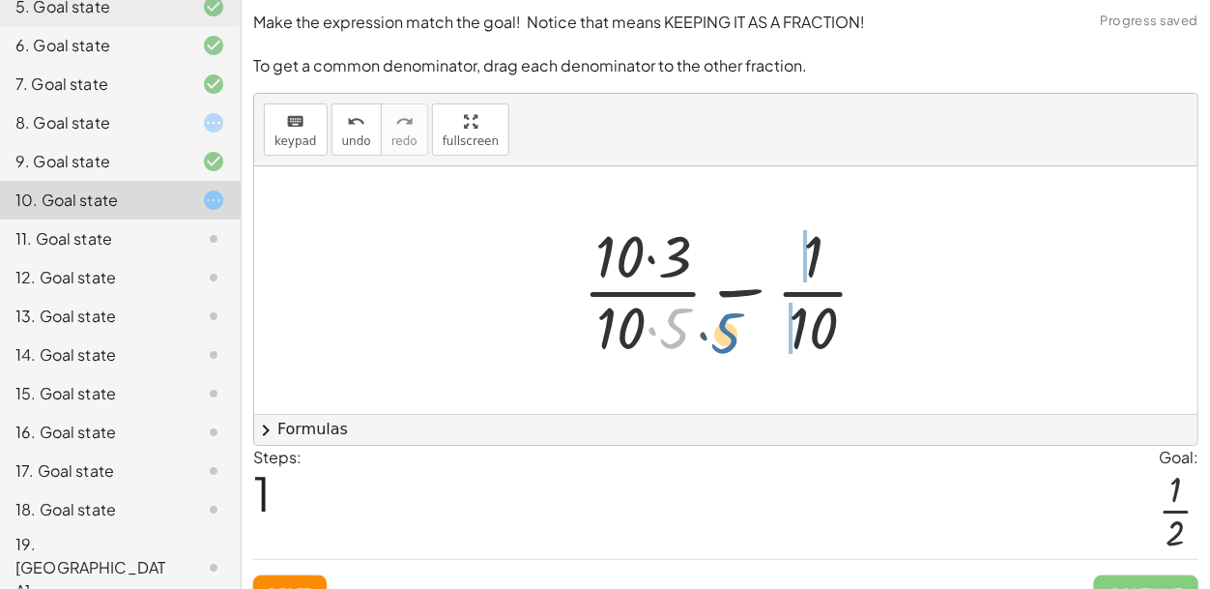
drag, startPoint x: 673, startPoint y: 334, endPoint x: 850, endPoint y: 332, distance: 177.8
click at [850, 332] on div at bounding box center [733, 290] width 321 height 149
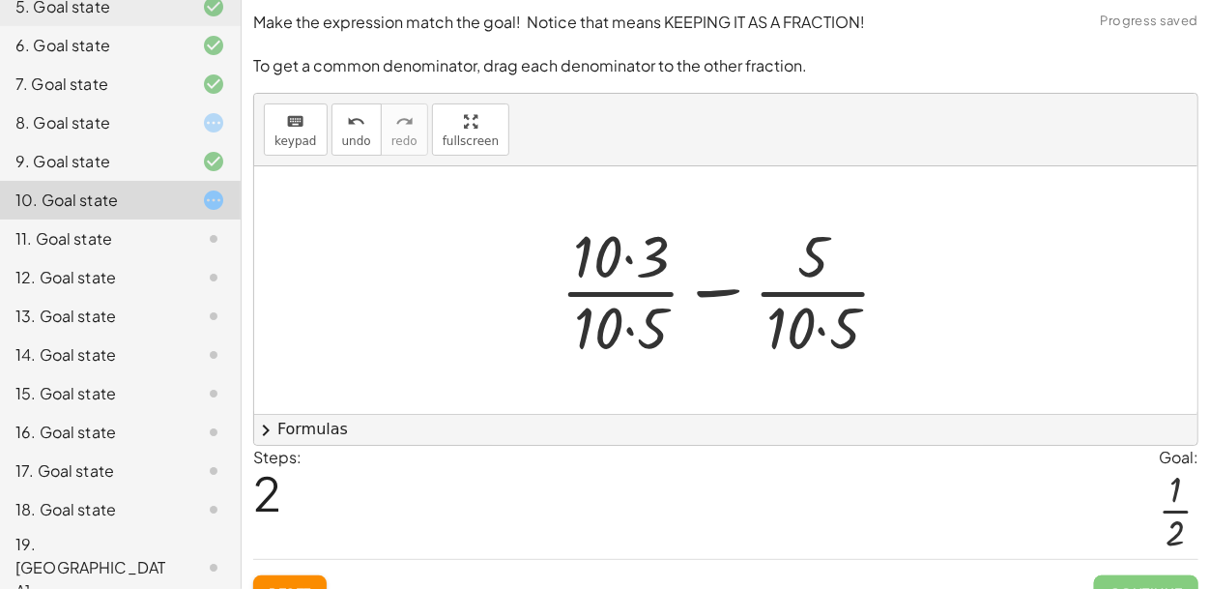
scroll to position [32, 0]
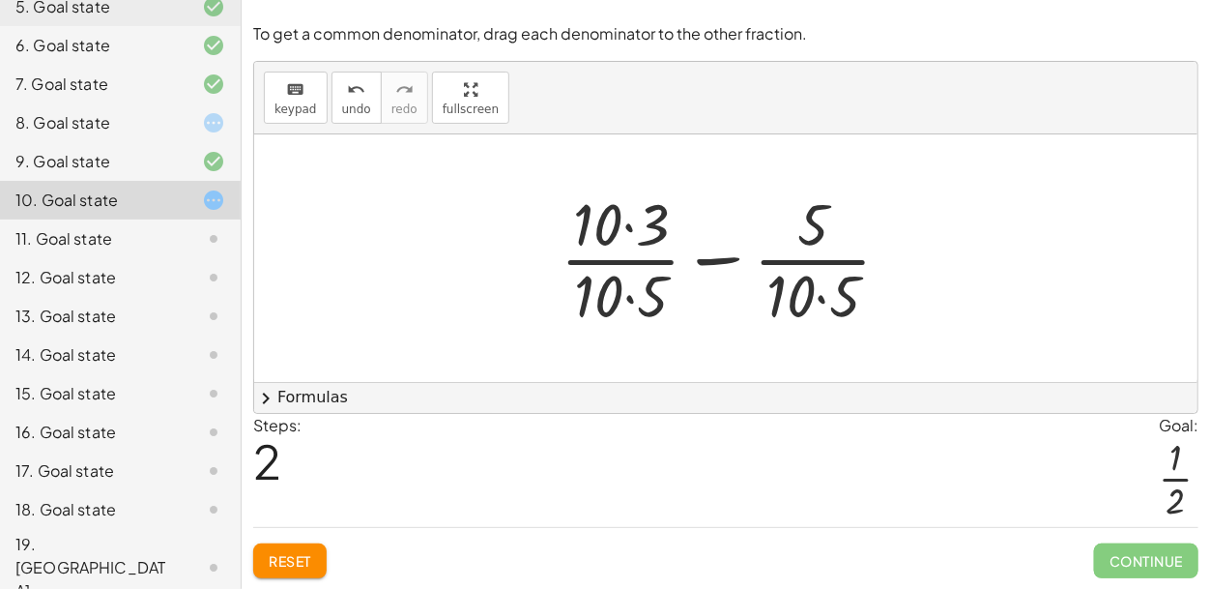
click at [812, 305] on div at bounding box center [733, 258] width 365 height 149
click at [789, 293] on div at bounding box center [733, 258] width 365 height 149
click at [822, 299] on div at bounding box center [733, 258] width 365 height 149
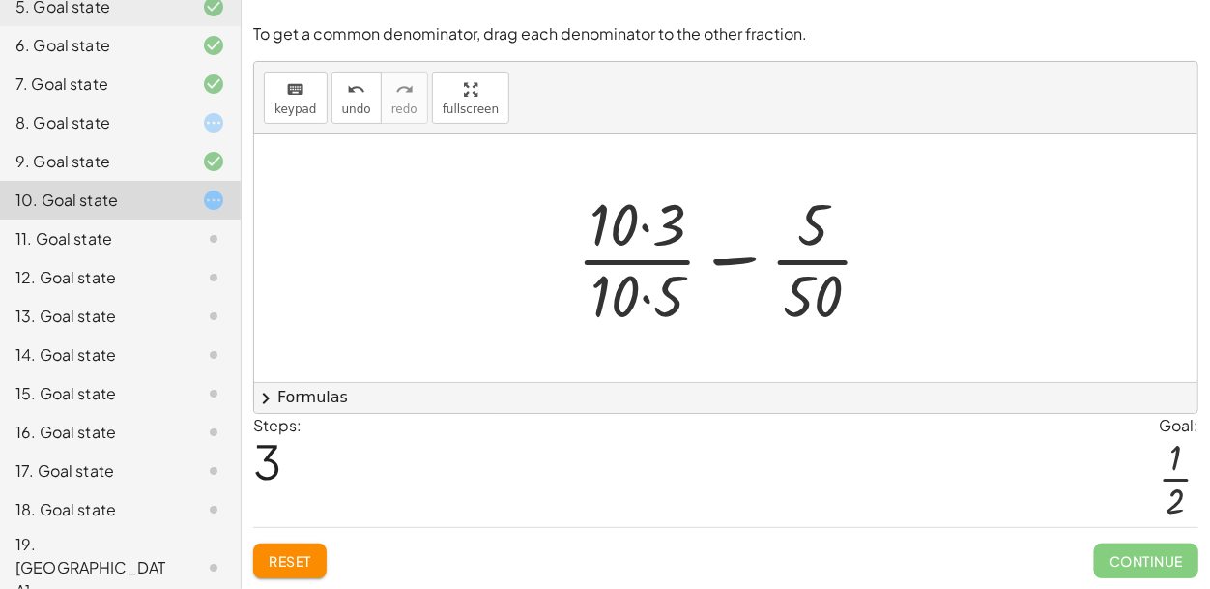
click at [647, 299] on div at bounding box center [732, 258] width 331 height 149
click at [640, 221] on div at bounding box center [732, 258] width 331 height 149
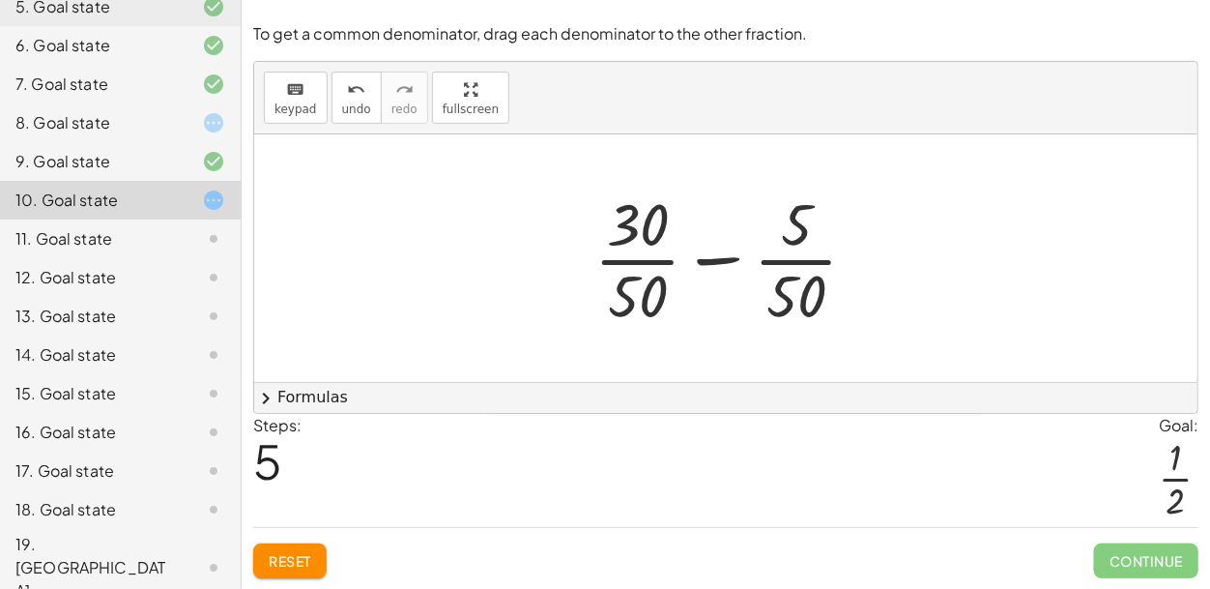
click at [714, 256] on div at bounding box center [734, 258] width 298 height 149
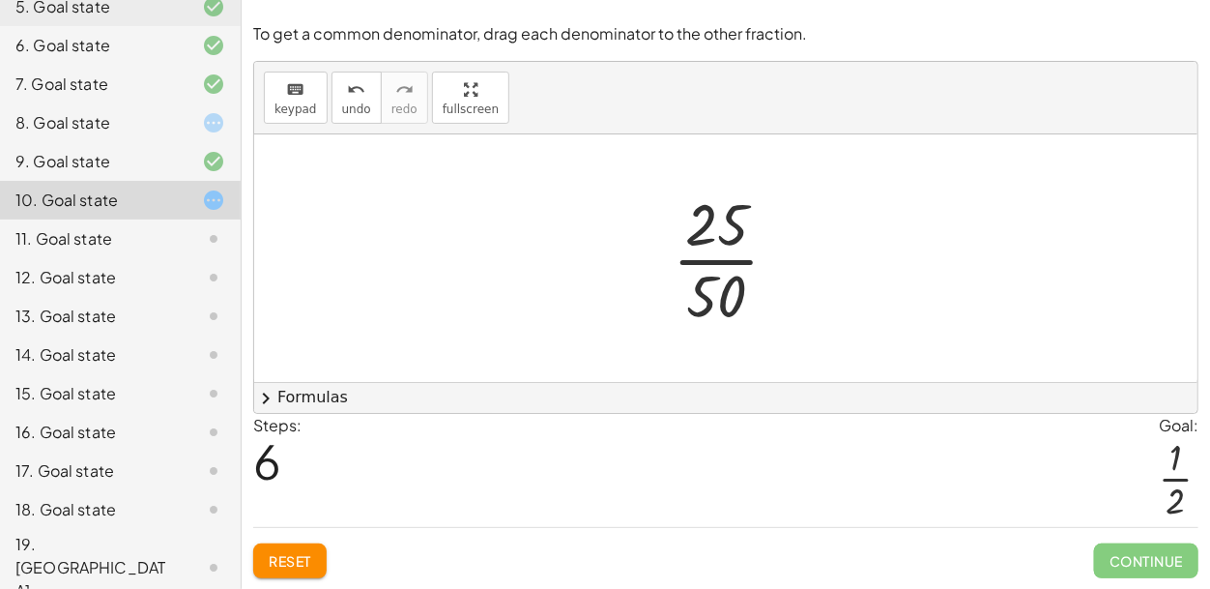
click at [731, 252] on div at bounding box center [733, 258] width 141 height 149
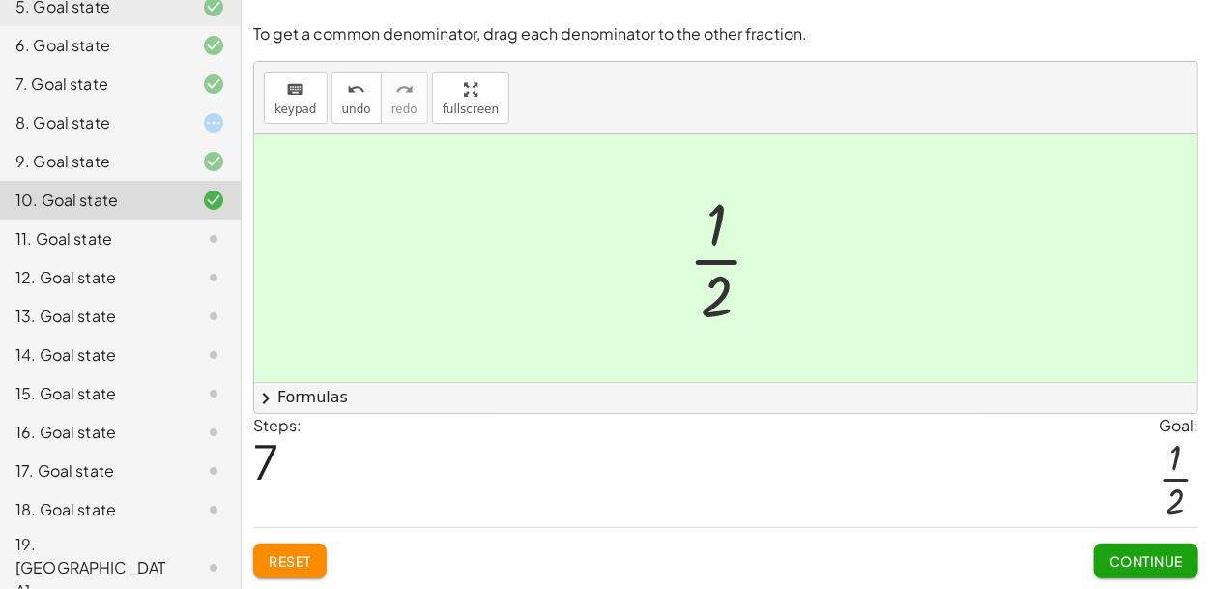
click at [1143, 555] on span "Continue" at bounding box center [1145, 560] width 73 height 17
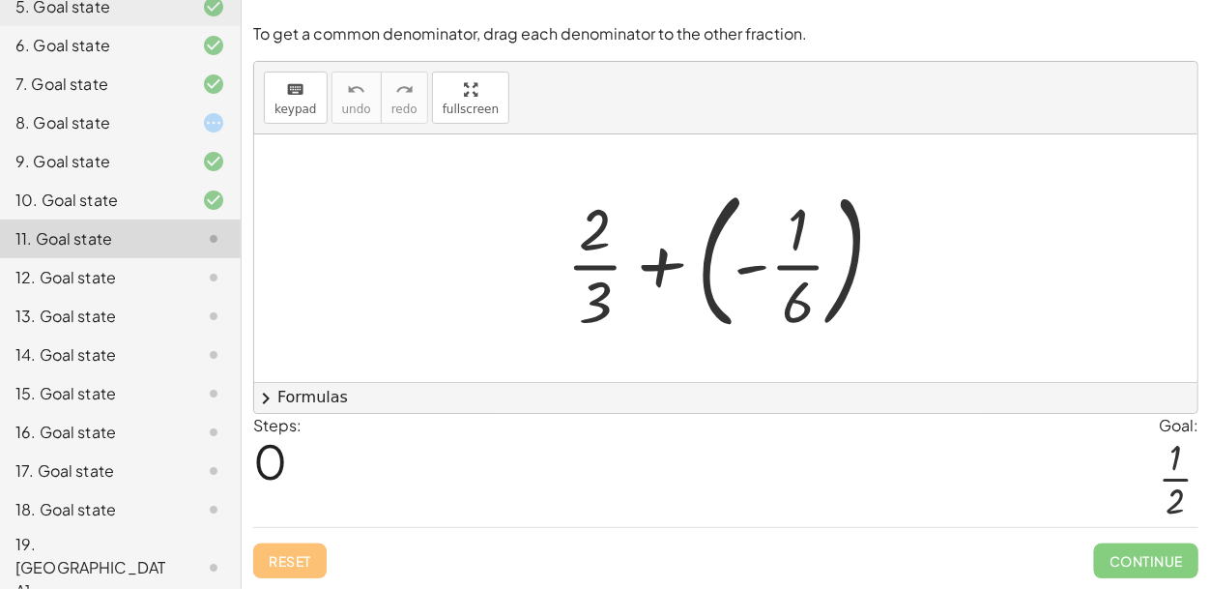
click at [664, 260] on div at bounding box center [733, 258] width 353 height 160
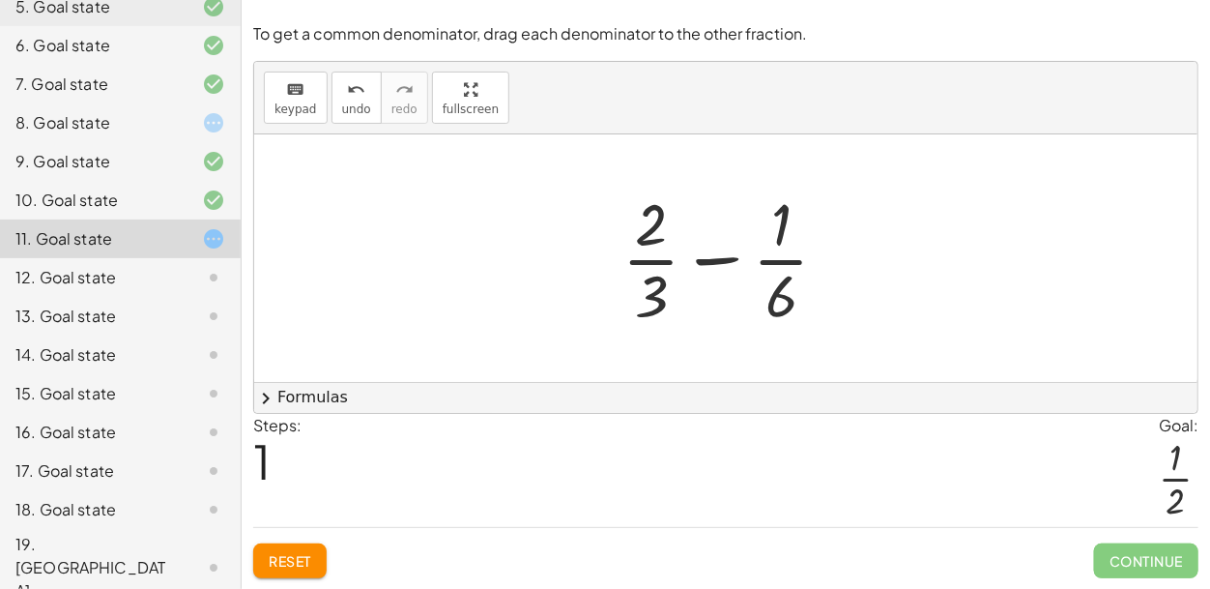
click at [701, 265] on div at bounding box center [733, 258] width 241 height 149
drag, startPoint x: 776, startPoint y: 314, endPoint x: 644, endPoint y: 299, distance: 133.3
click at [644, 299] on div at bounding box center [733, 258] width 241 height 149
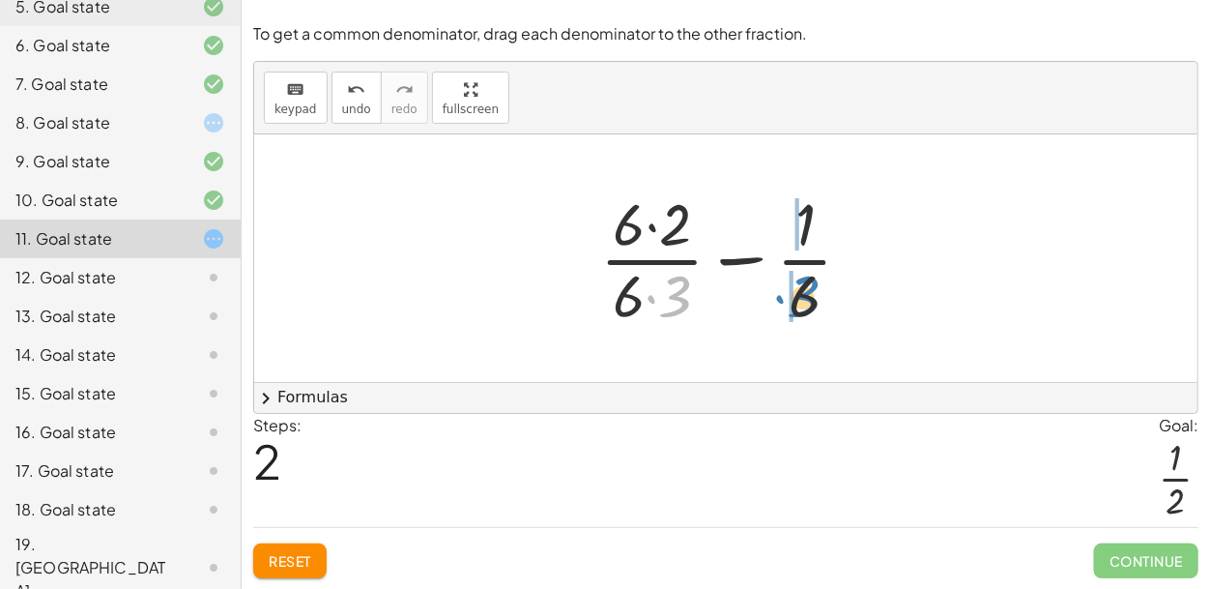
drag, startPoint x: 676, startPoint y: 291, endPoint x: 803, endPoint y: 291, distance: 127.6
click at [803, 291] on div at bounding box center [733, 258] width 287 height 149
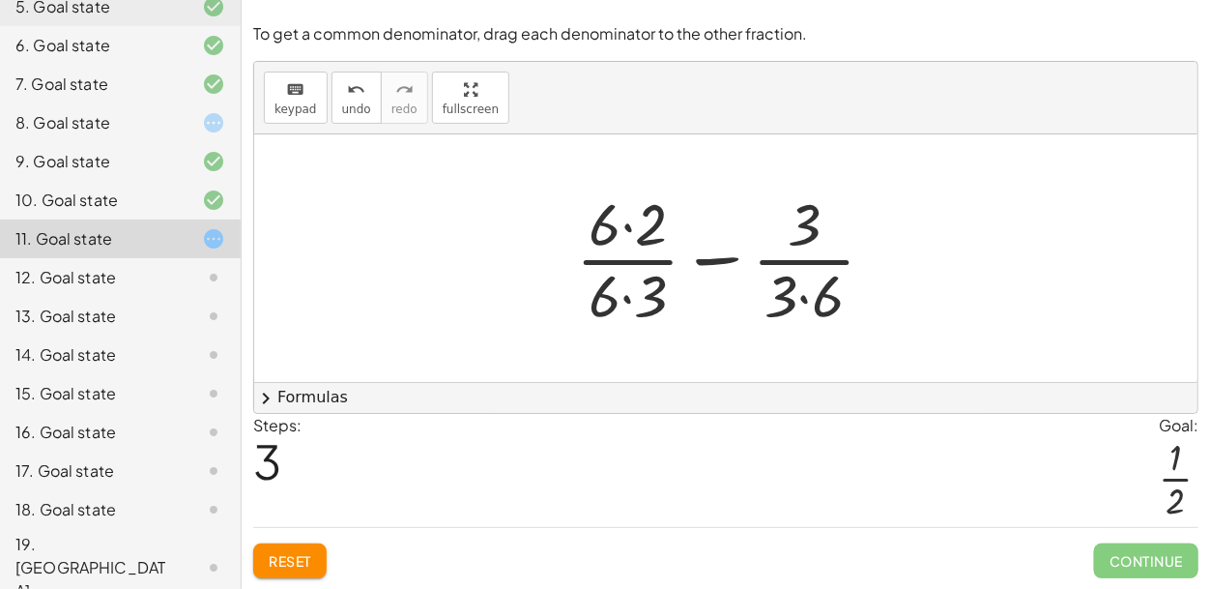
click at [788, 275] on div at bounding box center [732, 258] width 333 height 149
click at [647, 295] on div at bounding box center [732, 258] width 333 height 149
click at [645, 215] on div at bounding box center [733, 258] width 332 height 149
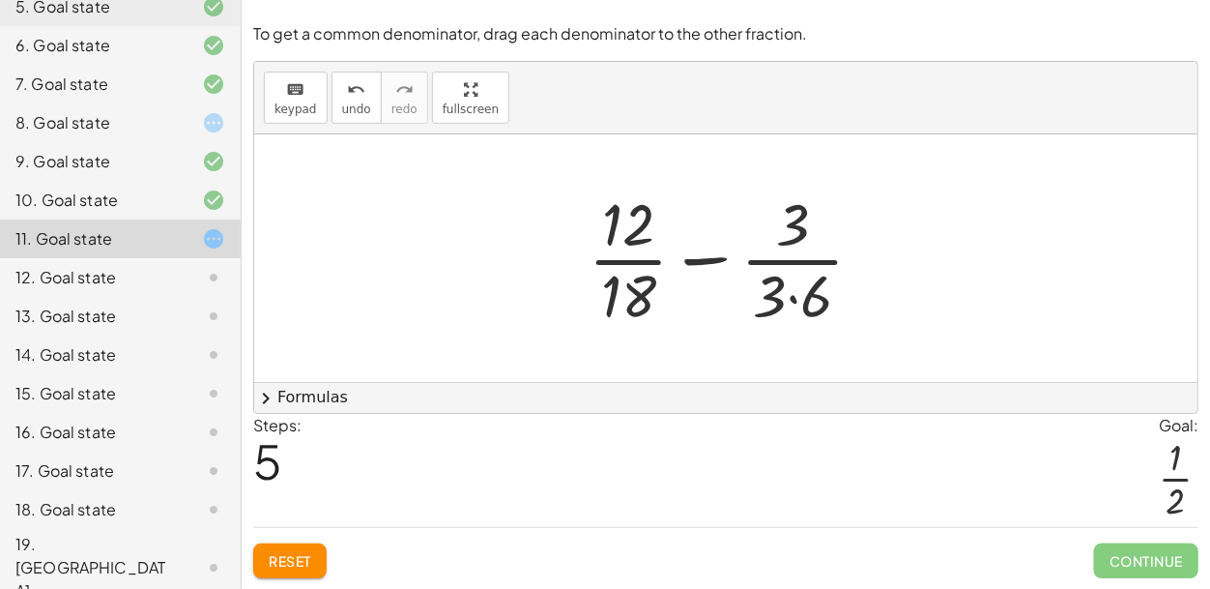
click at [775, 313] on div at bounding box center [733, 258] width 309 height 149
click at [791, 302] on div at bounding box center [733, 258] width 309 height 149
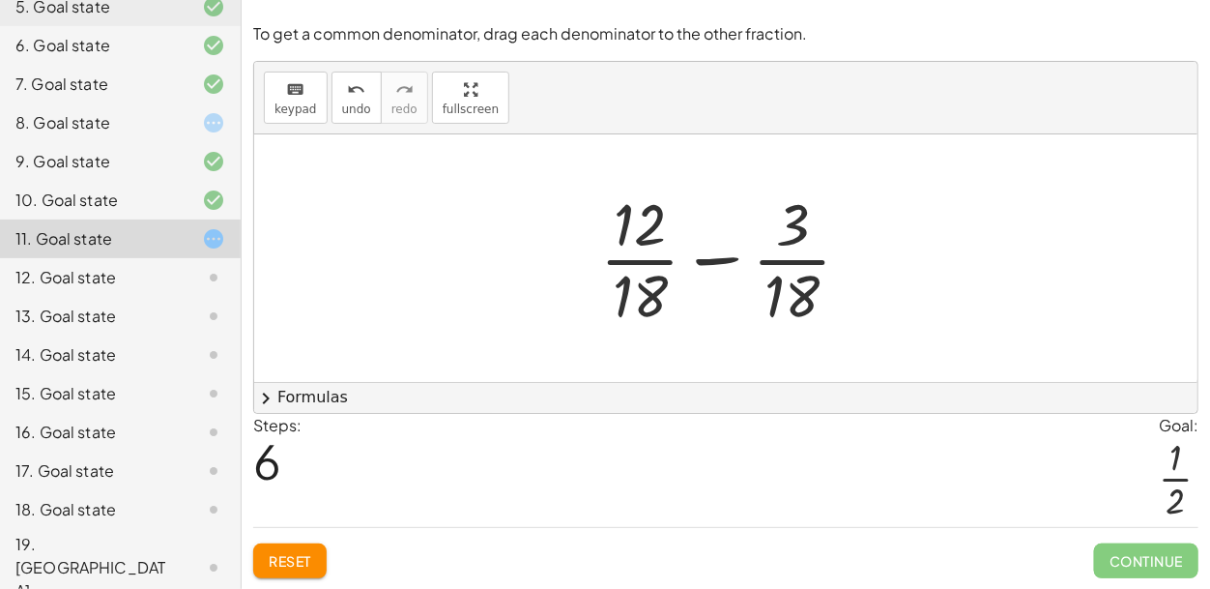
click at [728, 259] on div at bounding box center [732, 258] width 285 height 149
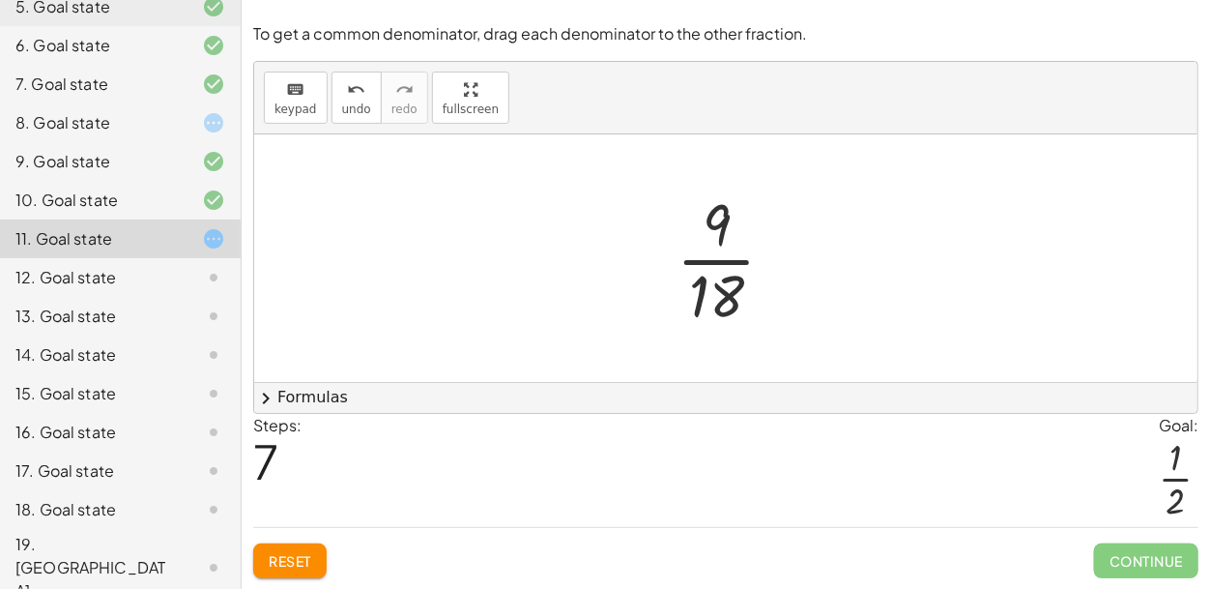
click at [734, 283] on div at bounding box center [733, 258] width 133 height 149
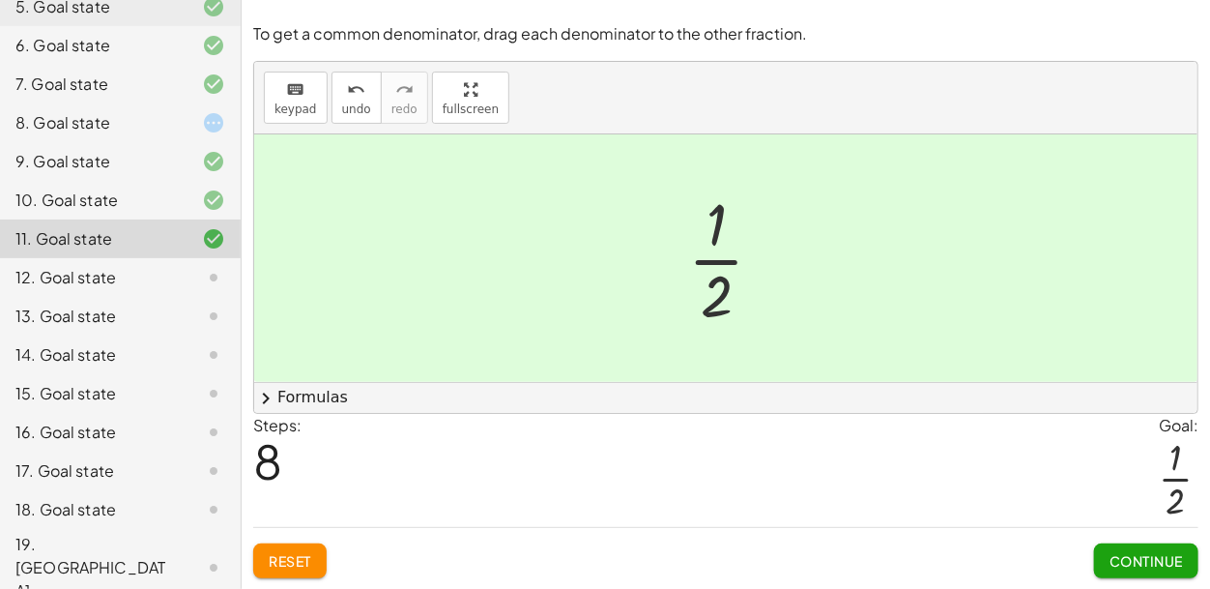
click at [1123, 558] on span "Continue" at bounding box center [1145, 560] width 73 height 17
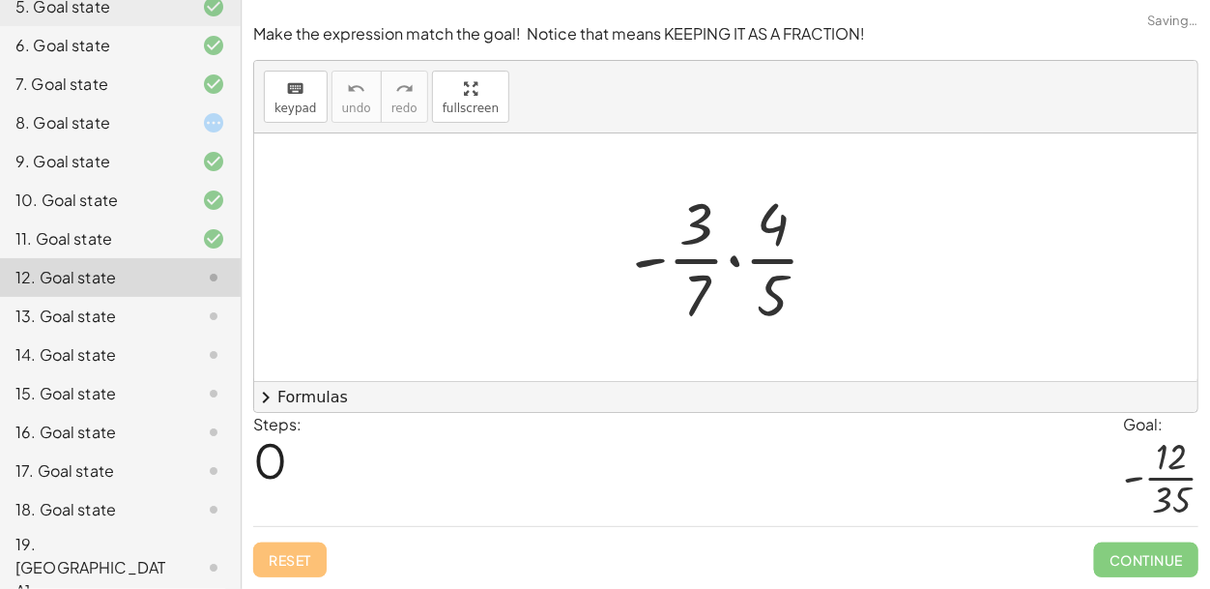
scroll to position [0, 0]
click at [728, 264] on div at bounding box center [733, 257] width 222 height 149
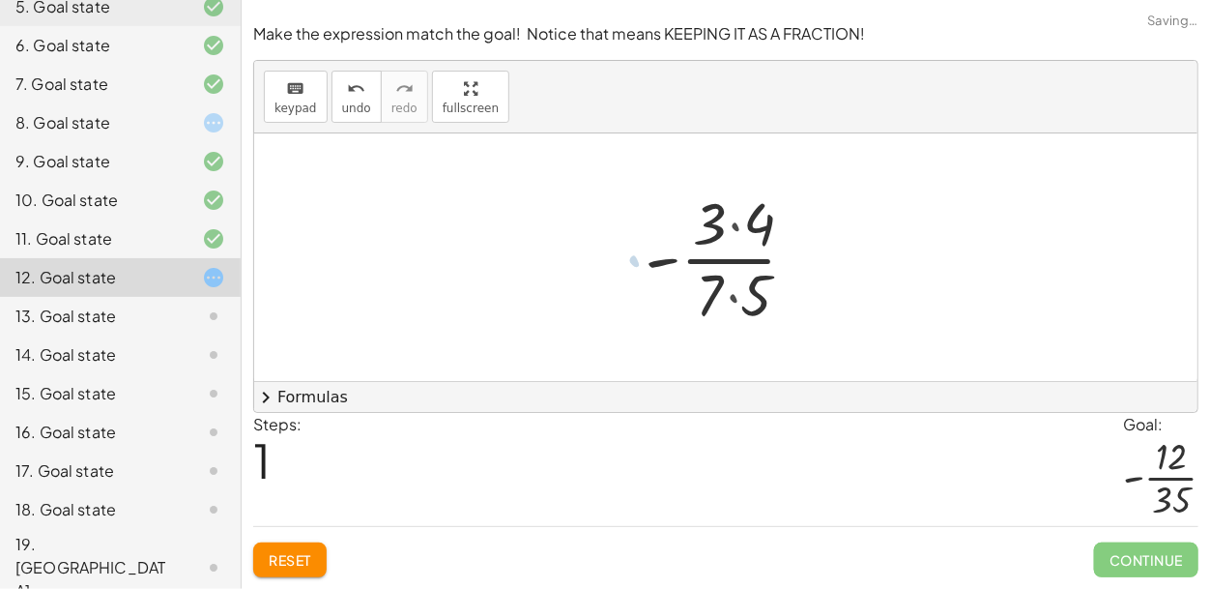
click at [740, 262] on div at bounding box center [733, 257] width 192 height 149
click at [719, 302] on div at bounding box center [733, 257] width 192 height 149
click at [724, 215] on div at bounding box center [733, 257] width 192 height 149
click at [712, 230] on div at bounding box center [733, 257] width 192 height 149
click at [732, 228] on div at bounding box center [733, 257] width 192 height 149
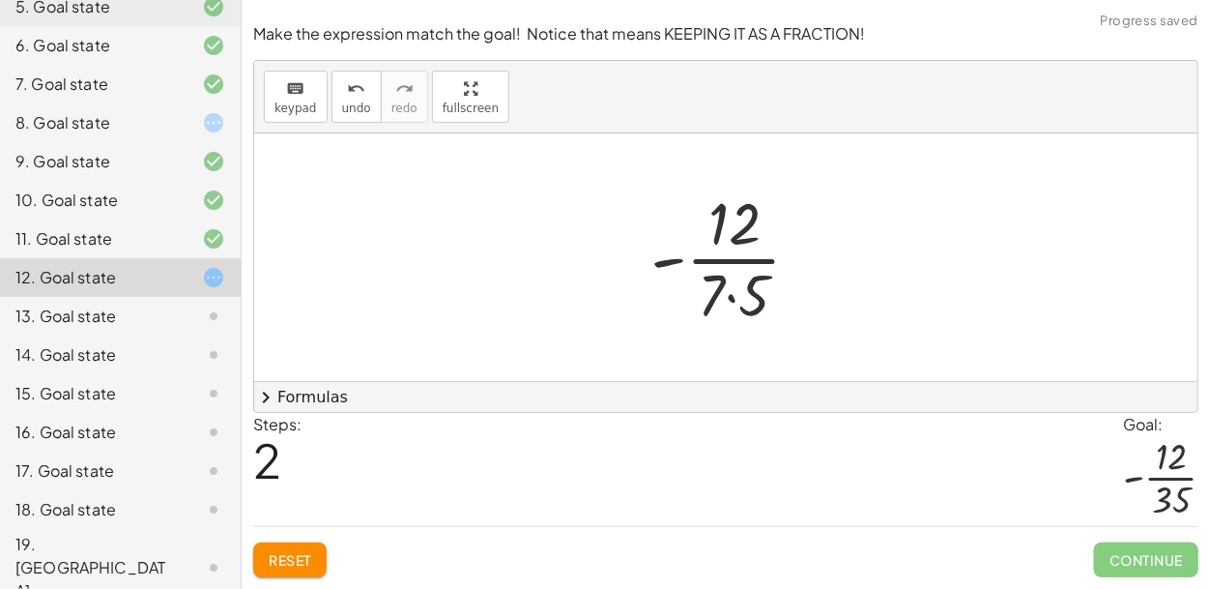
click at [734, 302] on div at bounding box center [734, 257] width 186 height 149
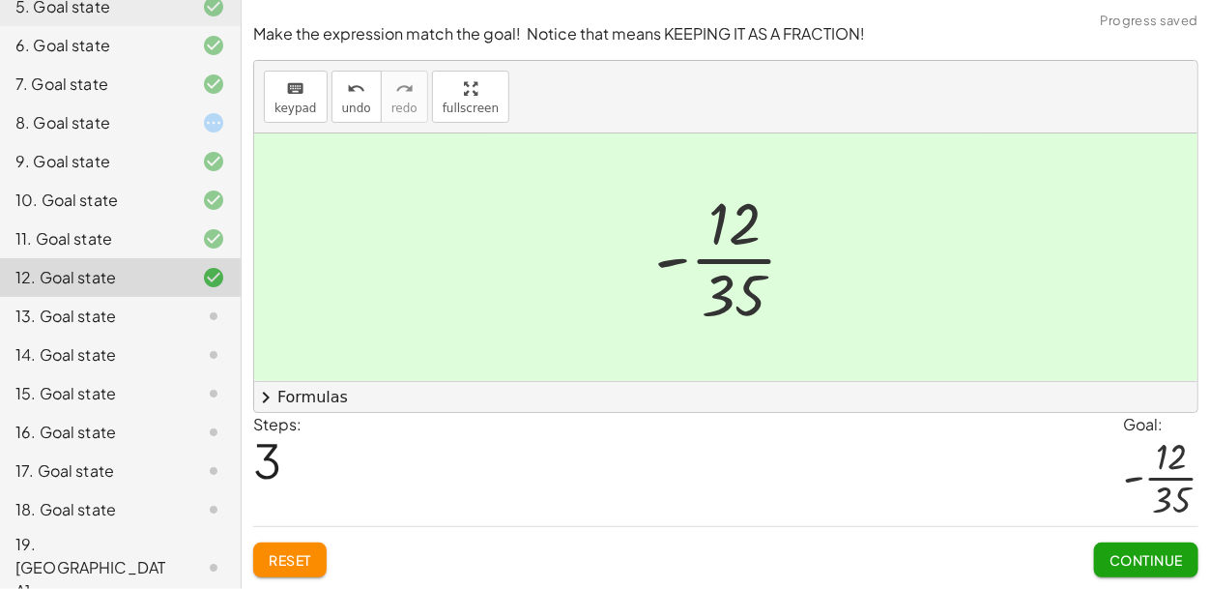
click at [1141, 561] on span "Continue" at bounding box center [1145, 559] width 73 height 17
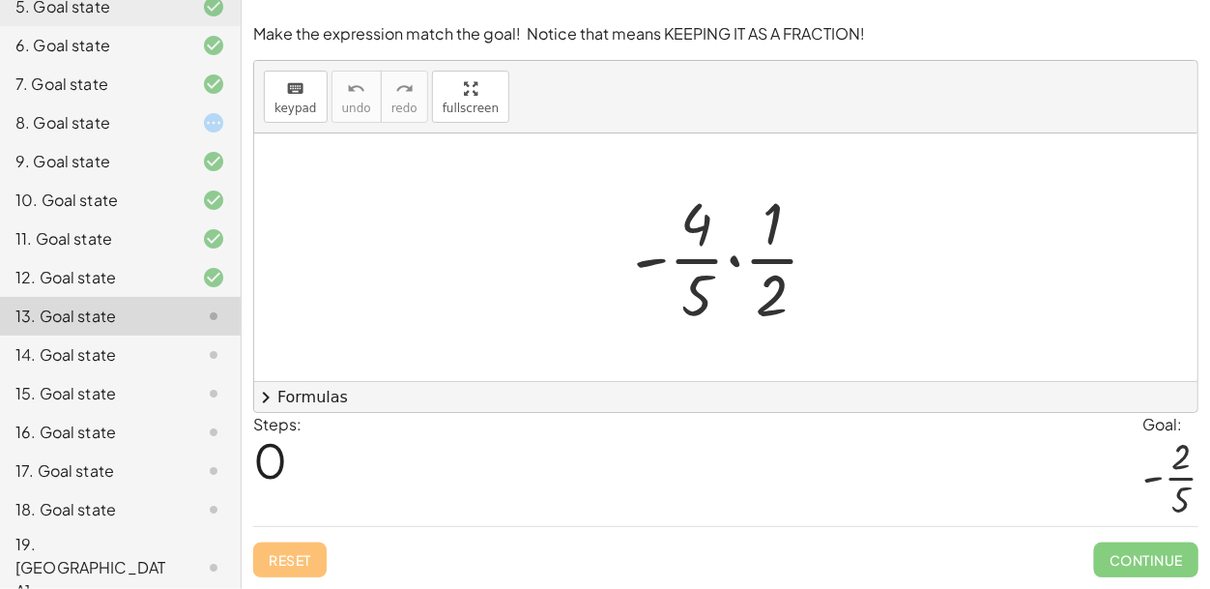
click at [731, 263] on div at bounding box center [733, 257] width 221 height 149
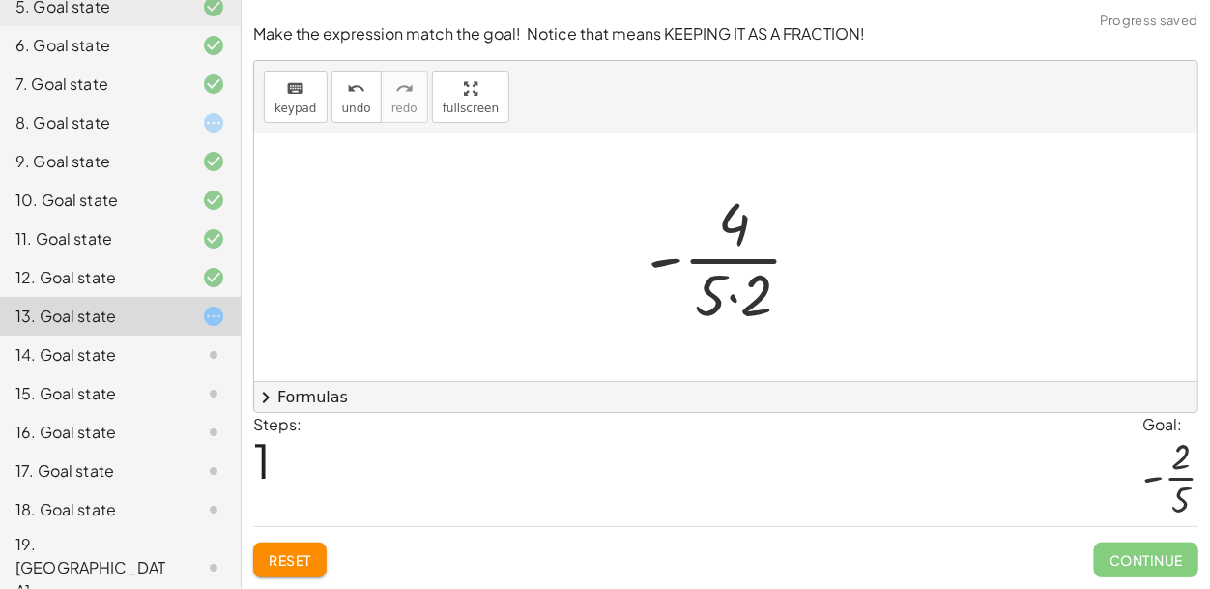
click at [732, 299] on div at bounding box center [733, 257] width 190 height 149
click at [732, 299] on div at bounding box center [733, 257] width 162 height 149
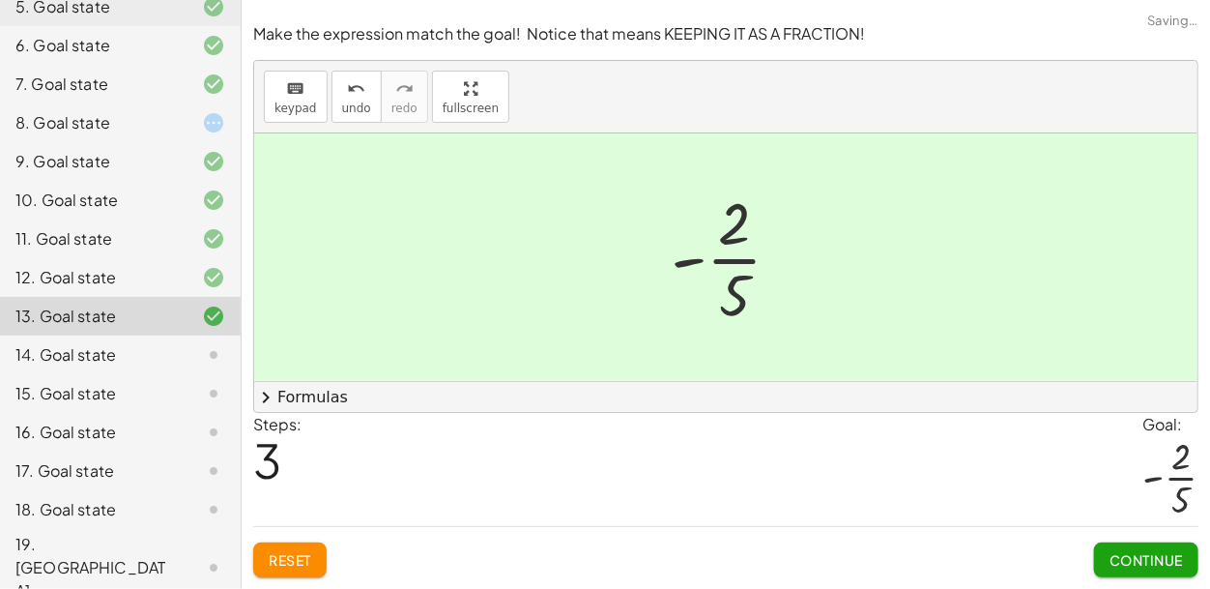
click at [1128, 562] on span "Continue" at bounding box center [1145, 559] width 73 height 17
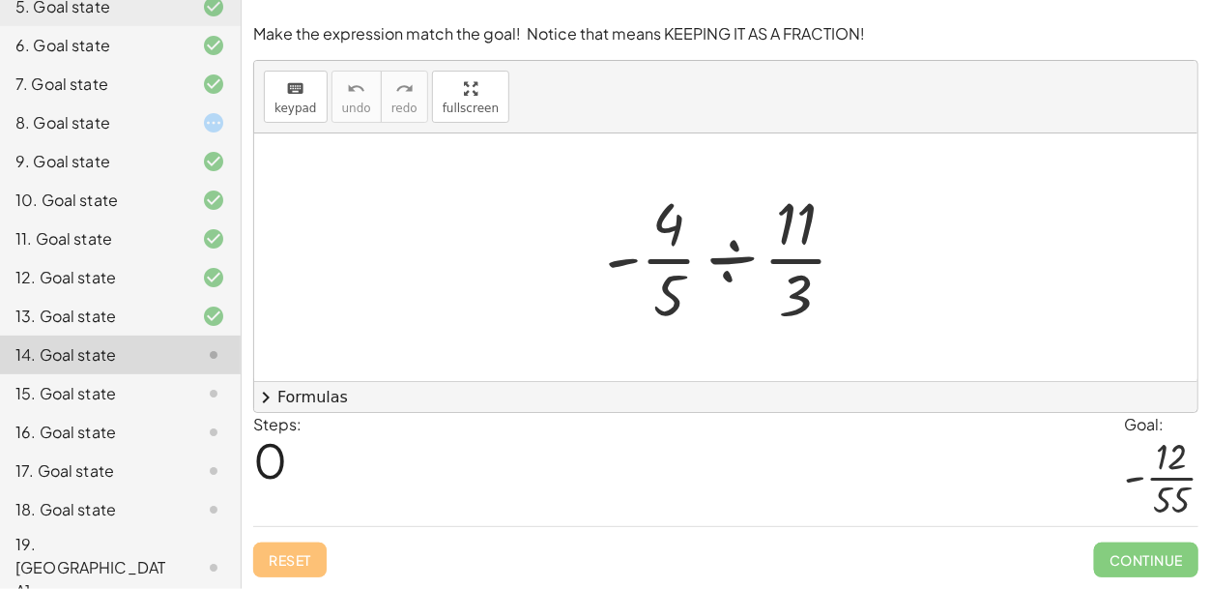
click at [734, 271] on div at bounding box center [733, 257] width 276 height 149
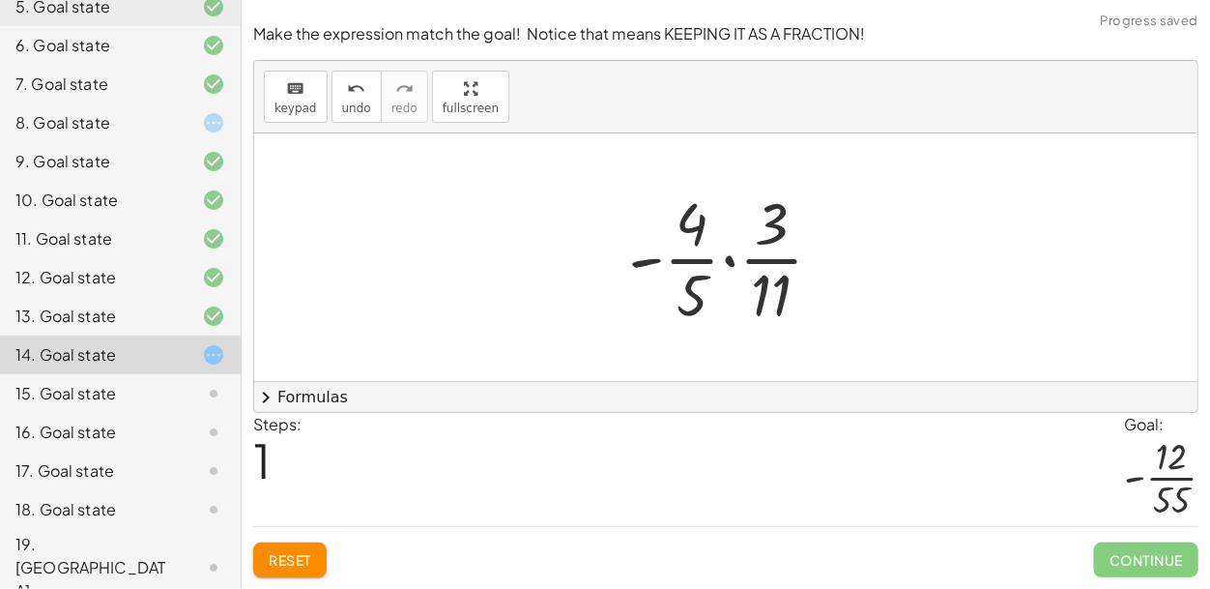
click at [733, 265] on div at bounding box center [733, 257] width 229 height 149
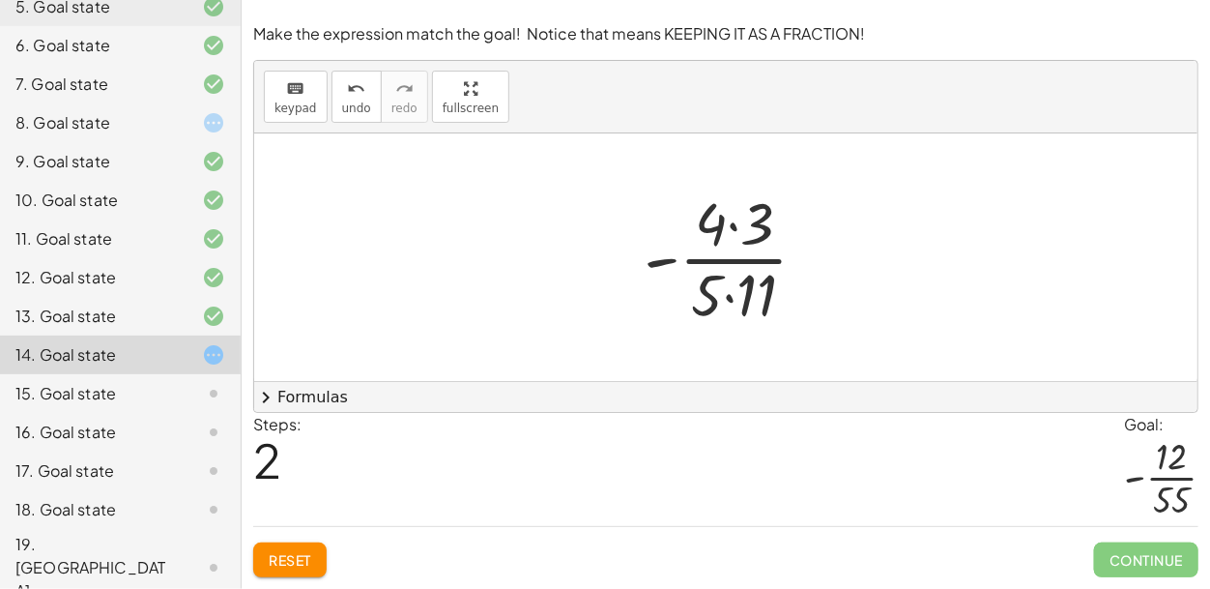
click at [728, 298] on div at bounding box center [733, 257] width 199 height 149
click at [733, 229] on div at bounding box center [733, 257] width 192 height 149
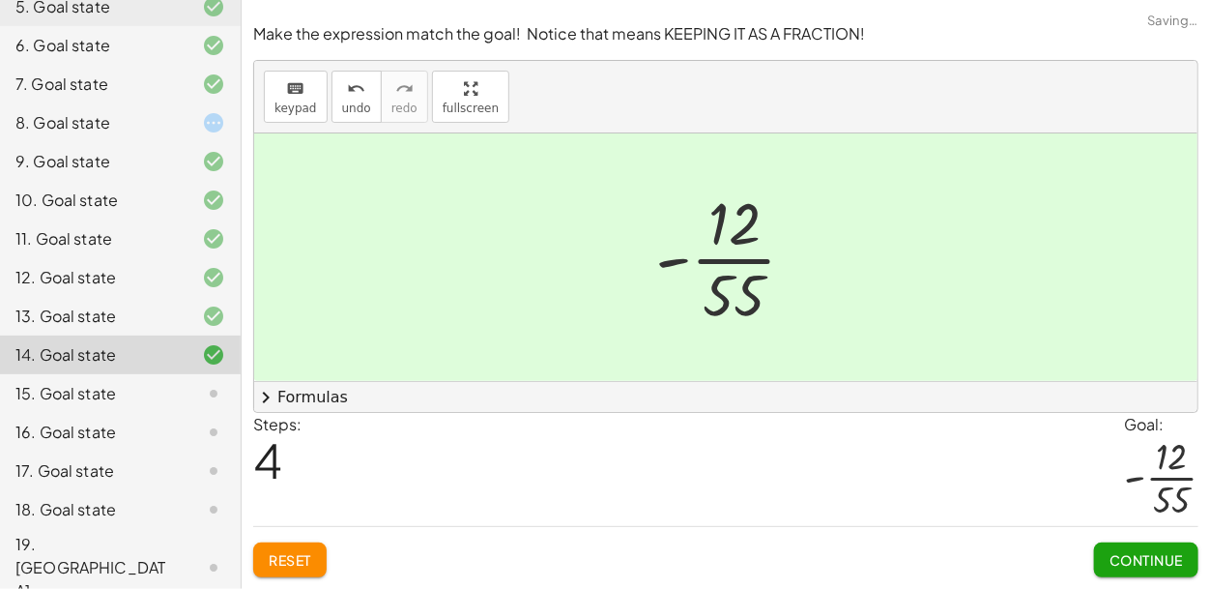
click at [1128, 564] on span "Continue" at bounding box center [1145, 559] width 73 height 17
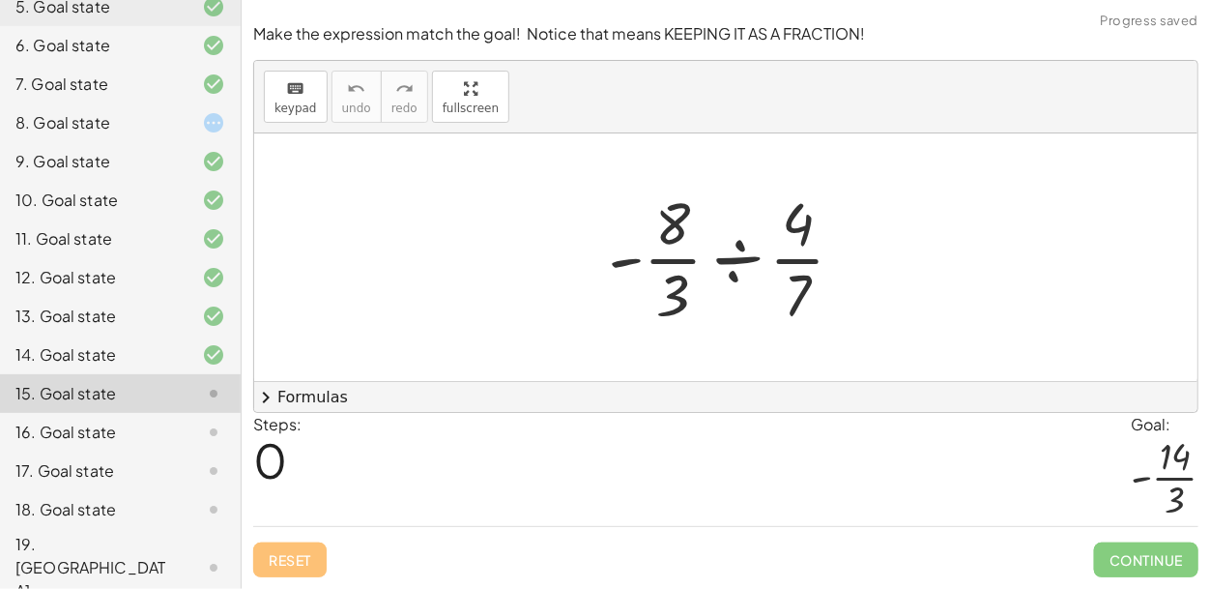
click at [738, 263] on div at bounding box center [734, 257] width 272 height 149
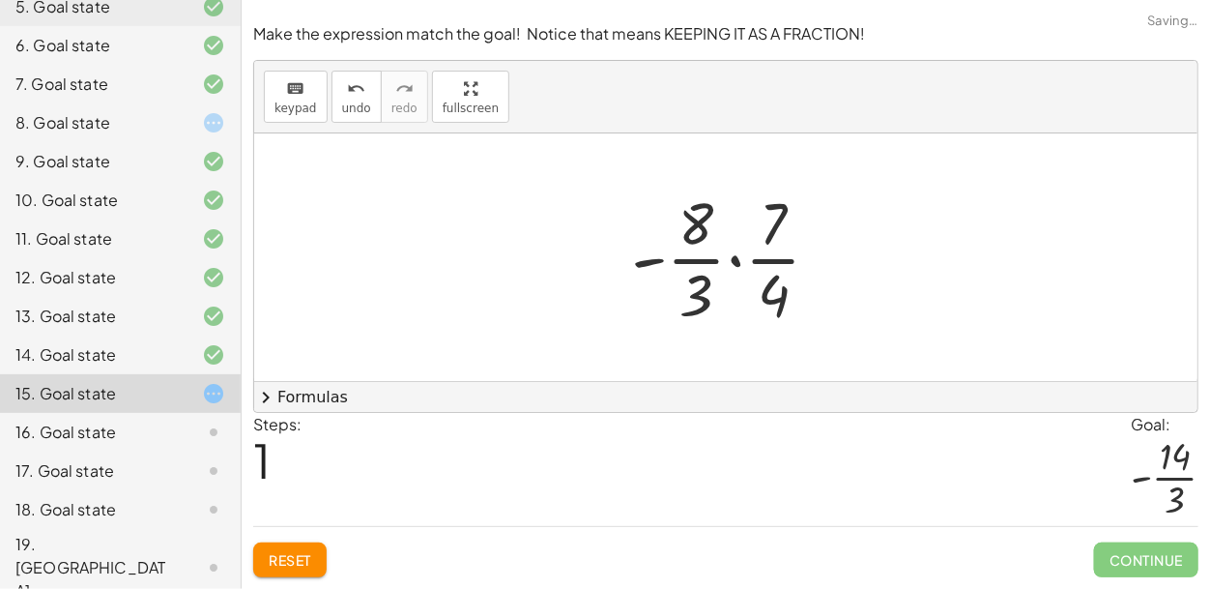
click at [740, 266] on div at bounding box center [733, 257] width 224 height 149
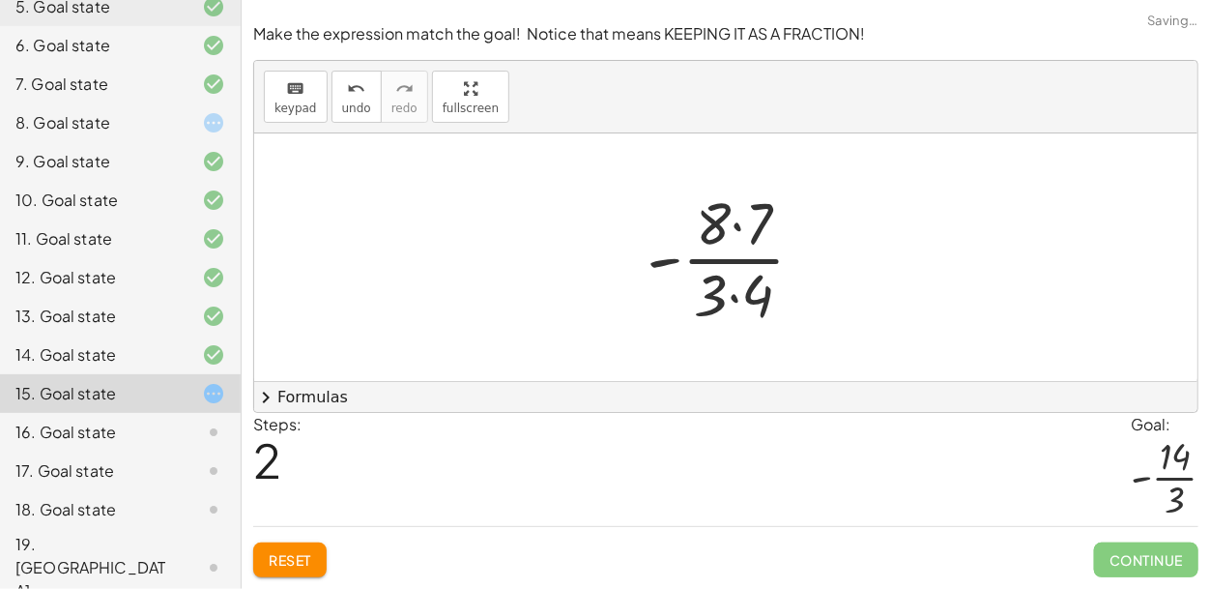
click at [732, 300] on div at bounding box center [733, 257] width 192 height 149
click at [734, 231] on div at bounding box center [733, 257] width 189 height 149
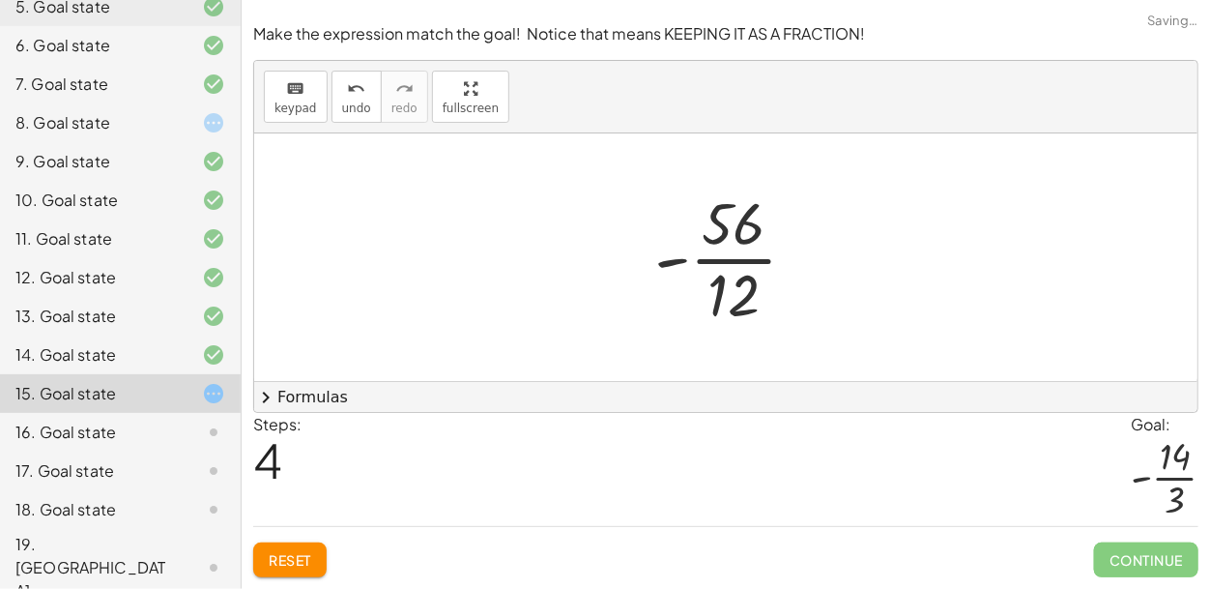
click at [736, 271] on div at bounding box center [733, 257] width 177 height 149
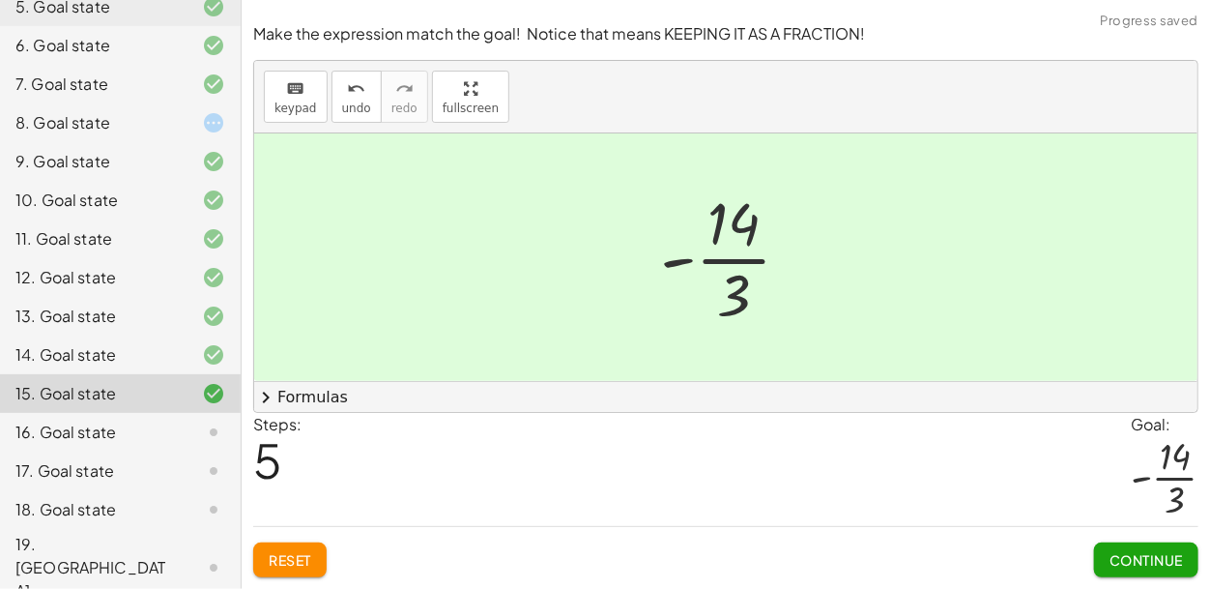
click at [1109, 553] on span "Continue" at bounding box center [1145, 559] width 73 height 17
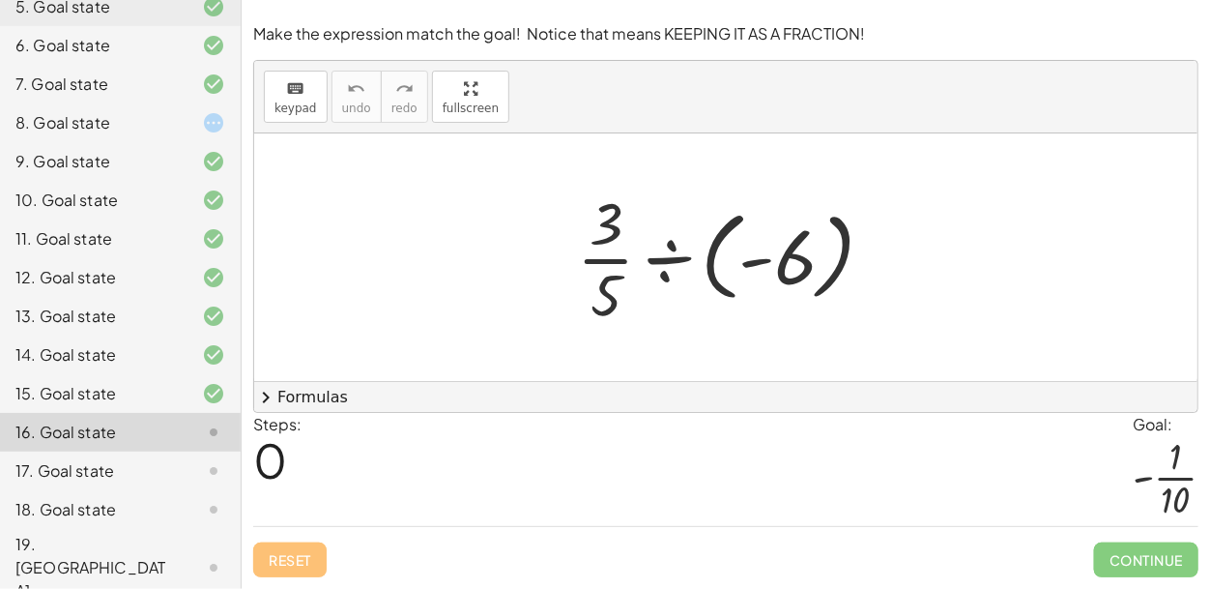
click at [660, 262] on div at bounding box center [733, 257] width 332 height 149
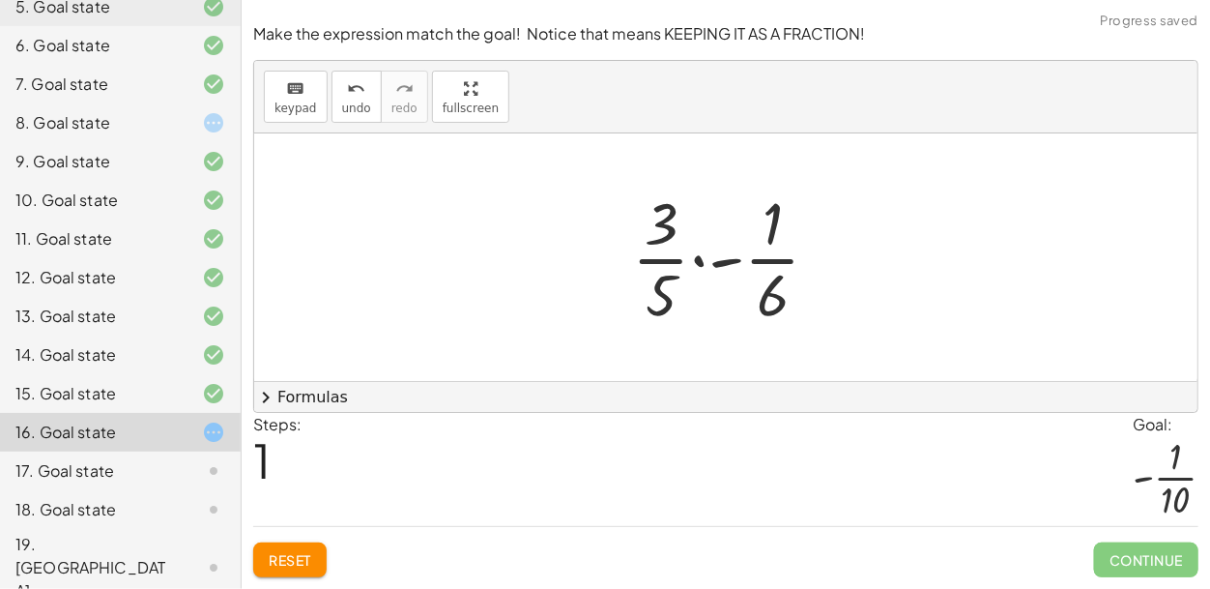
click at [700, 263] on div at bounding box center [733, 257] width 222 height 149
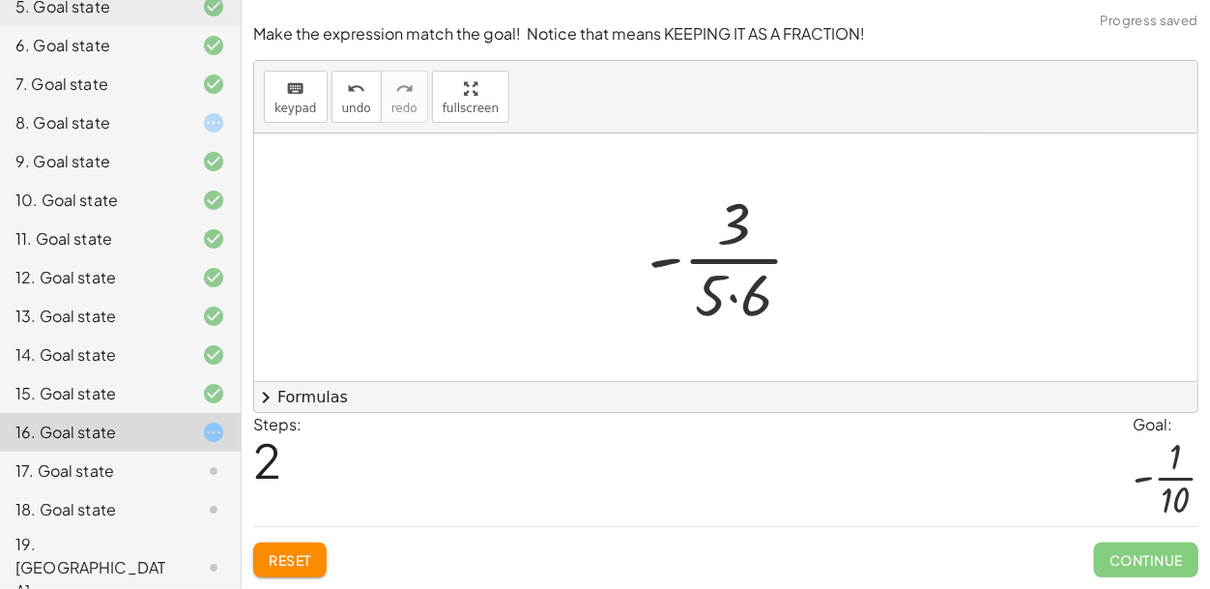
click at [749, 295] on div at bounding box center [733, 257] width 191 height 149
click at [741, 305] on div at bounding box center [734, 257] width 176 height 149
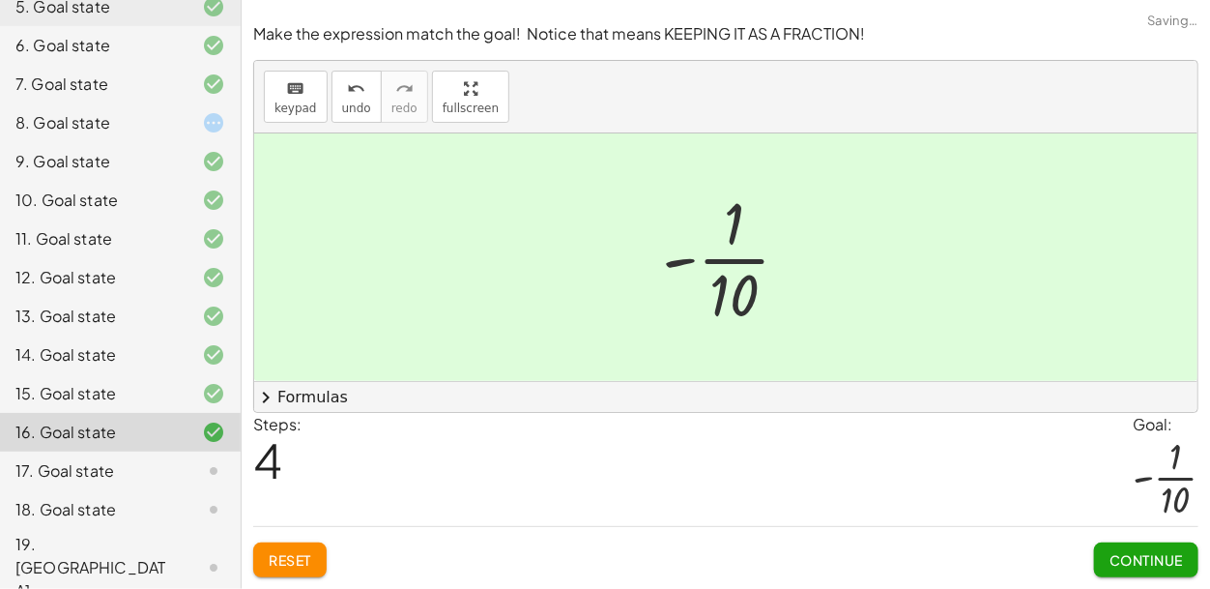
click at [1131, 573] on button "Continue" at bounding box center [1146, 559] width 104 height 35
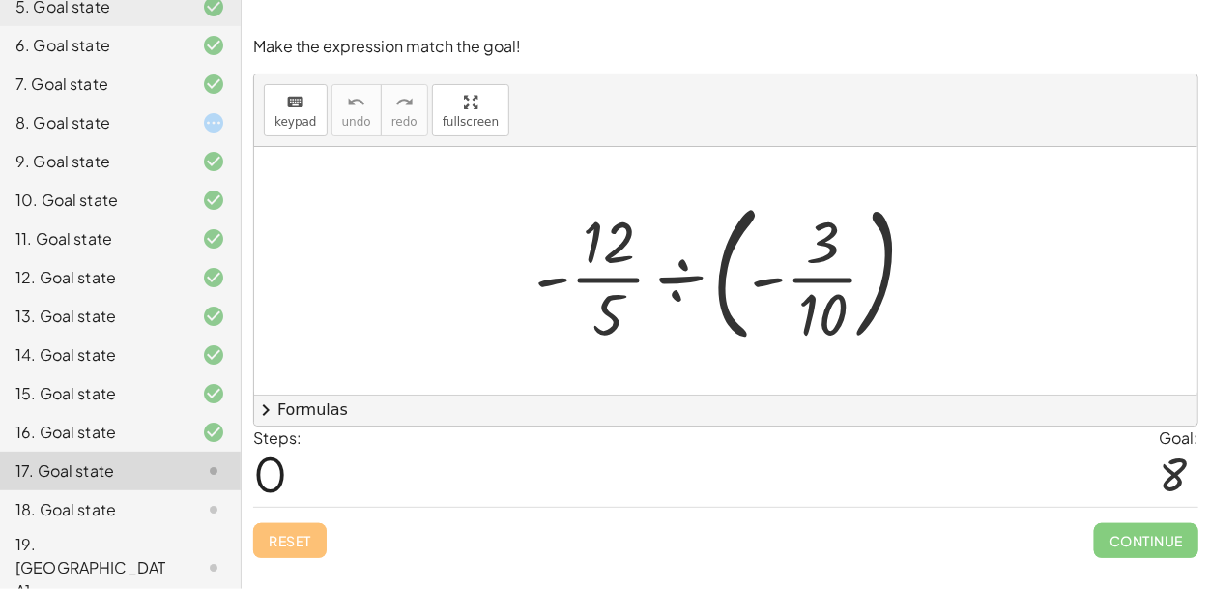
click at [675, 286] on div at bounding box center [733, 270] width 417 height 160
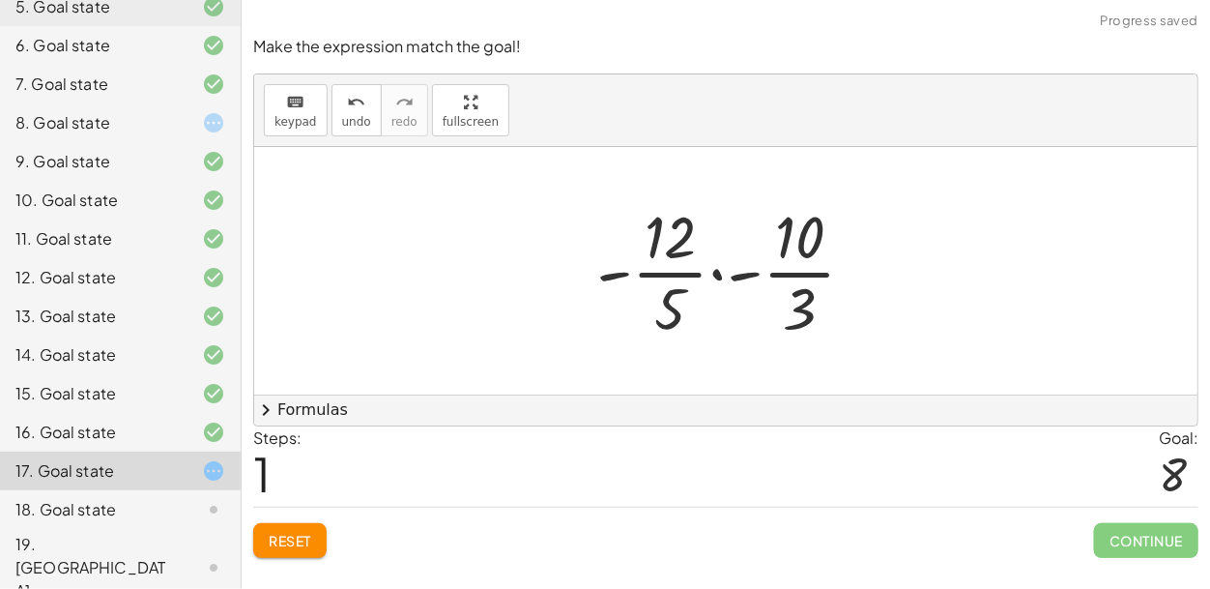
click at [715, 279] on div at bounding box center [734, 270] width 294 height 149
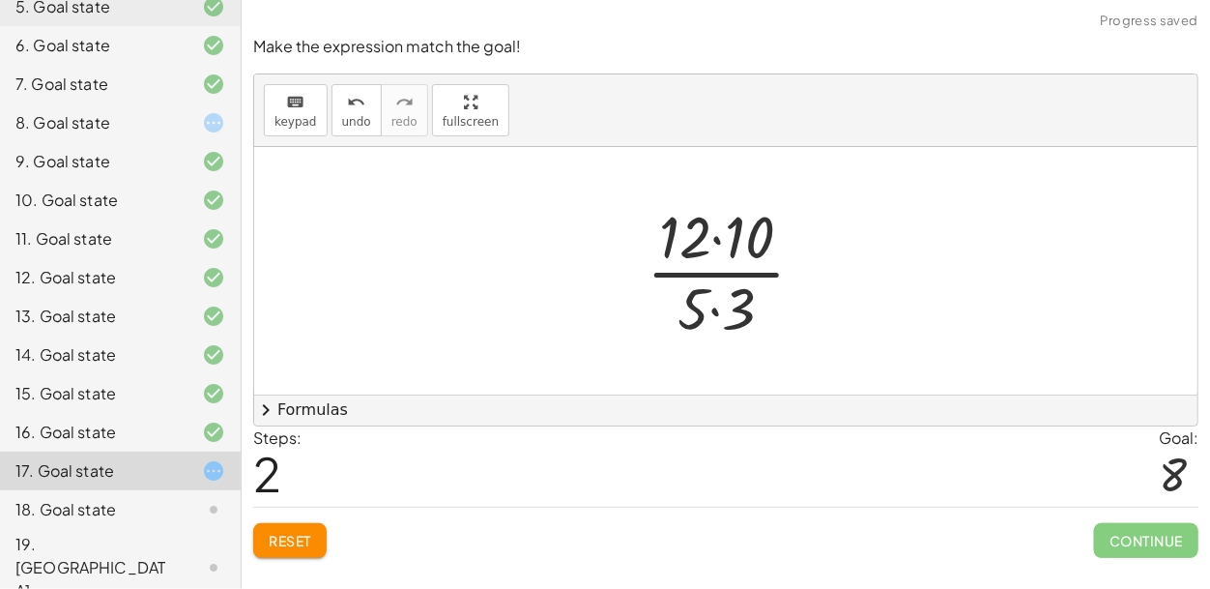
click at [710, 309] on div at bounding box center [733, 270] width 193 height 149
click at [722, 237] on div at bounding box center [733, 270] width 193 height 149
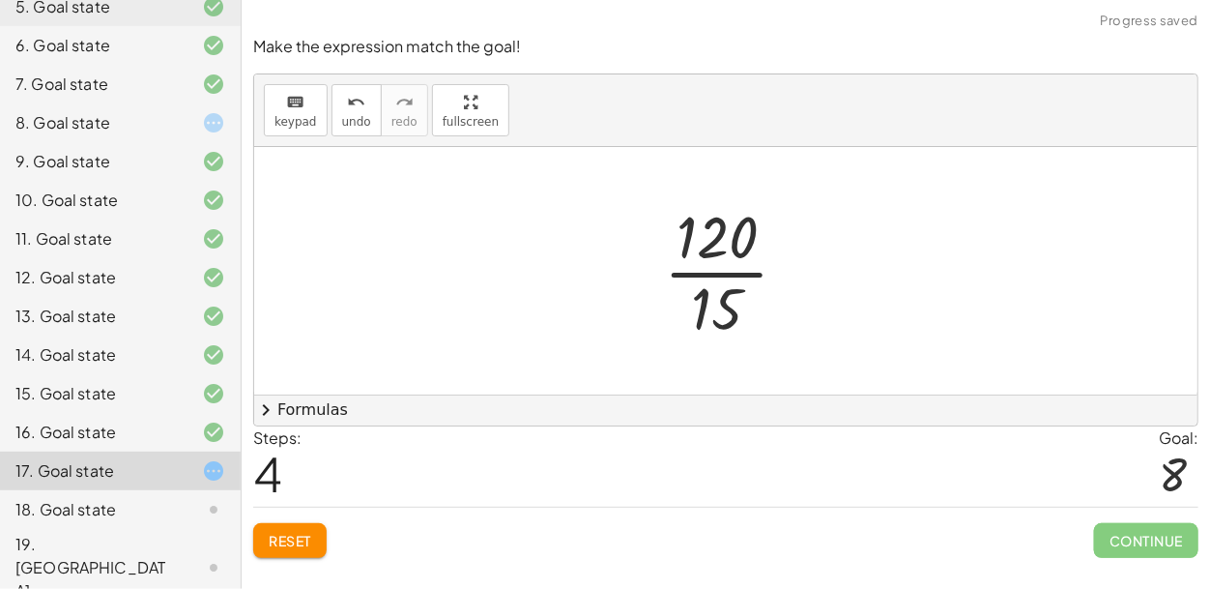
click at [741, 280] on div at bounding box center [733, 270] width 159 height 149
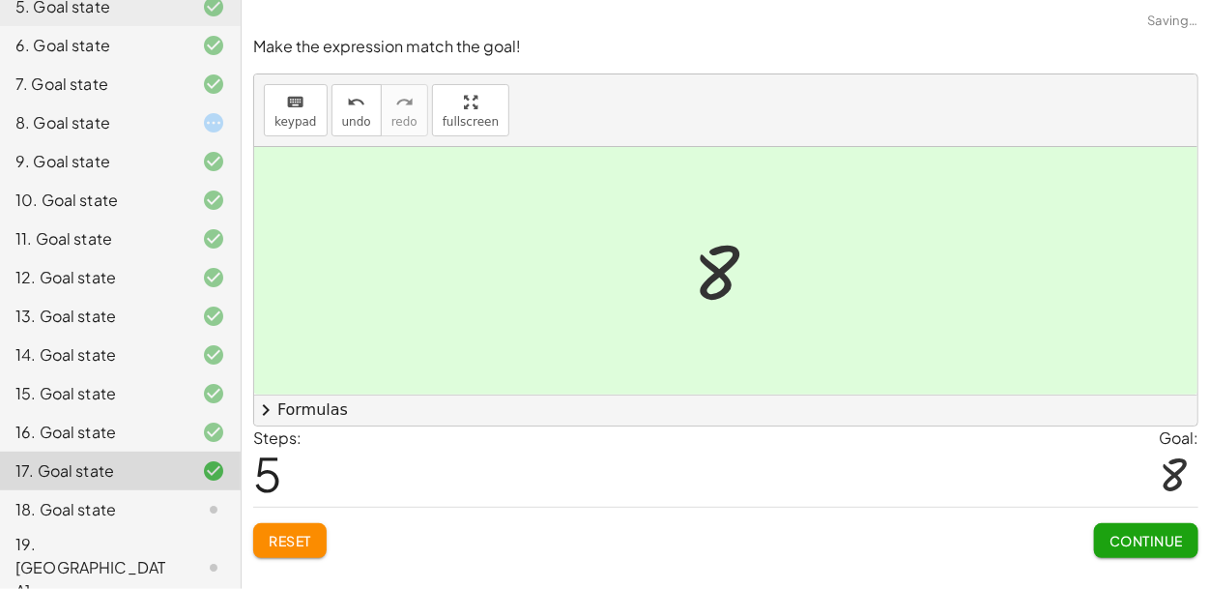
click at [1137, 548] on button "Continue" at bounding box center [1146, 540] width 104 height 35
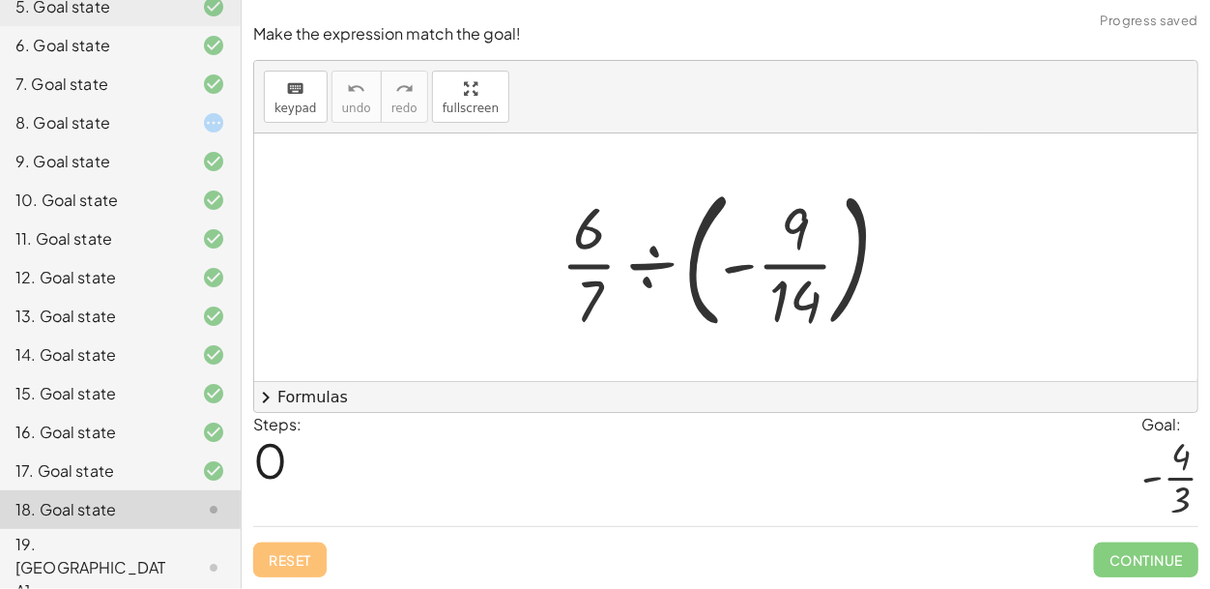
click at [659, 264] on div at bounding box center [733, 257] width 365 height 160
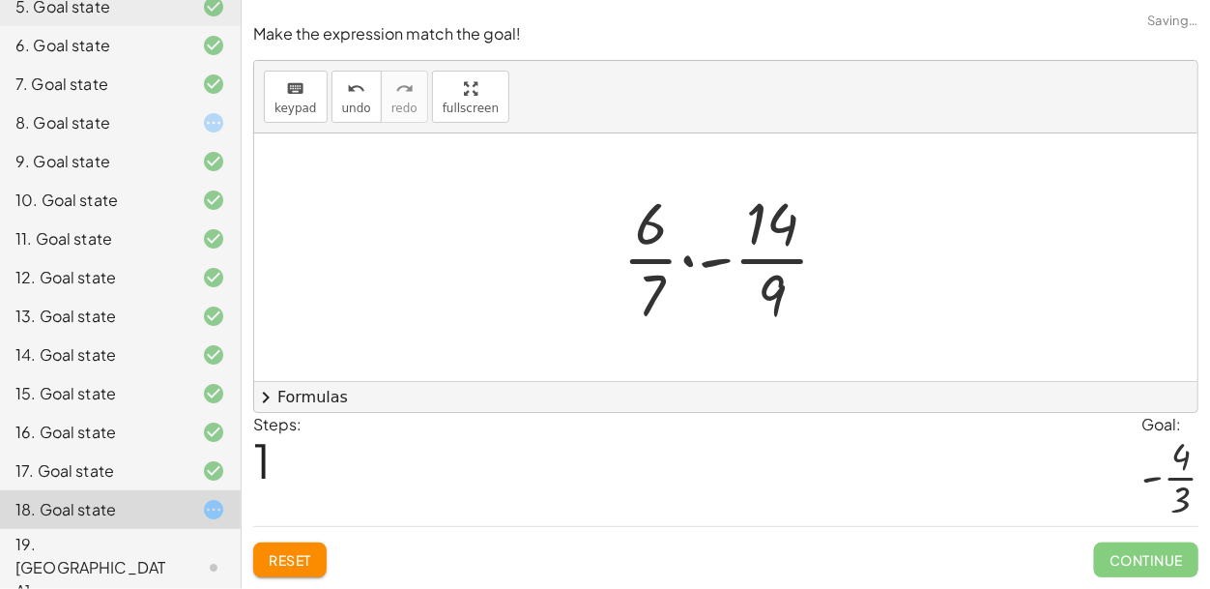
click at [705, 271] on div at bounding box center [734, 257] width 242 height 149
click at [722, 257] on div at bounding box center [734, 257] width 242 height 149
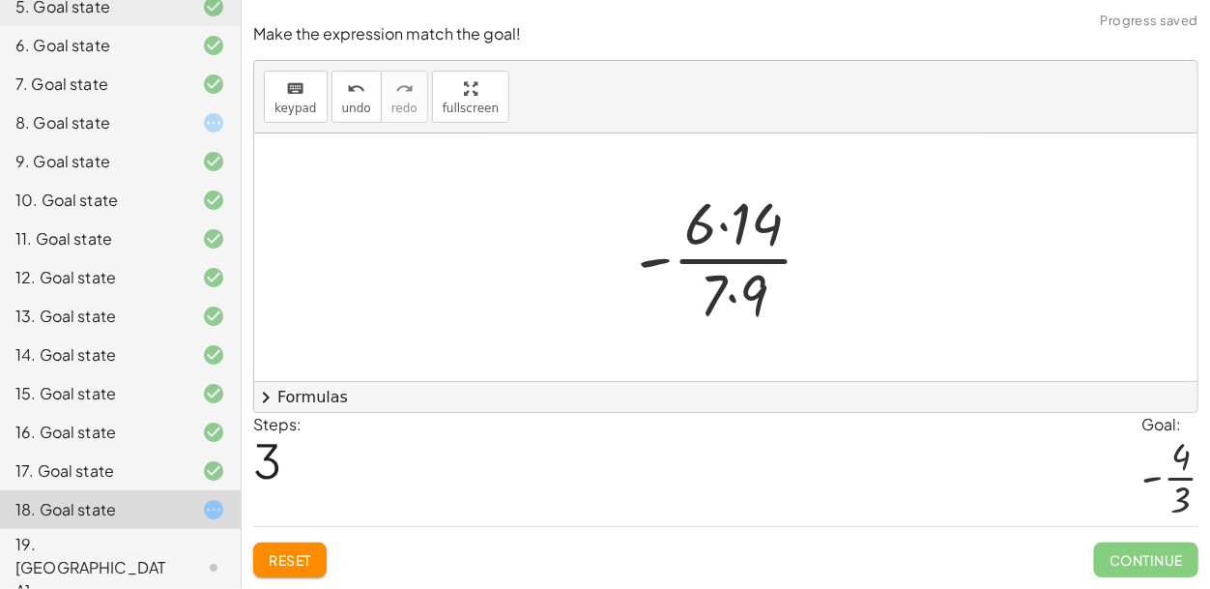
click at [728, 298] on div at bounding box center [733, 257] width 212 height 149
click at [724, 232] on div at bounding box center [733, 257] width 212 height 149
click at [731, 267] on div at bounding box center [734, 257] width 181 height 149
click at [743, 257] on div at bounding box center [734, 257] width 181 height 149
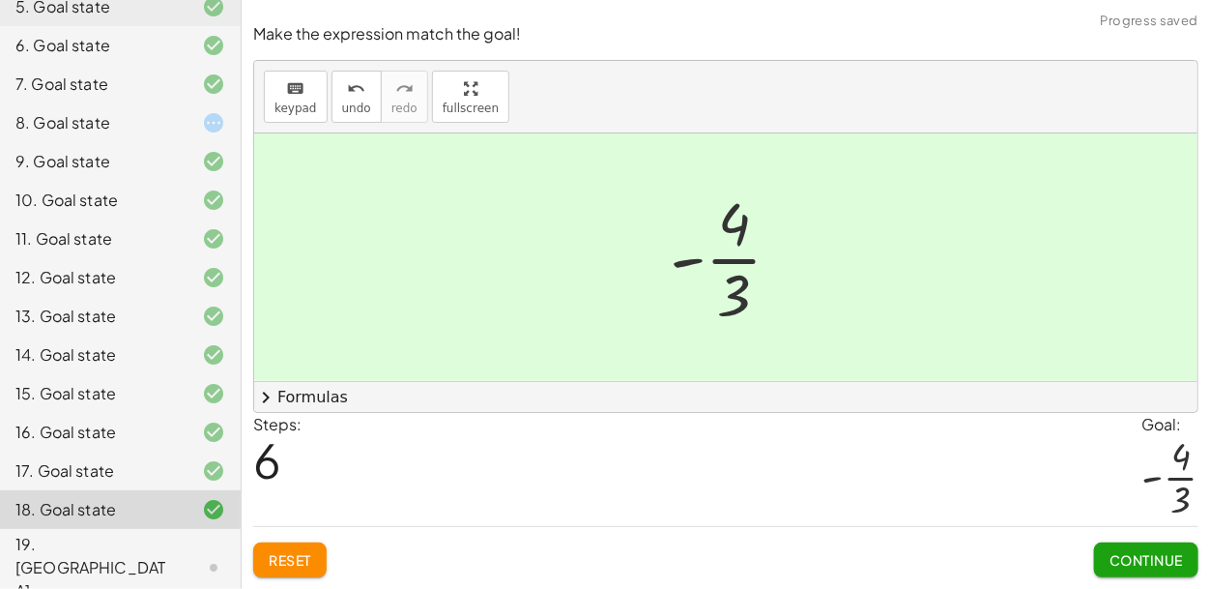
click at [1136, 564] on span "Continue" at bounding box center [1145, 559] width 73 height 17
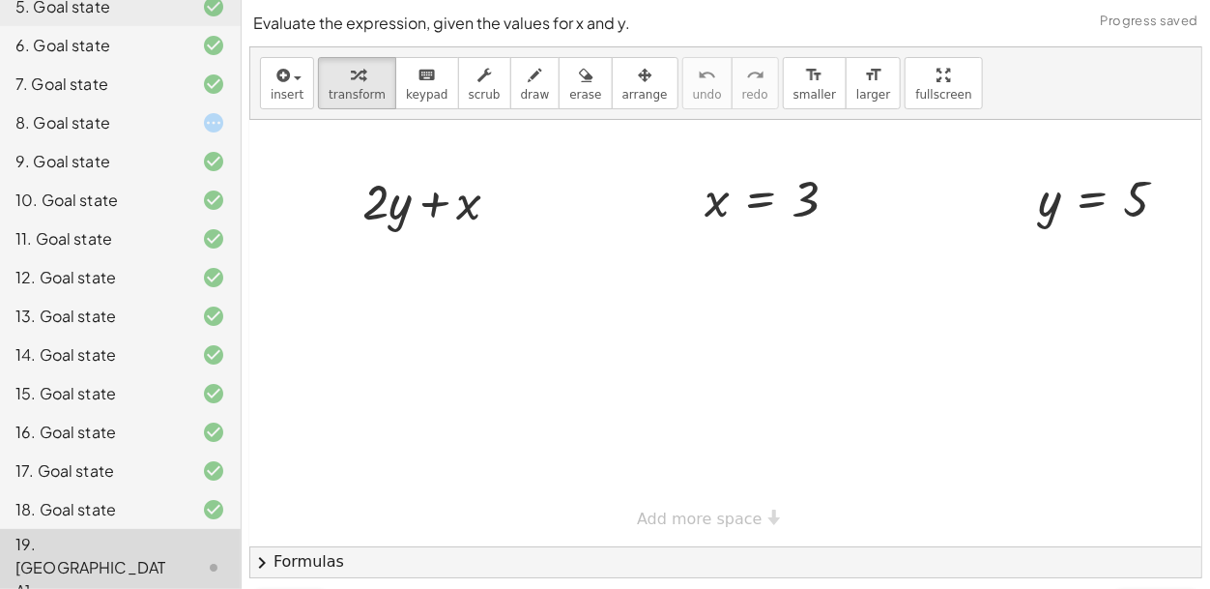
scroll to position [0, 51]
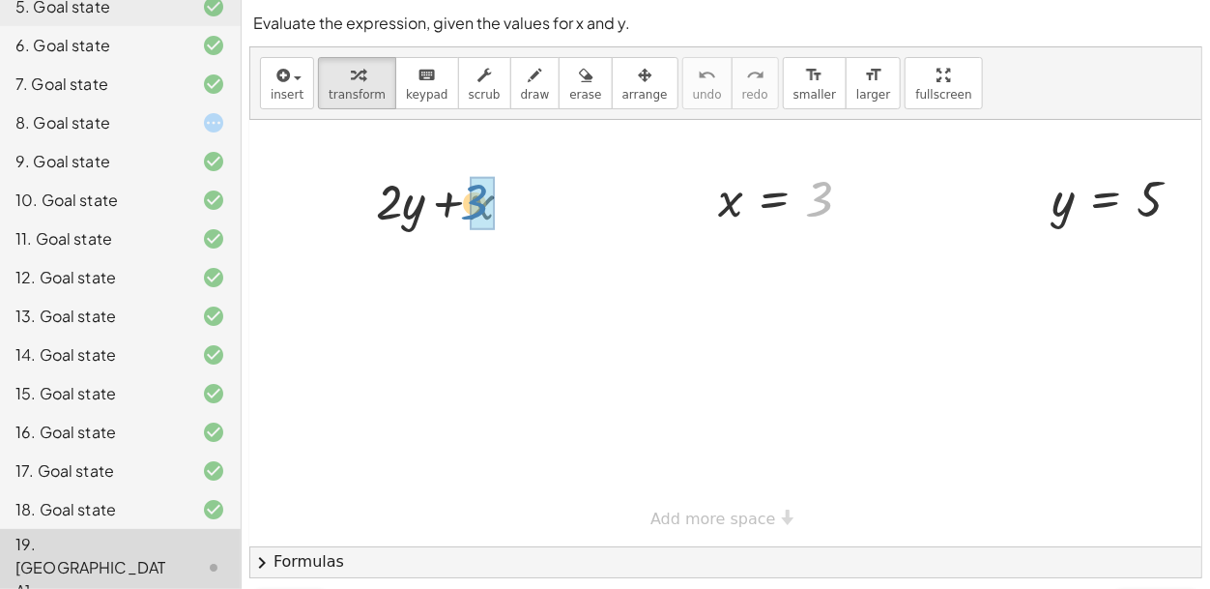
drag, startPoint x: 820, startPoint y: 203, endPoint x: 478, endPoint y: 206, distance: 342.1
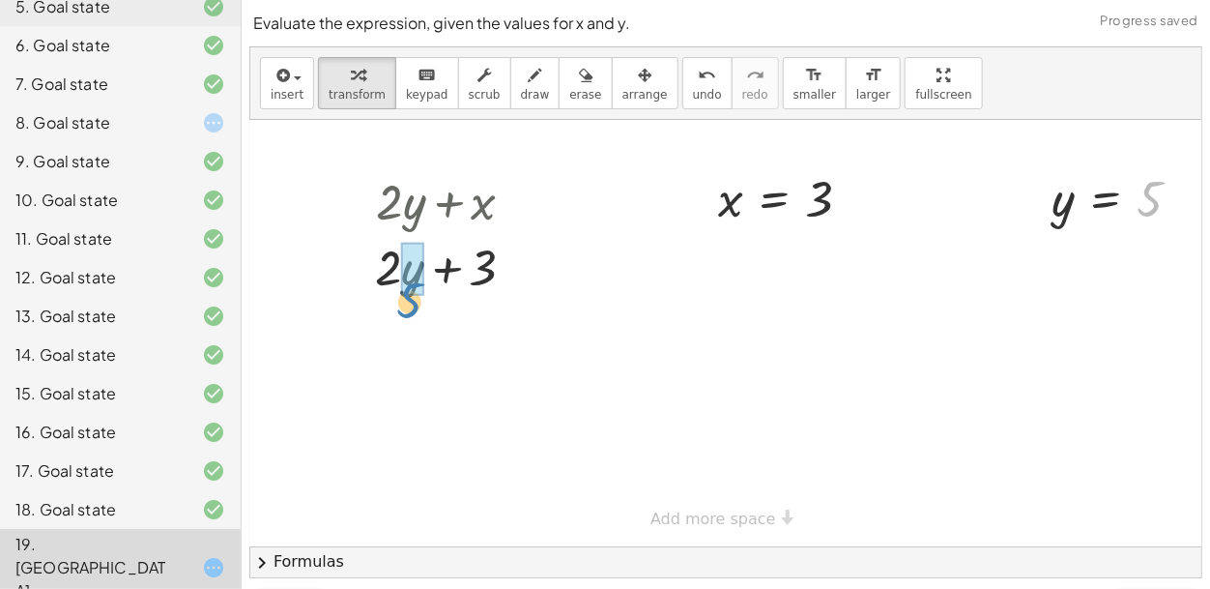
drag, startPoint x: 1152, startPoint y: 182, endPoint x: 411, endPoint y: 277, distance: 747.4
click at [393, 270] on div at bounding box center [452, 266] width 189 height 66
click at [406, 271] on div at bounding box center [452, 266] width 189 height 66
click at [393, 269] on div at bounding box center [452, 266] width 172 height 66
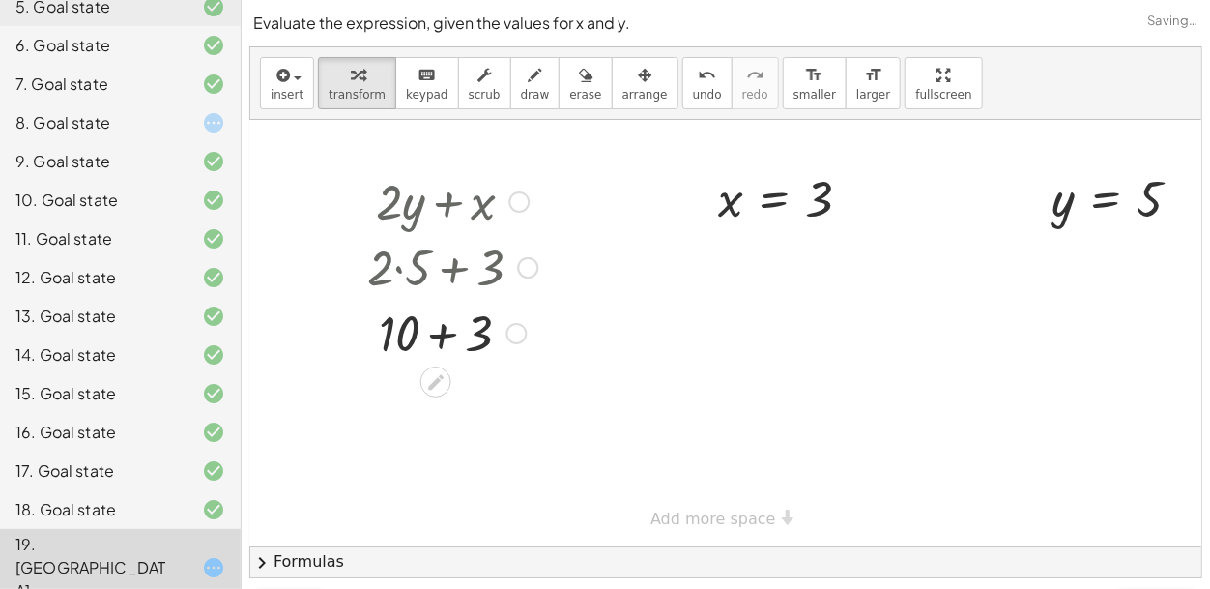
click at [445, 337] on div at bounding box center [452, 332] width 189 height 66
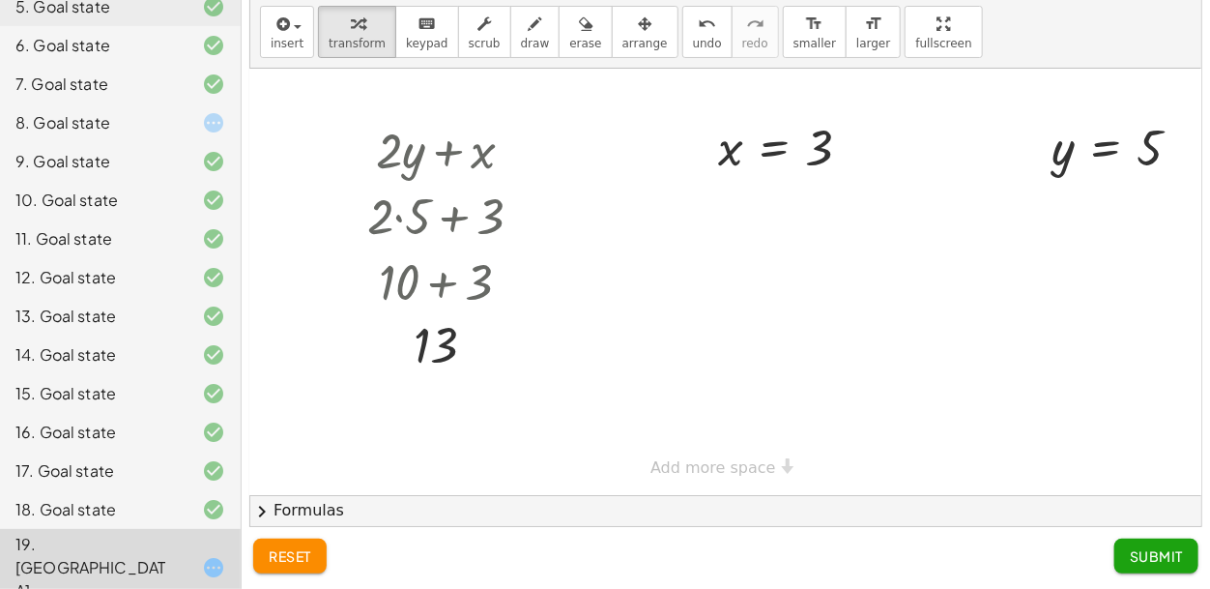
click at [1149, 555] on span "Submit" at bounding box center [1156, 555] width 53 height 17
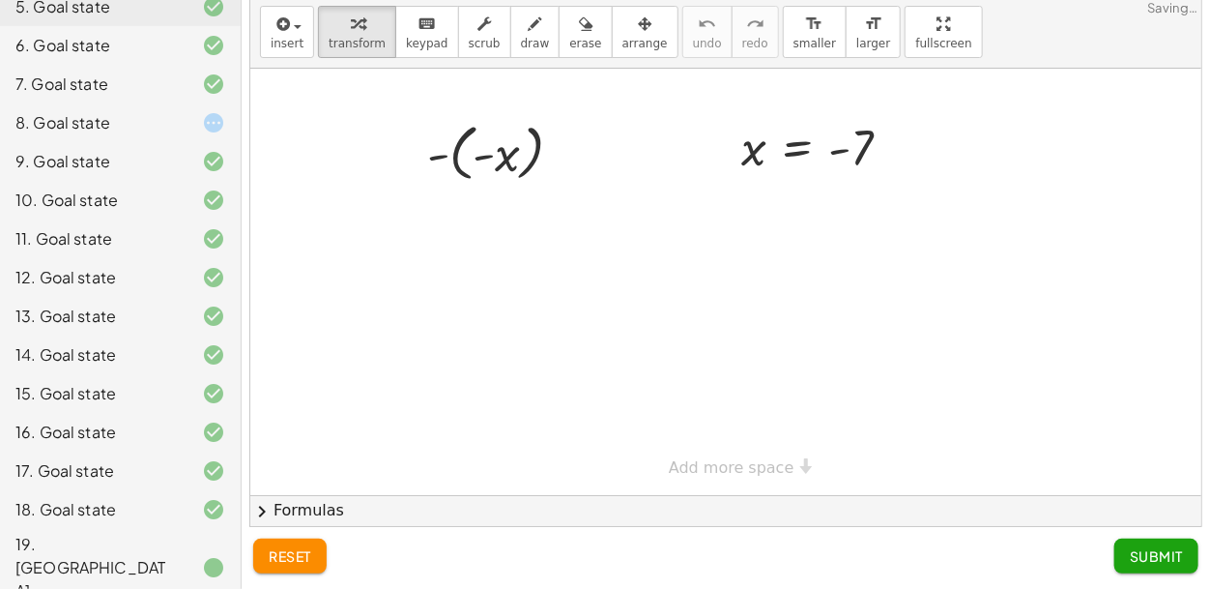
scroll to position [0, 0]
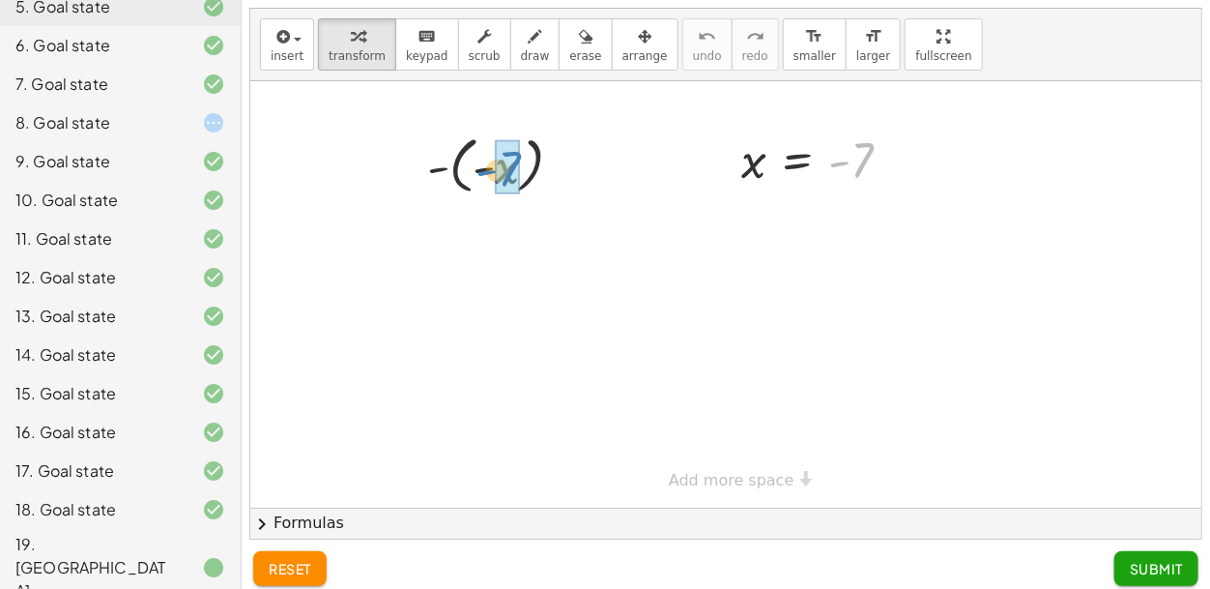
drag, startPoint x: 598, startPoint y: 169, endPoint x: 502, endPoint y: 180, distance: 97.2
click at [481, 232] on div at bounding box center [502, 231] width 170 height 64
click at [451, 188] on div at bounding box center [502, 164] width 170 height 71
click at [481, 243] on div at bounding box center [502, 231] width 170 height 64
drag, startPoint x: 499, startPoint y: 239, endPoint x: 523, endPoint y: 178, distance: 65.5
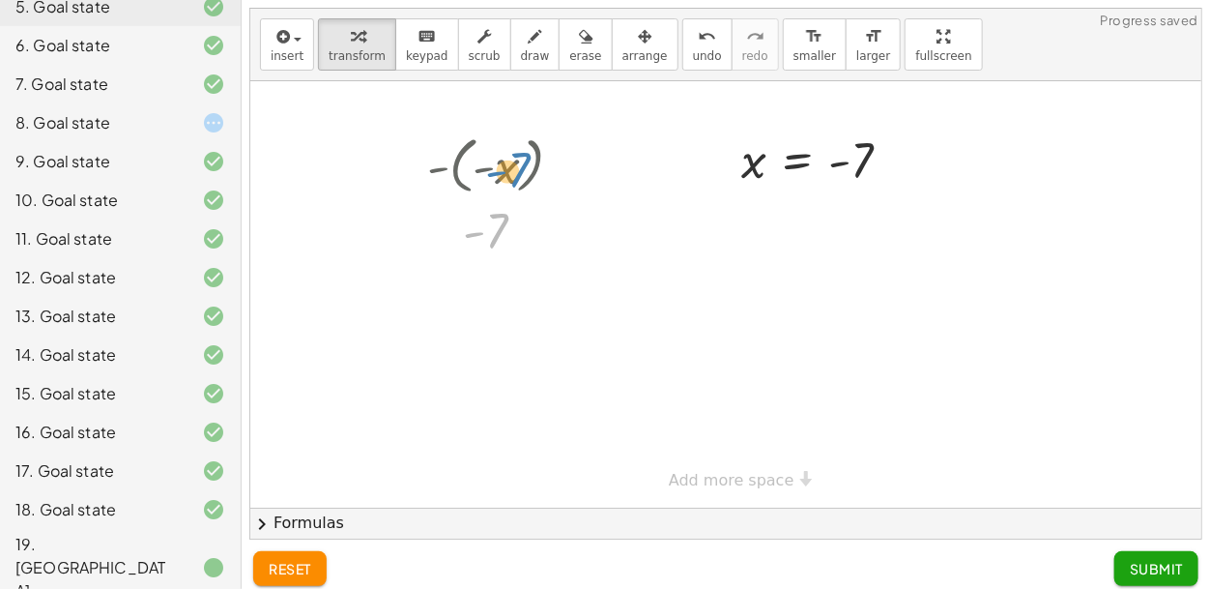
click at [486, 166] on div "- ( - x ) - 7 - 7" at bounding box center [486, 166] width 0 height 0
